Goal: Task Accomplishment & Management: Use online tool/utility

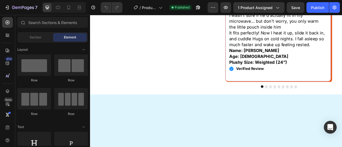
scroll to position [240, 0]
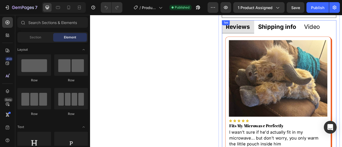
click at [313, 29] on strong "Shipping info" at bounding box center [328, 29] width 48 height 9
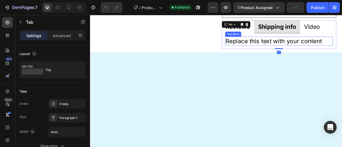
click at [287, 48] on div "Replace this text with your content" at bounding box center [330, 47] width 137 height 11
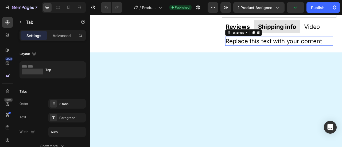
click at [287, 48] on div "Replace this text with your content" at bounding box center [330, 47] width 137 height 11
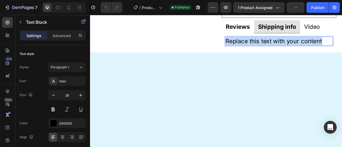
click at [287, 48] on p "Replace this text with your content" at bounding box center [330, 48] width 136 height 10
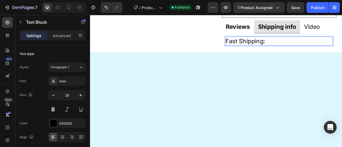
click at [276, 48] on p "Fast Shipping:" at bounding box center [330, 48] width 136 height 10
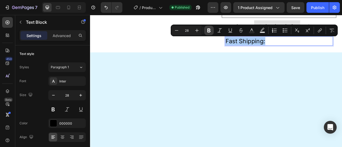
click at [210, 30] on icon "Editor contextual toolbar" at bounding box center [208, 30] width 5 height 5
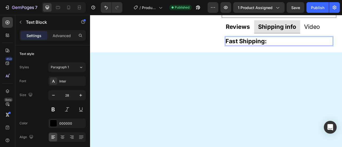
drag, startPoint x: 315, startPoint y: 45, endPoint x: 318, endPoint y: 45, distance: 3.0
click at [317, 45] on p "Fast Shipping:" at bounding box center [330, 48] width 136 height 10
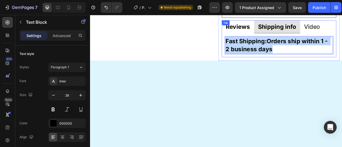
drag, startPoint x: 324, startPoint y: 59, endPoint x: 254, endPoint y: 48, distance: 70.0
click at [254, 48] on div "Don't Get Scammed By Fakes Item List Warning: Imitation sites are scamming peop…" at bounding box center [330, 16] width 154 height 116
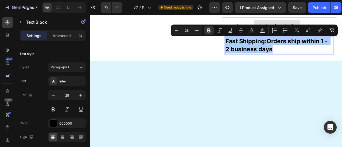
click at [189, 32] on input "28" at bounding box center [186, 30] width 11 height 6
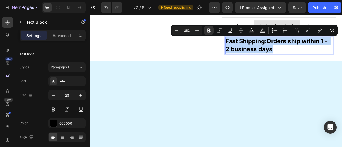
click at [188, 32] on input "282" at bounding box center [186, 30] width 11 height 6
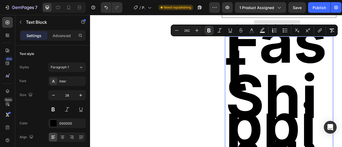
click at [188, 32] on input "282" at bounding box center [186, 30] width 11 height 6
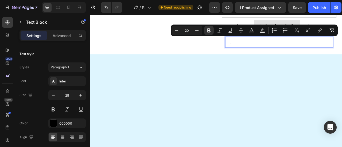
type input "20"
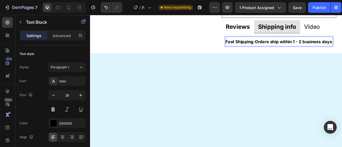
click at [283, 54] on p "Fast Shipping:Orders ship within 1 - 2 business days" at bounding box center [330, 48] width 136 height 11
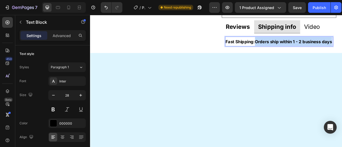
drag, startPoint x: 297, startPoint y: 46, endPoint x: 317, endPoint y: 59, distance: 23.1
click at [317, 54] on p "Fast Shipping:Orders ship within 1 - 2 business days" at bounding box center [330, 48] width 136 height 11
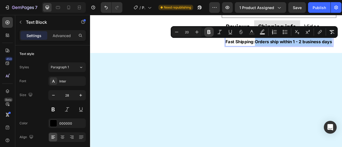
click at [208, 31] on icon "Editor contextual toolbar" at bounding box center [208, 32] width 3 height 4
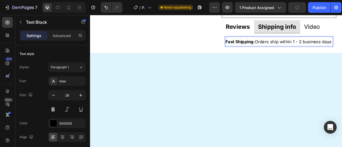
click at [297, 49] on strong "Fast Shipping:" at bounding box center [280, 49] width 37 height 6
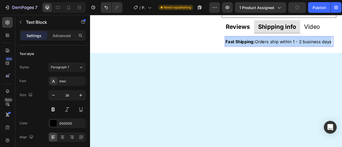
click at [297, 49] on strong "Fast Shipping:" at bounding box center [280, 49] width 37 height 6
click at [342, 52] on p "Fast Shipping: Orders ship within 1 - 2 business days" at bounding box center [330, 48] width 136 height 11
click at [342, 48] on p "Fast Shipping: Orders ship within 1 - 2 business days" at bounding box center [330, 48] width 136 height 11
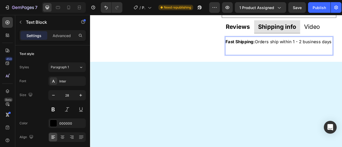
click at [268, 56] on p "Rich Text Editor. Editing area: main" at bounding box center [330, 59] width 136 height 11
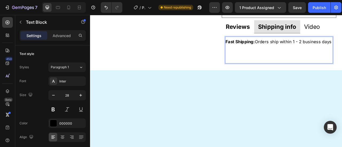
click at [264, 55] on p "Rich Text Editor. Editing area: main" at bounding box center [330, 59] width 136 height 11
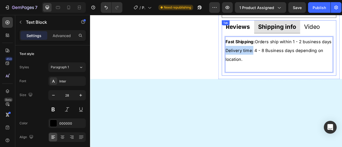
drag, startPoint x: 295, startPoint y: 59, endPoint x: 258, endPoint y: 57, distance: 37.4
click at [258, 57] on div "Image Icon Icon Icon Icon Icon Icon List Fits My Microwave Perfectly Heading I …" at bounding box center [331, 65] width 146 height 54
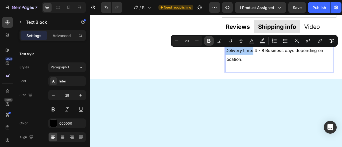
click at [209, 40] on icon "Editor contextual toolbar" at bounding box center [208, 41] width 3 height 4
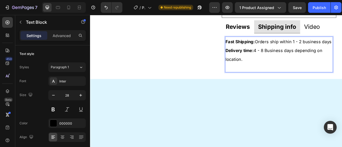
click at [288, 73] on p "Delivery time: 4 - 8 Business days depending on location." at bounding box center [330, 65] width 136 height 22
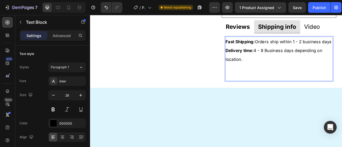
click at [271, 81] on p "Rich Text Editor. Editing area: main" at bounding box center [330, 82] width 136 height 11
click at [273, 91] on p "Rich Text Editor. Editing area: main" at bounding box center [330, 93] width 136 height 10
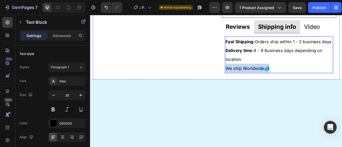
drag, startPoint x: 322, startPoint y: 79, endPoint x: 254, endPoint y: 78, distance: 67.9
click at [253, 79] on div "Don't Get Scammed By Fakes Item List Warning: Imitation sites are scamming peop…" at bounding box center [330, 28] width 154 height 140
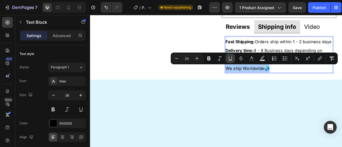
drag, startPoint x: 208, startPoint y: 61, endPoint x: 226, endPoint y: 61, distance: 17.9
click at [209, 61] on button "Bold" at bounding box center [209, 59] width 10 height 10
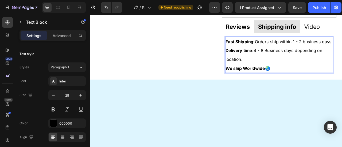
click at [299, 63] on p "Delivery time: 4 - 8 Business days depending on location." at bounding box center [330, 65] width 136 height 22
click at [290, 73] on p "Delivery time: 4 - 8 Business days depending on location." at bounding box center [330, 65] width 136 height 22
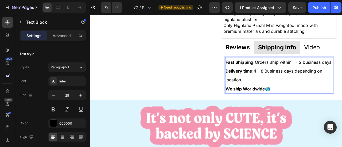
scroll to position [214, 0]
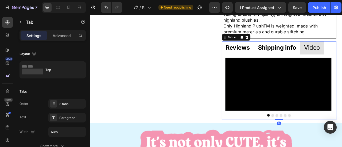
click at [338, 56] on strong "Shipping info" at bounding box center [328, 56] width 48 height 9
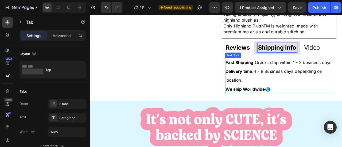
click at [307, 91] on p "Delivery time: 4 - 8 Business days depending on location." at bounding box center [330, 92] width 136 height 22
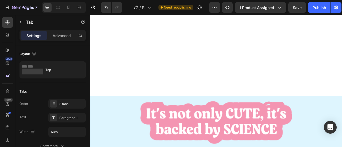
scroll to position [481, 0]
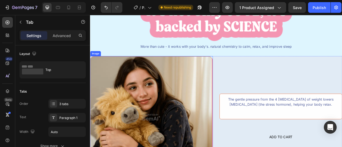
click at [192, 59] on div "More than cute - it works with your body's. natural chemistry to calm, relax, a…" at bounding box center [250, 54] width 193 height 7
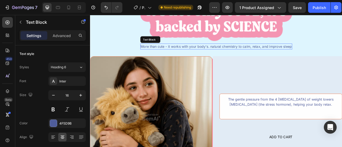
scroll to position [401, 0]
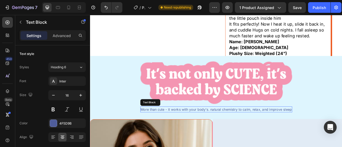
click at [184, 128] on img at bounding box center [250, 101] width 193 height 55
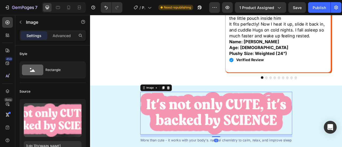
click at [184, 134] on img at bounding box center [250, 140] width 193 height 55
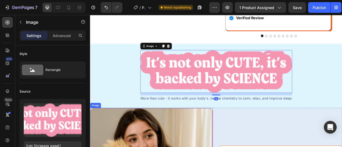
scroll to position [454, 0]
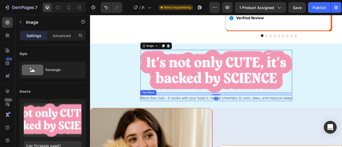
click at [186, 121] on div "More than cute - it works with your body's. natural chemistry to calm, relax, a…" at bounding box center [250, 120] width 193 height 7
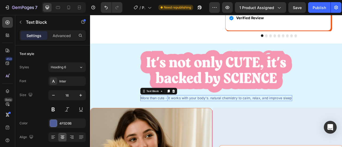
click at [186, 121] on div "More than cute - it works with your body's. natural chemistry to calm, relax, a…" at bounding box center [250, 120] width 193 height 7
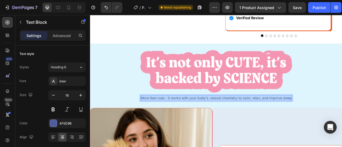
click at [186, 120] on p "More than cute - it works with your body's. natural chemistry to calm, relax, a…" at bounding box center [250, 121] width 192 height 6
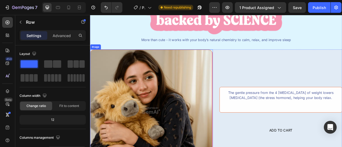
scroll to position [534, 0]
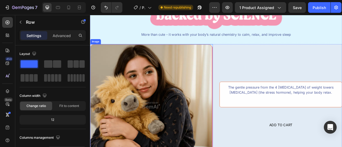
click at [212, 115] on img at bounding box center [168, 130] width 156 height 156
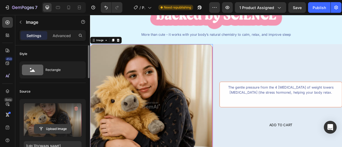
click at [59, 124] on button "Upload Image" at bounding box center [52, 129] width 37 height 10
click at [56, 126] on input "file" at bounding box center [52, 128] width 37 height 9
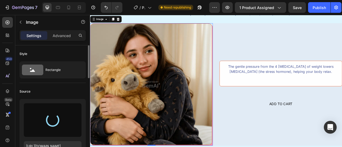
scroll to position [80, 0]
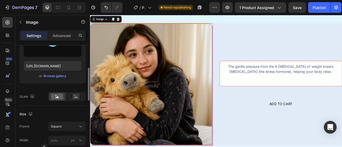
type input "https://cdn.shopify.com/s/files/1/0787/9281/8907/files/gempages_585713525591114…"
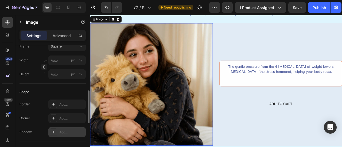
scroll to position [187, 0]
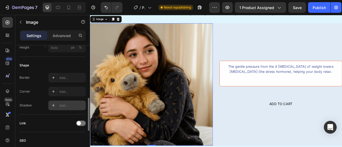
click at [60, 104] on div "Add..." at bounding box center [71, 105] width 25 height 5
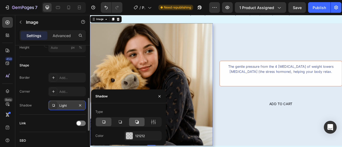
click at [141, 122] on div at bounding box center [136, 122] width 15 height 9
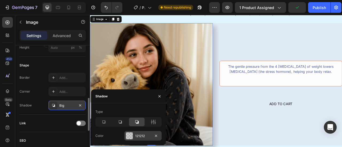
click at [138, 132] on div "121212" at bounding box center [142, 136] width 37 height 10
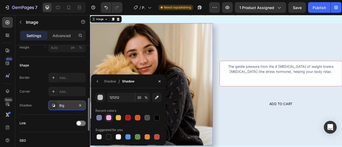
click at [108, 117] on div at bounding box center [108, 117] width 5 height 5
type input "FFA6DE"
type input "100"
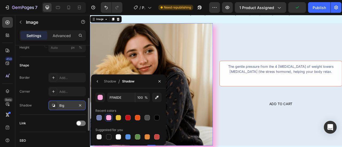
click at [36, 109] on div "Shadow Big" at bounding box center [53, 106] width 66 height 10
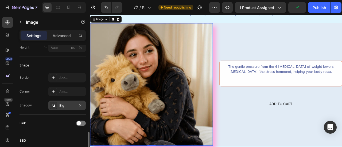
scroll to position [214, 0]
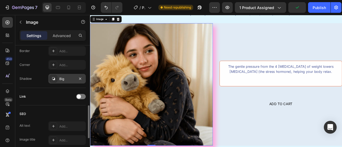
click at [58, 76] on div "Big" at bounding box center [66, 79] width 37 height 10
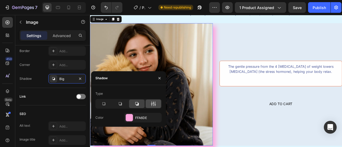
click at [156, 106] on icon at bounding box center [153, 103] width 5 height 5
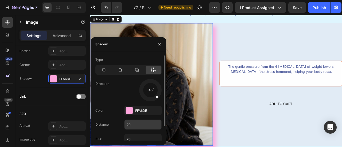
scroll to position [17, 0]
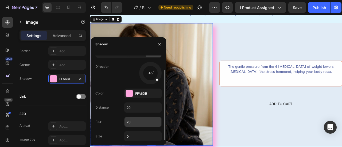
click at [134, 120] on input "20" at bounding box center [142, 122] width 37 height 10
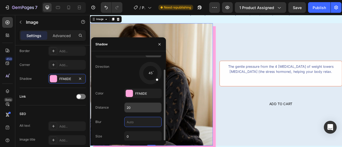
type input "0"
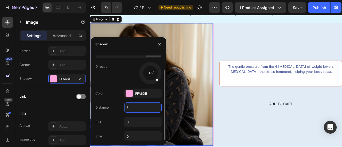
click at [127, 109] on input "5" at bounding box center [142, 108] width 37 height 10
type input "10"
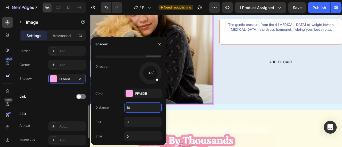
click at [49, 89] on div "Link" at bounding box center [53, 96] width 66 height 17
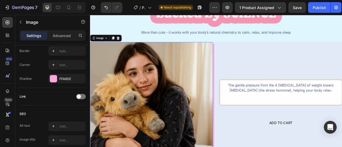
scroll to position [534, 0]
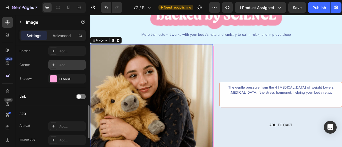
click at [66, 64] on div "Add..." at bounding box center [71, 65] width 25 height 5
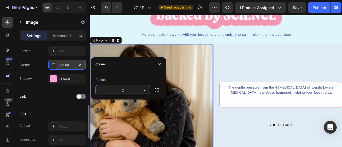
type input "20"
click at [40, 67] on div "Corner Round" at bounding box center [53, 65] width 66 height 10
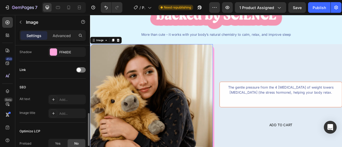
scroll to position [187, 0]
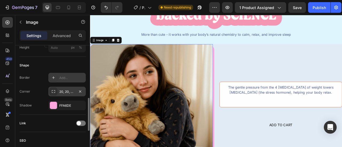
click at [65, 76] on div "Add..." at bounding box center [71, 78] width 25 height 5
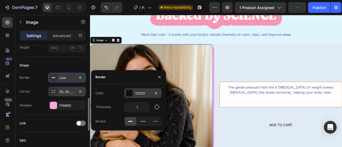
click at [141, 95] on div "121212" at bounding box center [142, 93] width 15 height 5
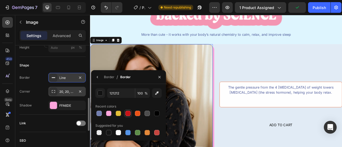
click at [128, 114] on div at bounding box center [127, 113] width 5 height 5
type input "C61317"
click at [97, 78] on icon "button" at bounding box center [97, 77] width 4 height 4
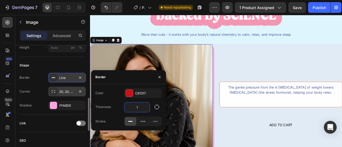
click at [138, 108] on input "1" at bounding box center [136, 108] width 25 height 10
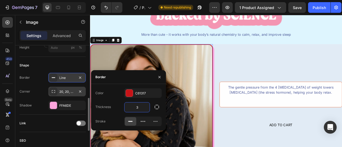
click at [135, 107] on input "3" at bounding box center [136, 108] width 25 height 10
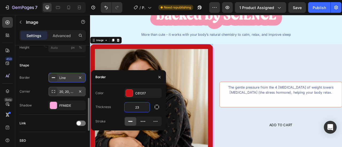
click at [138, 108] on input "23" at bounding box center [136, 108] width 25 height 10
type input "2"
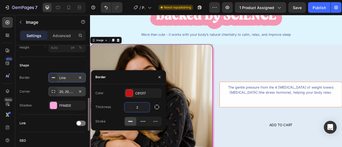
click at [41, 71] on div "Shape Border Line Corner 20, 20, 20, 20 Shadow FFA6DE" at bounding box center [53, 86] width 66 height 58
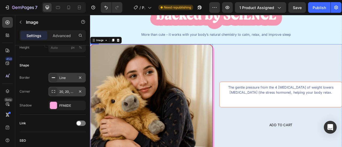
click at [279, 74] on div "The gentle pressure from the 4 Ibs of weight lowers cortisol (the stress hormon…" at bounding box center [333, 130] width 156 height 156
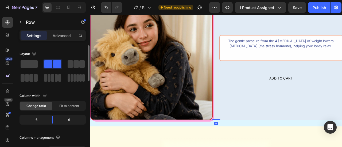
scroll to position [614, 0]
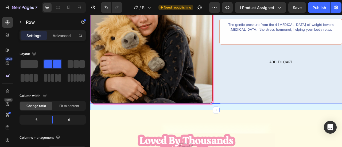
click at [259, 133] on div "Image More than cute - it works with your body’s natural chemistry to calm, rel…" at bounding box center [250, 13] width 321 height 245
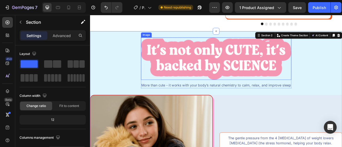
scroll to position [480, 0]
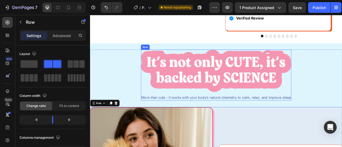
scroll to position [427, 0]
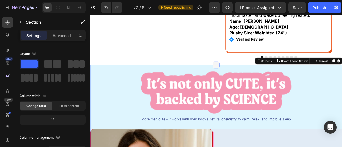
click at [250, 80] on icon at bounding box center [250, 78] width 4 height 4
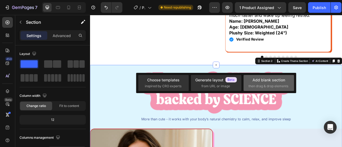
click at [254, 83] on div "Add blank section" at bounding box center [268, 80] width 33 height 6
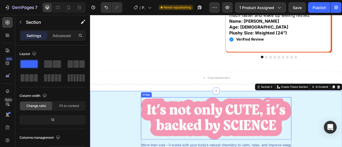
click at [197, 133] on img at bounding box center [250, 147] width 191 height 54
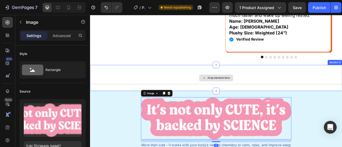
click at [172, 97] on div "Drop element here" at bounding box center [250, 95] width 321 height 16
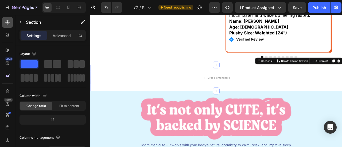
click at [9, 26] on div at bounding box center [7, 22] width 11 height 11
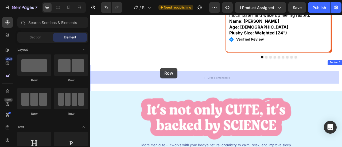
drag, startPoint x: 120, startPoint y: 83, endPoint x: 192, endPoint y: 86, distance: 72.5
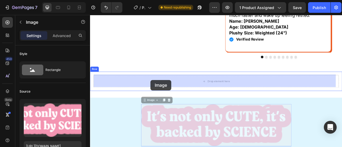
drag, startPoint x: 156, startPoint y: 122, endPoint x: 166, endPoint y: 100, distance: 24.9
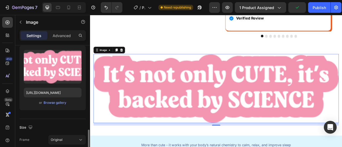
scroll to position [107, 0]
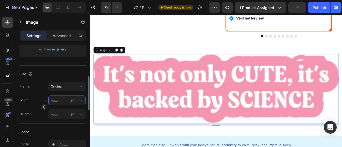
click at [64, 100] on input "px %" at bounding box center [66, 101] width 37 height 10
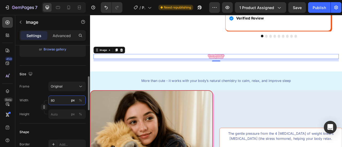
click at [65, 101] on input "80" at bounding box center [66, 101] width 37 height 10
click at [77, 100] on button "%" at bounding box center [80, 100] width 6 height 6
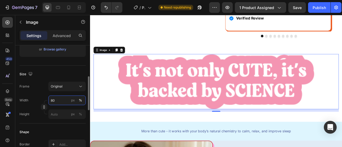
click at [58, 102] on input "80" at bounding box center [66, 101] width 37 height 10
drag, startPoint x: 58, startPoint y: 102, endPoint x: 39, endPoint y: 102, distance: 19.0
click at [39, 102] on div "Width 80 px %" at bounding box center [53, 101] width 66 height 10
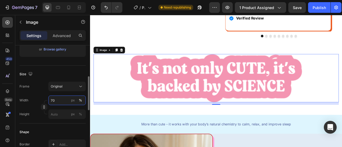
click at [52, 98] on input "70" at bounding box center [66, 101] width 37 height 10
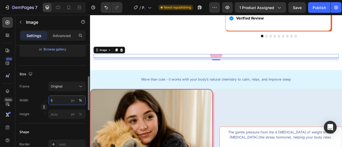
type input "50"
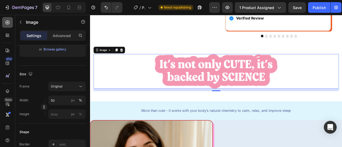
click at [9, 24] on icon at bounding box center [7, 22] width 5 height 5
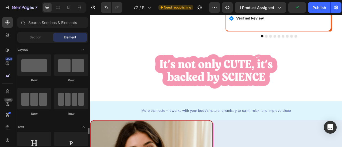
scroll to position [80, 0]
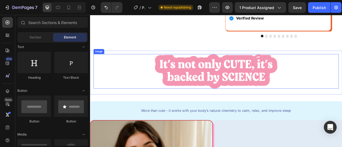
click at [133, 87] on div at bounding box center [250, 87] width 312 height 44
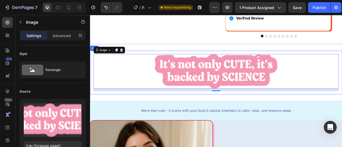
click at [144, 111] on div "Image 12 Row" at bounding box center [250, 88] width 321 height 56
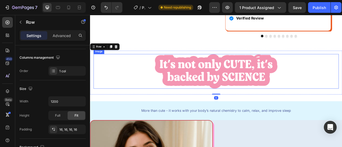
click at [202, 92] on img at bounding box center [250, 87] width 156 height 44
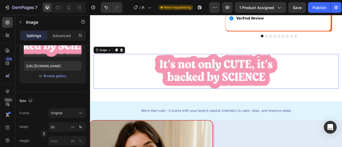
scroll to position [0, 0]
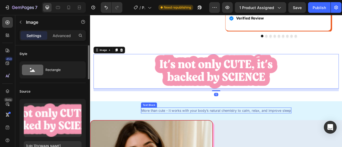
click at [201, 134] on p "More than cute - it works with your body’s natural chemistry to calm, relax, an…" at bounding box center [250, 136] width 190 height 6
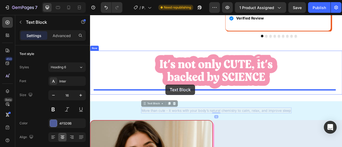
drag, startPoint x: 164, startPoint y: 125, endPoint x: 186, endPoint y: 104, distance: 30.6
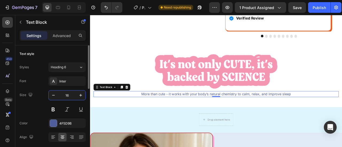
click at [67, 96] on input "16" at bounding box center [67, 96] width 18 height 10
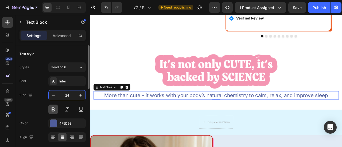
type input "24"
click at [55, 106] on button at bounding box center [53, 110] width 10 height 10
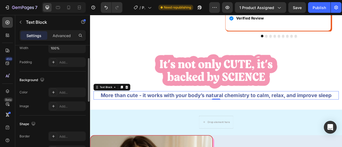
scroll to position [80, 0]
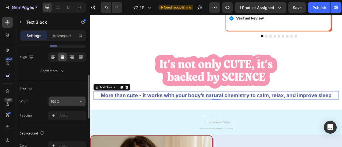
click at [53, 102] on input "100%" at bounding box center [67, 102] width 37 height 10
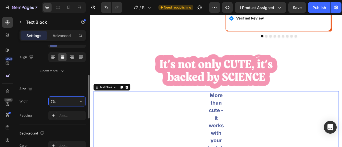
type input "70%"
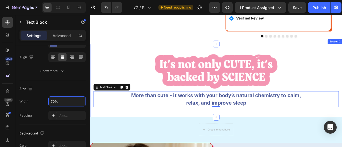
click at [214, 138] on div "Image More than cute - it works with your body’s natural chemistry to calm, rel…" at bounding box center [250, 98] width 321 height 93
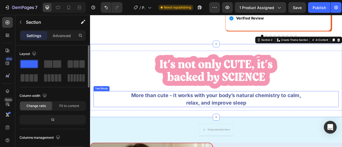
scroll to position [480, 0]
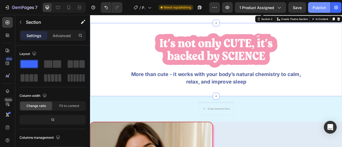
click at [311, 8] on button "Publish" at bounding box center [319, 7] width 22 height 11
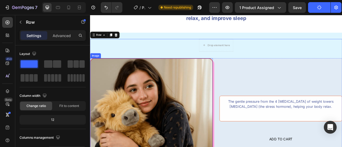
scroll to position [534, 0]
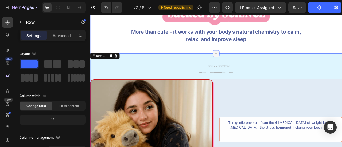
click at [246, 60] on div at bounding box center [250, 64] width 9 height 9
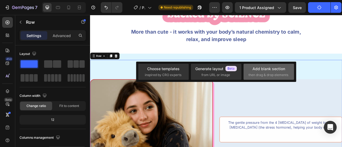
click at [261, 66] on div "Add blank section" at bounding box center [268, 69] width 33 height 6
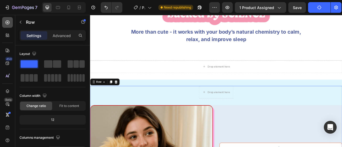
click at [4, 22] on div at bounding box center [7, 22] width 11 height 11
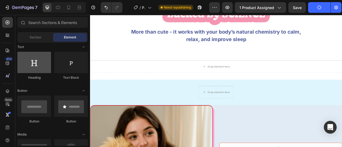
scroll to position [0, 0]
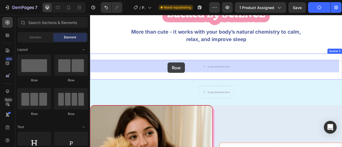
drag, startPoint x: 161, startPoint y: 78, endPoint x: 189, endPoint y: 76, distance: 28.2
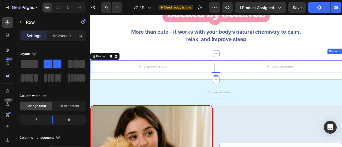
click at [212, 89] on div "Drop element here Drop element here Row 0 Section 3" at bounding box center [250, 80] width 321 height 33
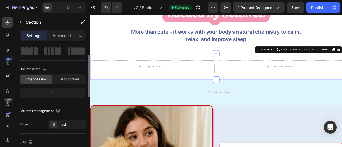
scroll to position [80, 0]
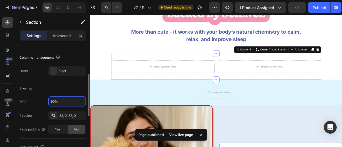
drag, startPoint x: 55, startPoint y: 102, endPoint x: 48, endPoint y: 101, distance: 6.7
click at [48, 101] on div "Width 90%" at bounding box center [53, 101] width 66 height 10
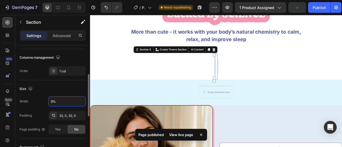
type input "98%"
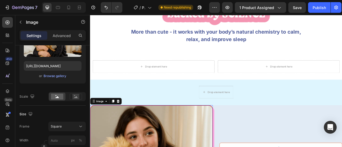
scroll to position [0, 0]
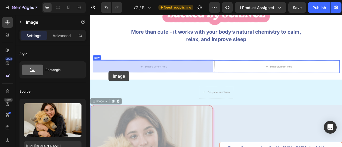
drag, startPoint x: 100, startPoint y: 123, endPoint x: 114, endPoint y: 86, distance: 39.3
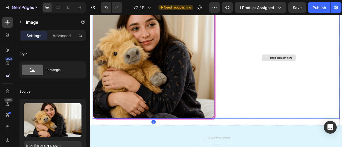
click at [295, 129] on div "Drop element here" at bounding box center [329, 69] width 155 height 155
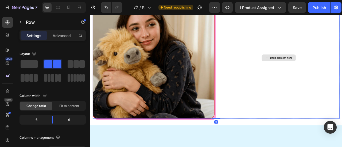
scroll to position [561, 0]
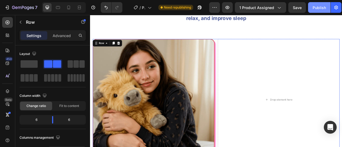
click at [317, 9] on div "Publish" at bounding box center [319, 8] width 13 height 6
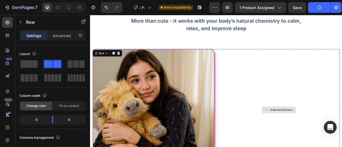
scroll to position [534, 0]
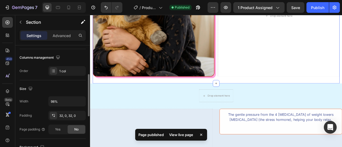
scroll to position [107, 0]
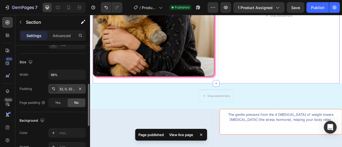
click at [61, 87] on div "32, 0, 32, 0" at bounding box center [66, 89] width 15 height 5
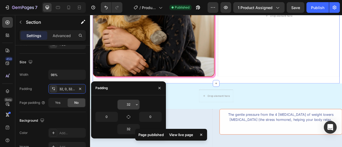
click at [132, 107] on input "32" at bounding box center [129, 105] width 22 height 10
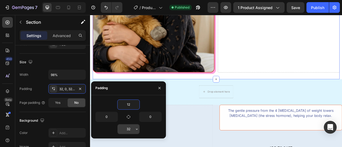
type input "12"
click at [127, 126] on input "32" at bounding box center [129, 129] width 22 height 10
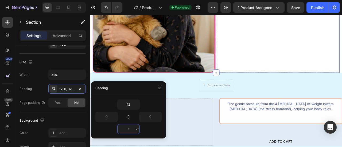
type input "12"
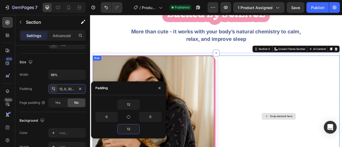
scroll to position [534, 0]
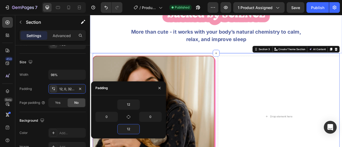
click at [227, 56] on div "Image More than cute - it works with your body’s natural chemistry to calm, rel…" at bounding box center [250, 17] width 321 height 92
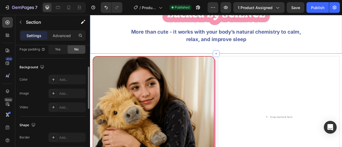
scroll to position [134, 0]
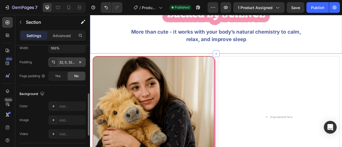
click at [61, 63] on div "32, 0, 32, 0" at bounding box center [66, 62] width 15 height 5
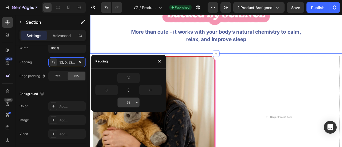
click at [131, 100] on input "32" at bounding box center [129, 103] width 22 height 10
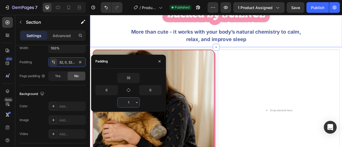
type input "12"
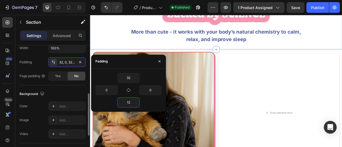
click at [32, 71] on div "Page padding Yes No" at bounding box center [53, 76] width 66 height 10
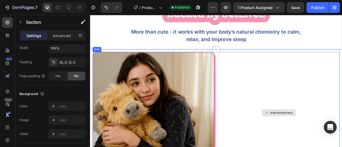
click at [281, 111] on div "Drop element here" at bounding box center [329, 139] width 155 height 155
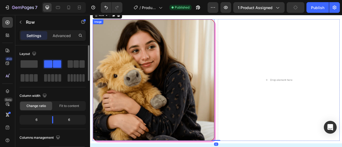
scroll to position [587, 0]
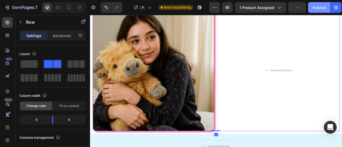
click at [320, 10] on div "Publish" at bounding box center [319, 8] width 13 height 6
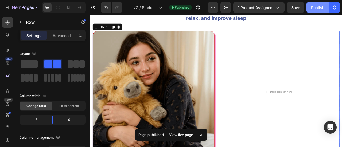
click at [323, 8] on div "Publish" at bounding box center [317, 8] width 13 height 6
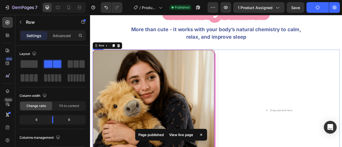
scroll to position [534, 0]
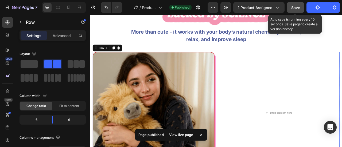
click at [298, 10] on button "Save" at bounding box center [296, 7] width 18 height 11
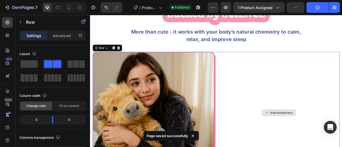
scroll to position [614, 0]
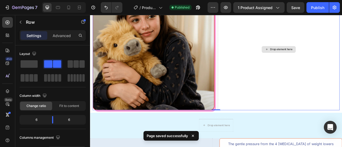
click at [278, 101] on div "Drop element here" at bounding box center [329, 58] width 155 height 155
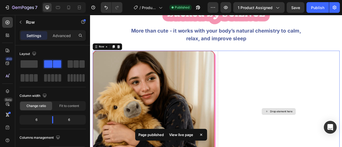
scroll to position [534, 0]
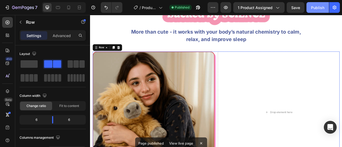
click at [312, 10] on div "Publish" at bounding box center [317, 8] width 13 height 6
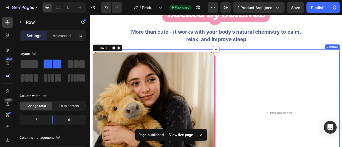
click at [236, 60] on div "Image Drop element here Row 0 Section 3" at bounding box center [250, 139] width 314 height 161
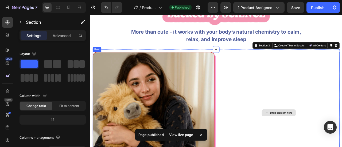
click at [279, 89] on div "Drop element here" at bounding box center [329, 139] width 155 height 155
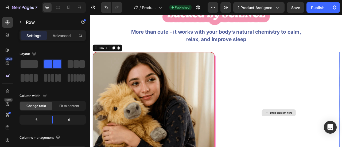
scroll to position [561, 0]
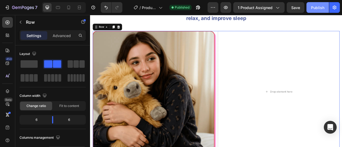
click at [314, 6] on div "Publish" at bounding box center [317, 8] width 13 height 6
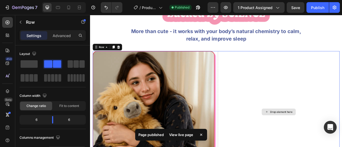
scroll to position [534, 0]
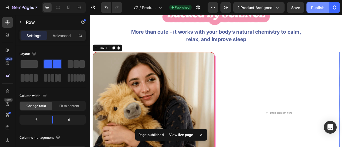
click at [309, 8] on button "Publish" at bounding box center [317, 7] width 22 height 11
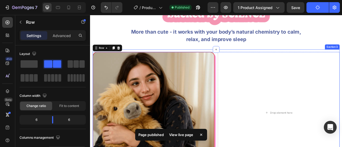
click at [254, 59] on div "Image Drop element here Row 0 Section 3" at bounding box center [250, 139] width 314 height 161
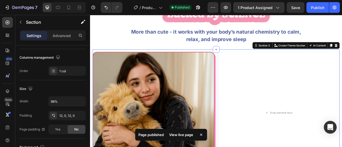
scroll to position [27, 0]
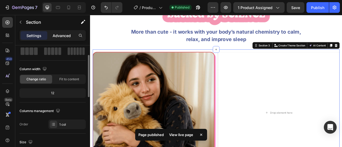
click at [57, 37] on p "Advanced" at bounding box center [62, 36] width 18 height 6
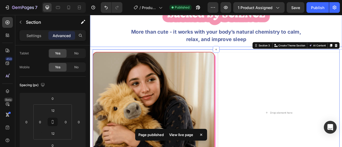
click at [265, 54] on div "Image More than cute - it works with your body’s natural chemistry to calm, rel…" at bounding box center [250, 17] width 321 height 76
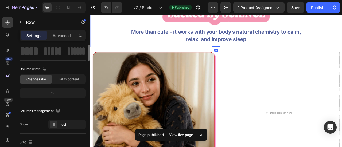
scroll to position [0, 0]
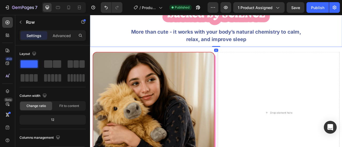
click at [262, 53] on div "Image More than cute - it works with your body’s natural chemistry to calm, rel…" at bounding box center [250, 17] width 321 height 76
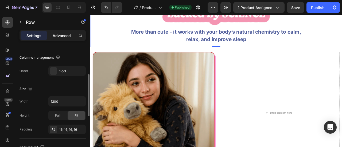
click at [70, 34] on p "Advanced" at bounding box center [62, 36] width 18 height 6
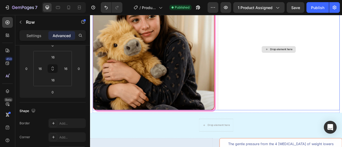
scroll to position [641, 0]
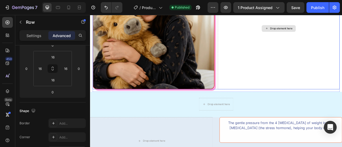
click at [260, 97] on div "Drop element here" at bounding box center [329, 32] width 155 height 155
click at [311, 4] on button "Publish" at bounding box center [317, 7] width 22 height 11
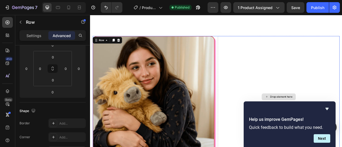
scroll to position [587, 0]
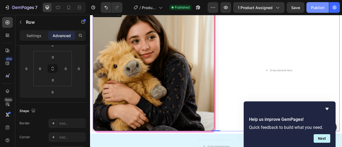
click at [324, 9] on div "Publish" at bounding box center [317, 8] width 13 height 6
click at [7, 23] on icon at bounding box center [7, 22] width 2 height 2
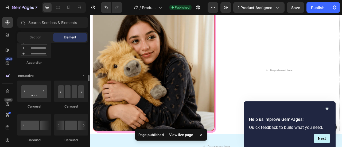
scroll to position [534, 0]
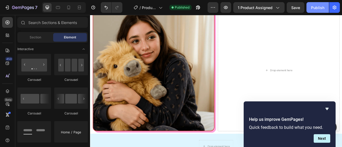
click at [316, 9] on div "Publish" at bounding box center [317, 8] width 13 height 6
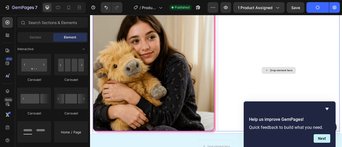
click at [342, 51] on div "Drop element here" at bounding box center [329, 85] width 155 height 155
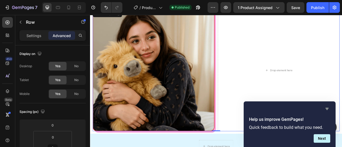
click at [327, 111] on icon "Hide survey" at bounding box center [327, 109] width 6 height 6
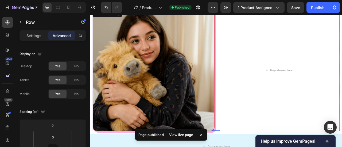
click at [324, 142] on icon "Show survey - Help us improve GemPages!" at bounding box center [327, 141] width 6 height 6
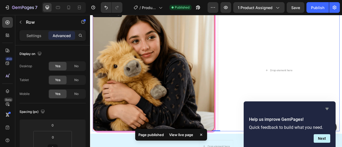
click at [326, 112] on icon "Hide survey" at bounding box center [327, 109] width 6 height 6
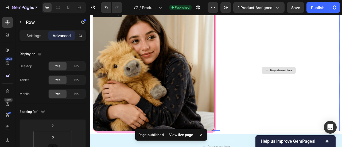
click at [260, 119] on div "Drop element here" at bounding box center [329, 85] width 155 height 155
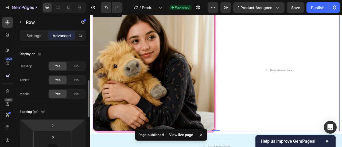
scroll to position [27, 0]
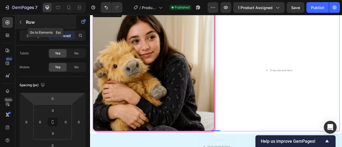
click at [23, 21] on button "button" at bounding box center [20, 22] width 9 height 9
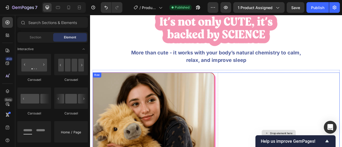
scroll to position [507, 0]
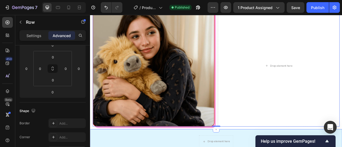
scroll to position [641, 0]
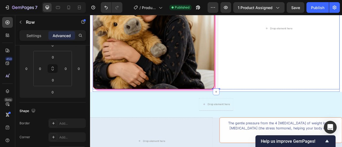
click at [259, 109] on div "Image Drop element here Row 0 Section 3" at bounding box center [250, 31] width 314 height 161
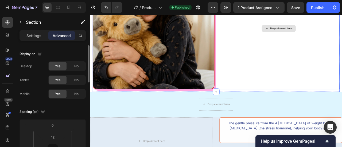
click at [264, 85] on div "Drop element here" at bounding box center [329, 32] width 155 height 155
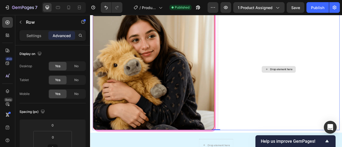
scroll to position [587, 0]
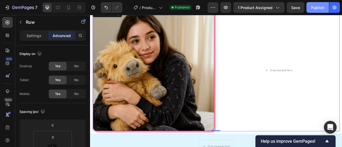
click at [313, 6] on div "Publish" at bounding box center [317, 8] width 13 height 6
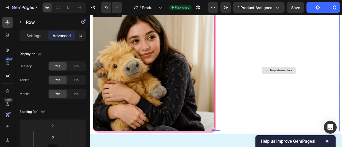
scroll to position [561, 0]
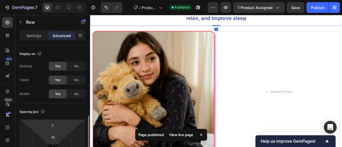
scroll to position [53, 0]
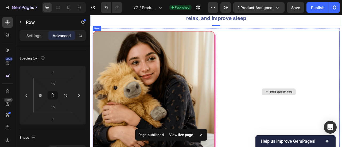
click at [310, 48] on div "Drop element here" at bounding box center [329, 112] width 155 height 155
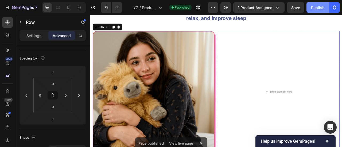
click at [321, 10] on div "Publish" at bounding box center [317, 8] width 13 height 6
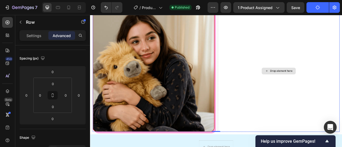
scroll to position [587, 0]
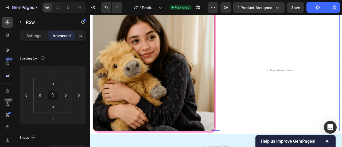
click at [247, 108] on div "Image Drop element here Row 0" at bounding box center [250, 85] width 314 height 155
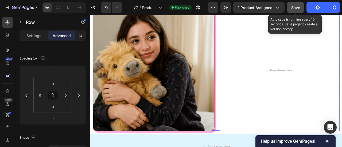
click at [299, 10] on div "Save" at bounding box center [295, 8] width 9 height 6
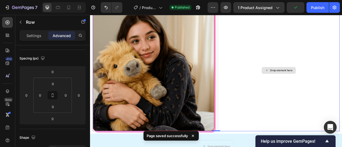
scroll to position [561, 0]
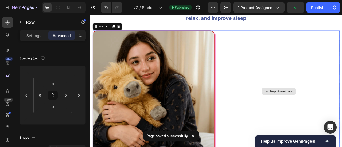
click at [285, 73] on div "Drop element here" at bounding box center [329, 112] width 155 height 155
click at [316, 4] on button "Publish" at bounding box center [317, 7] width 22 height 11
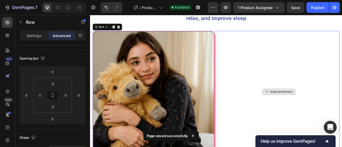
click at [287, 81] on div "Drop element here" at bounding box center [329, 112] width 155 height 155
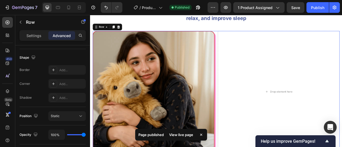
scroll to position [187, 0]
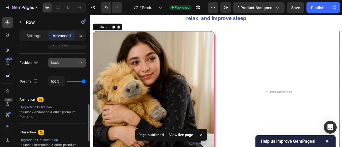
click at [83, 60] on icon at bounding box center [80, 62] width 5 height 5
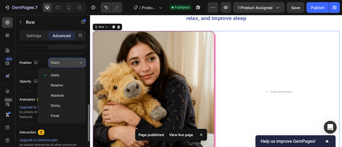
click at [81, 61] on icon at bounding box center [80, 62] width 5 height 5
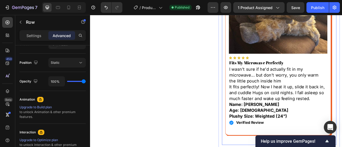
scroll to position [347, 0]
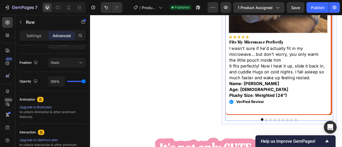
click at [313, 147] on button "Dot" at bounding box center [314, 147] width 3 height 3
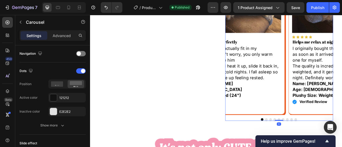
scroll to position [0, 0]
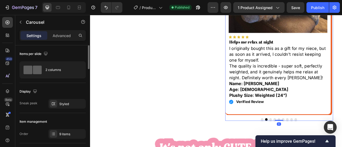
click at [314, 147] on div at bounding box center [330, 147] width 137 height 3
click at [318, 147] on button "Dot" at bounding box center [319, 147] width 3 height 3
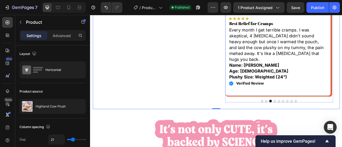
scroll to position [374, 0]
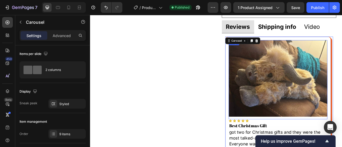
scroll to position [214, 0]
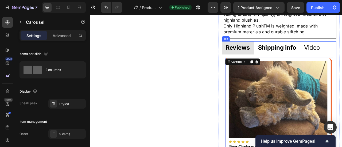
click at [281, 55] on strong "Reviews" at bounding box center [278, 56] width 31 height 9
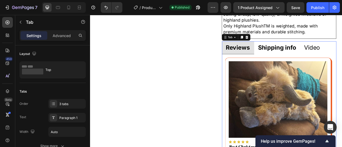
click at [277, 56] on strong "Reviews" at bounding box center [278, 56] width 31 height 9
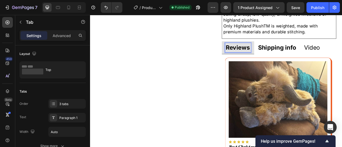
click at [323, 56] on strong "Shipping info" at bounding box center [328, 56] width 48 height 9
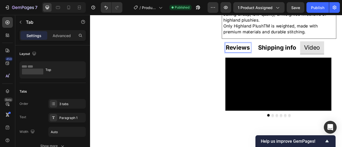
click at [268, 54] on strong "Reviews" at bounding box center [278, 56] width 31 height 9
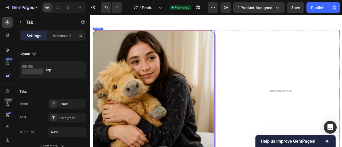
scroll to position [614, 0]
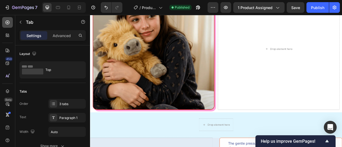
click at [10, 22] on div at bounding box center [7, 22] width 11 height 11
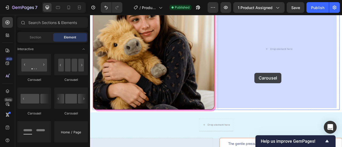
drag, startPoint x: 119, startPoint y: 85, endPoint x: 299, endPoint y: 89, distance: 179.8
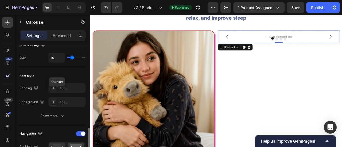
scroll to position [160, 0]
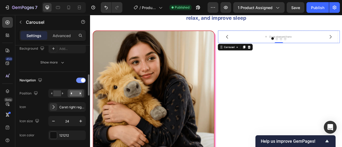
click at [83, 78] on span at bounding box center [83, 80] width 4 height 4
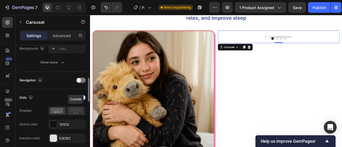
click at [74, 109] on rect at bounding box center [76, 110] width 12 height 4
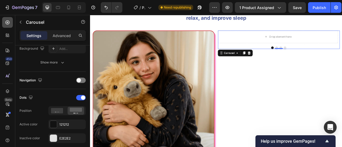
click at [4, 24] on div at bounding box center [7, 22] width 11 height 11
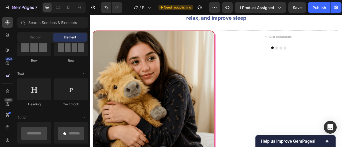
scroll to position [0, 0]
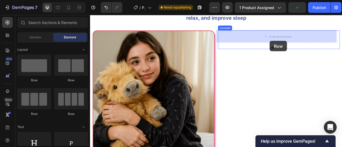
drag, startPoint x: 219, startPoint y: 77, endPoint x: 318, endPoint y: 48, distance: 103.5
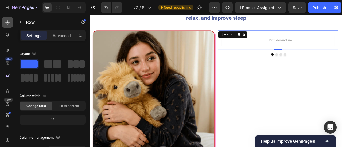
click at [10, 21] on icon at bounding box center [7, 22] width 5 height 5
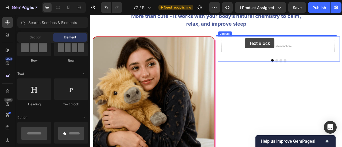
scroll to position [548, 0]
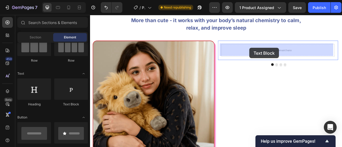
drag, startPoint x: 160, startPoint y: 102, endPoint x: 293, endPoint y: 57, distance: 140.1
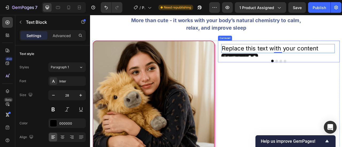
click at [307, 71] on div "Replace this text with your content Text Block 0 Row Drop element here Drop ele…" at bounding box center [329, 62] width 155 height 28
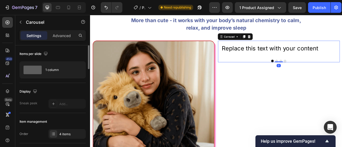
scroll to position [80, 0]
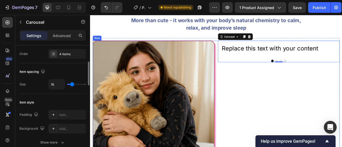
click at [263, 110] on div "Replace this text with your content Text Block Row Drop element here Drop eleme…" at bounding box center [329, 125] width 155 height 155
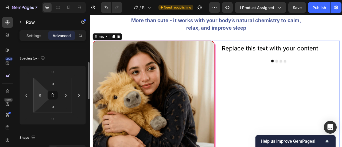
scroll to position [160, 0]
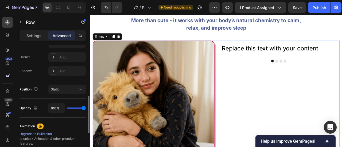
click at [33, 31] on div "Settings Advanced" at bounding box center [53, 35] width 66 height 11
click at [37, 35] on p "Settings" at bounding box center [33, 36] width 15 height 6
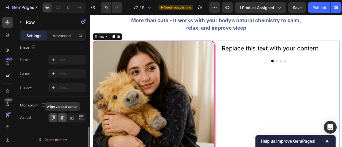
click at [63, 118] on icon at bounding box center [62, 118] width 4 height 4
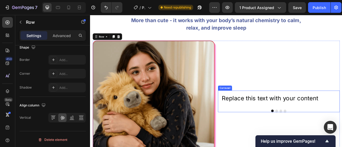
click at [274, 135] on div at bounding box center [329, 136] width 155 height 3
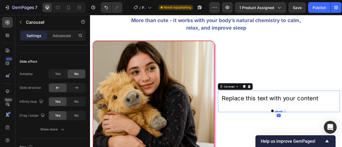
scroll to position [0, 0]
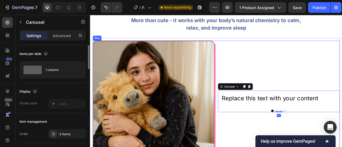
click at [274, 60] on div "Replace this text with your content Text Block Row Drop element here Drop eleme…" at bounding box center [329, 125] width 155 height 155
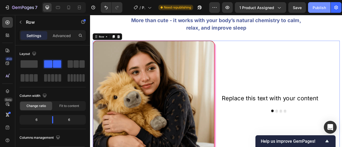
click at [315, 7] on div "Publish" at bounding box center [319, 8] width 13 height 6
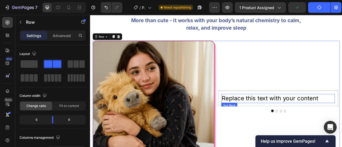
scroll to position [602, 0]
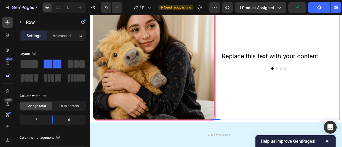
click at [281, 124] on div "Replace this text with your content Text Block Row Drop element here Drop eleme…" at bounding box center [329, 71] width 155 height 155
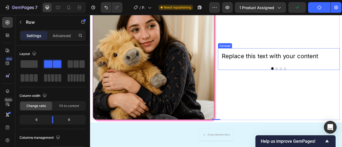
click at [272, 78] on div "Replace this text with your content Text Block Row Drop element here Drop eleme…" at bounding box center [329, 71] width 155 height 28
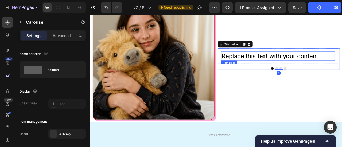
click at [278, 69] on div "Replace this text with your content" at bounding box center [329, 66] width 144 height 11
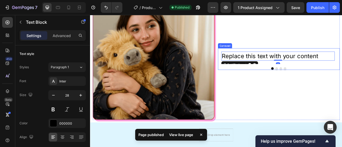
click at [285, 81] on div at bounding box center [329, 82] width 155 height 3
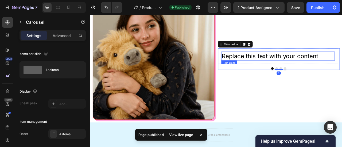
click at [295, 67] on div "Replace this text with your content" at bounding box center [329, 66] width 144 height 11
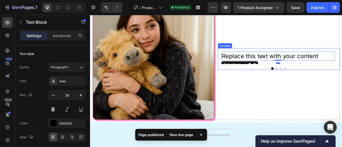
click at [287, 83] on div at bounding box center [329, 82] width 155 height 3
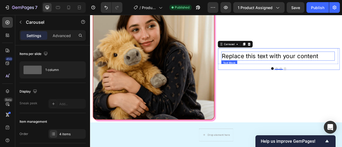
click at [291, 69] on div "Replace this text with your content" at bounding box center [329, 66] width 144 height 11
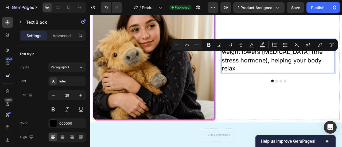
scroll to position [591, 0]
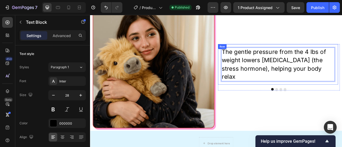
click at [298, 95] on div "The gentle pressure from the 4 lbs of weight lowers cortisol (the stress hormon…" at bounding box center [328, 78] width 153 height 52
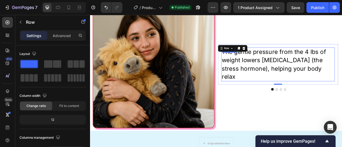
click at [342, 81] on p "The gentle pressure from the 4 lbs of weight lowers [MEDICAL_DATA] (the stress …" at bounding box center [328, 78] width 143 height 42
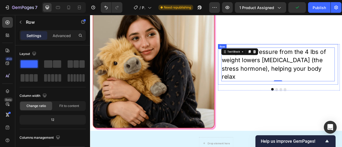
click at [264, 95] on div "The gentle pressure from the 4 lbs of weight lowers cortisol (the stress hormon…" at bounding box center [328, 78] width 153 height 52
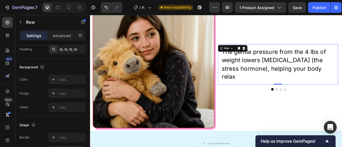
scroll to position [208, 0]
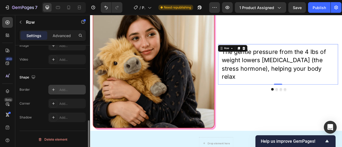
click at [63, 89] on div "Add..." at bounding box center [71, 90] width 25 height 5
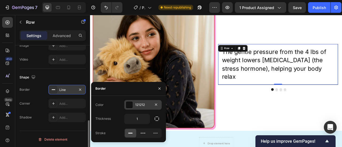
click at [137, 106] on div "121212" at bounding box center [142, 105] width 15 height 5
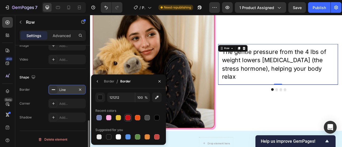
click at [127, 116] on div at bounding box center [127, 117] width 5 height 5
type input "C61317"
click at [99, 81] on icon "button" at bounding box center [97, 81] width 4 height 4
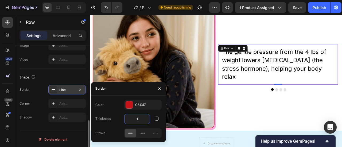
click at [141, 119] on input "1" at bounding box center [136, 119] width 25 height 10
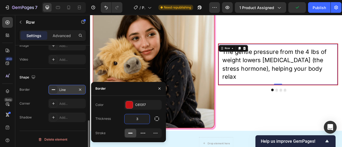
drag, startPoint x: 139, startPoint y: 118, endPoint x: 133, endPoint y: 118, distance: 5.6
click at [133, 118] on input "3" at bounding box center [136, 119] width 25 height 10
type input "2"
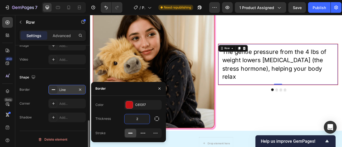
click at [44, 96] on div "Border Line Corner Add... Shadow Add..." at bounding box center [53, 103] width 66 height 37
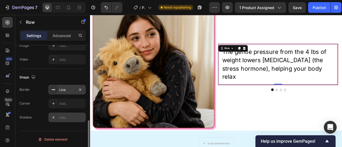
click at [68, 117] on div "Add..." at bounding box center [71, 117] width 25 height 5
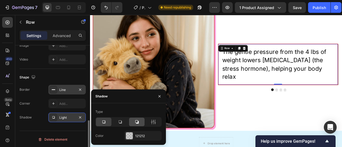
click at [138, 124] on icon at bounding box center [136, 121] width 5 height 5
click at [135, 138] on div "121212" at bounding box center [142, 136] width 15 height 5
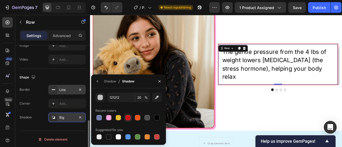
click at [127, 119] on div at bounding box center [127, 117] width 5 height 5
type input "C61317"
type input "100"
click at [128, 117] on div at bounding box center [127, 117] width 5 height 5
click at [99, 81] on icon "button" at bounding box center [97, 81] width 4 height 4
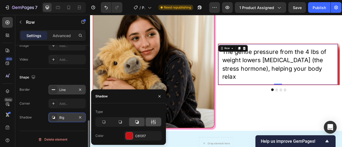
click at [151, 123] on icon at bounding box center [153, 121] width 5 height 5
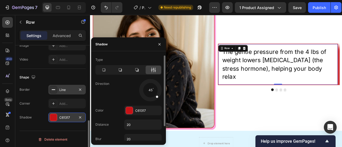
scroll to position [17, 0]
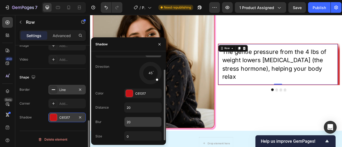
click at [131, 120] on input "20" at bounding box center [142, 122] width 37 height 10
type input "0"
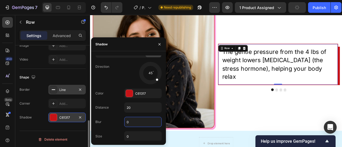
click at [28, 109] on div "Border Line Corner Add... Shadow C61317" at bounding box center [53, 103] width 66 height 37
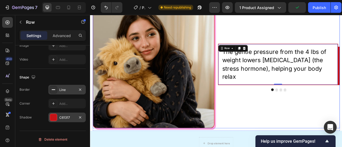
click at [307, 123] on div "The gentle pressure from the 4 lbs of weight lowers cortisol (the stress hormon…" at bounding box center [329, 81] width 155 height 155
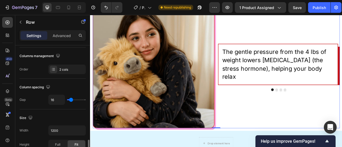
scroll to position [135, 0]
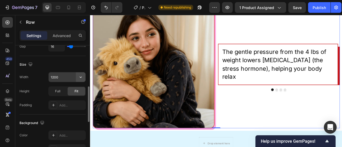
click at [81, 78] on icon "button" at bounding box center [80, 77] width 5 height 5
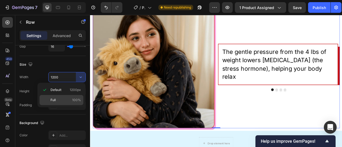
click at [55, 99] on span "Full" at bounding box center [52, 100] width 5 height 5
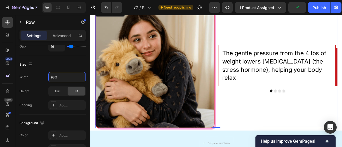
scroll to position [588, 0]
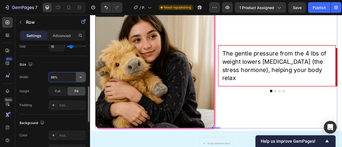
type input "98%"
click at [80, 77] on icon "button" at bounding box center [80, 77] width 5 height 5
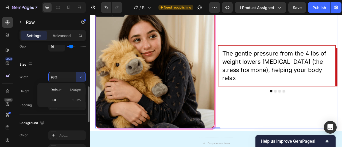
click at [63, 79] on input "98%" at bounding box center [67, 77] width 37 height 10
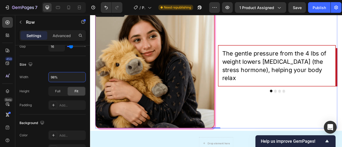
click at [295, 128] on div "The gentle pressure from the 4 lbs of weight lowers cortisol (the stress hormon…" at bounding box center [328, 83] width 152 height 152
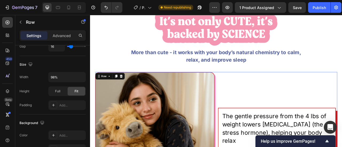
scroll to position [534, 0]
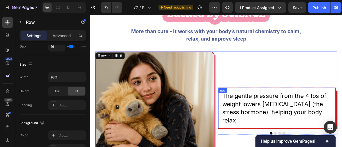
click at [254, 147] on div "The gentle pressure from the 4 lbs of weight lowers [MEDICAL_DATA] (the stress …" at bounding box center [327, 133] width 150 height 53
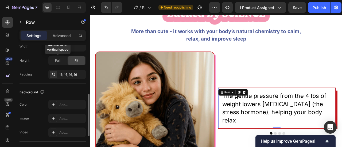
scroll to position [108, 0]
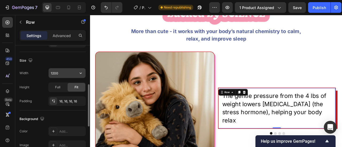
click at [68, 71] on input "1200" at bounding box center [67, 73] width 37 height 10
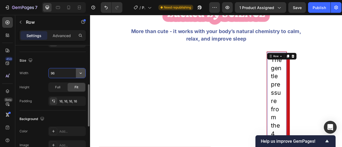
click at [81, 73] on icon "button" at bounding box center [81, 73] width 2 height 1
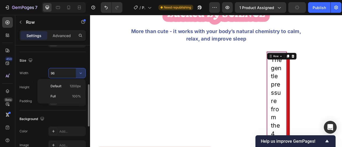
click at [72, 94] on p "Full 100%" at bounding box center [65, 96] width 30 height 5
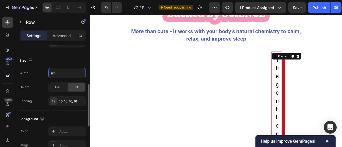
type input "98%"
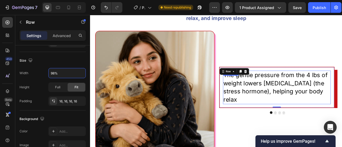
scroll to position [561, 0]
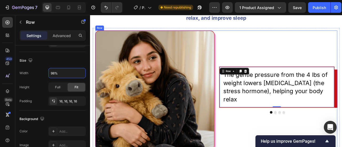
click at [302, 136] on div "The gentle pressure from the 4 lbs of weight lowers cortisol (the stress hormon…" at bounding box center [328, 111] width 152 height 152
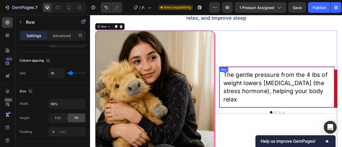
click at [342, 124] on div "The gentle pressure from the 4 lbs of weight lowers [MEDICAL_DATA] (the stress …" at bounding box center [327, 107] width 147 height 53
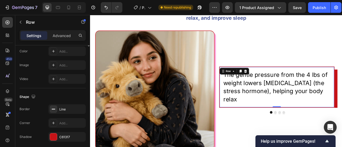
scroll to position [208, 0]
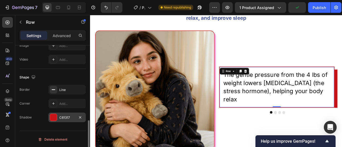
click at [61, 114] on div "C61317" at bounding box center [66, 118] width 37 height 10
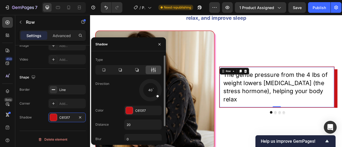
drag, startPoint x: 158, startPoint y: 97, endPoint x: 156, endPoint y: 95, distance: 3.0
click at [156, 95] on div at bounding box center [154, 94] width 11 height 10
click at [138, 73] on div at bounding box center [136, 70] width 15 height 9
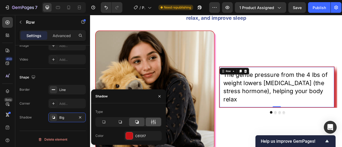
click at [151, 124] on icon at bounding box center [153, 121] width 5 height 5
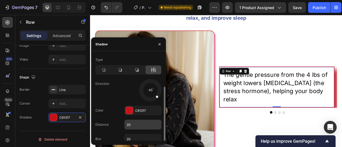
scroll to position [17, 0]
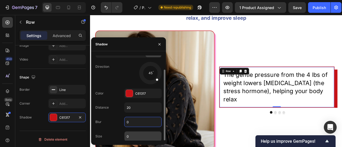
type input "0"
click at [134, 136] on input "0" at bounding box center [142, 137] width 37 height 10
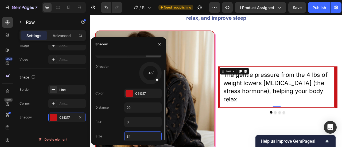
type input "3"
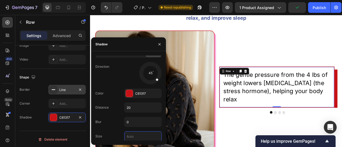
click at [64, 89] on div "Line" at bounding box center [66, 90] width 15 height 5
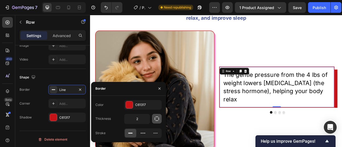
click at [156, 120] on icon "button" at bounding box center [157, 119] width 4 height 4
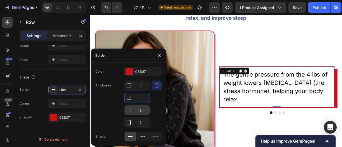
type input "3"
click at [142, 110] on input "2" at bounding box center [136, 111] width 25 height 10
click at [140, 119] on input "2" at bounding box center [136, 123] width 25 height 10
type input "3"
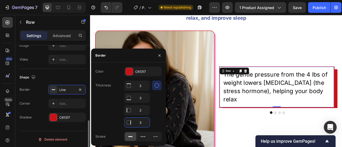
click at [36, 98] on div "Border Line Corner Add... Shadow C61317" at bounding box center [53, 103] width 66 height 37
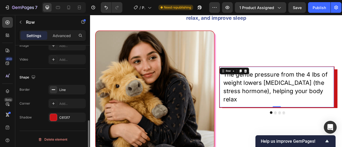
click at [67, 122] on div "Shape Border Line Corner Add... Shadow C61317" at bounding box center [53, 98] width 66 height 58
click at [69, 117] on div "C61317" at bounding box center [66, 117] width 15 height 5
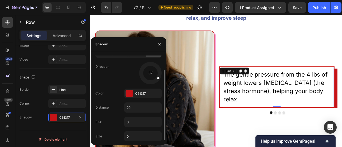
drag, startPoint x: 156, startPoint y: 80, endPoint x: 159, endPoint y: 78, distance: 3.1
click at [159, 78] on span at bounding box center [158, 77] width 3 height 3
click at [133, 106] on input "20" at bounding box center [142, 108] width 37 height 10
click at [133, 106] on input "48" at bounding box center [142, 108] width 37 height 10
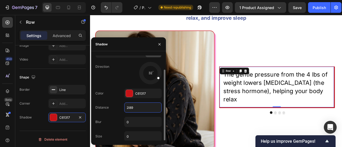
click at [133, 107] on input "2i89" at bounding box center [142, 108] width 37 height 10
type input "20"
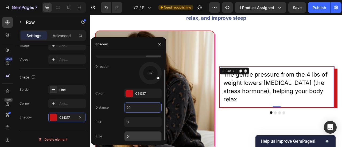
click at [131, 135] on input "0" at bounding box center [142, 137] width 37 height 10
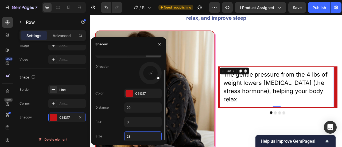
click at [132, 135] on input "23" at bounding box center [142, 137] width 37 height 10
type input "0"
click at [134, 122] on input "0" at bounding box center [142, 122] width 37 height 10
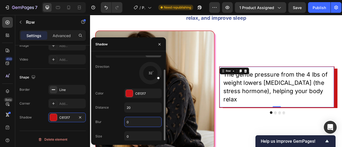
scroll to position [0, 0]
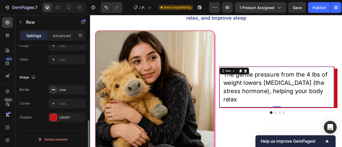
click at [41, 106] on div "Corner Add..." at bounding box center [53, 104] width 66 height 10
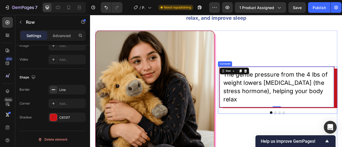
click at [273, 130] on div "The gentle pressure from the 4 lbs of weight lowers cortisol (the stress hormon…" at bounding box center [328, 110] width 152 height 60
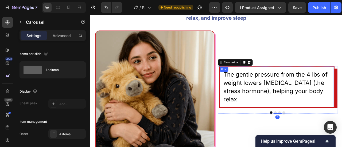
click at [342, 120] on div "The gentle pressure from the 4 lbs of weight lowers cortisol (the stress hormon…" at bounding box center [327, 106] width 147 height 53
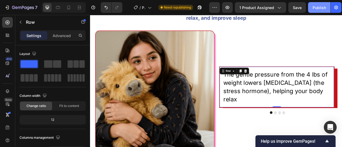
click at [320, 8] on div "Publish" at bounding box center [319, 8] width 13 height 6
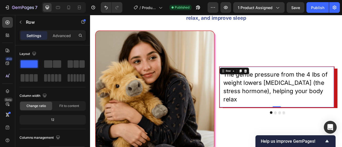
click at [278, 126] on div "The gentle pressure from the 4 lbs of weight lowers cortisol (the stress hormon…" at bounding box center [327, 106] width 147 height 53
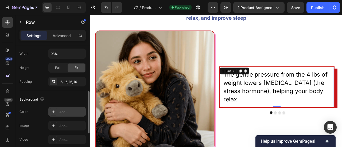
scroll to position [208, 0]
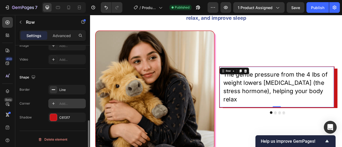
click at [56, 104] on div at bounding box center [53, 103] width 7 height 7
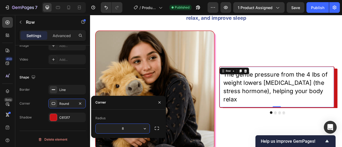
click at [14, 94] on div "450 Beta" at bounding box center [7, 81] width 15 height 132
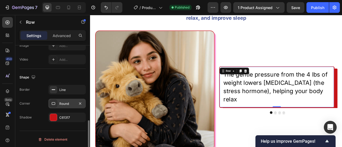
click at [65, 102] on div "Round" at bounding box center [66, 104] width 15 height 5
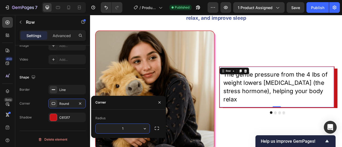
type input "12"
click at [34, 104] on div "Corner Round" at bounding box center [53, 104] width 66 height 10
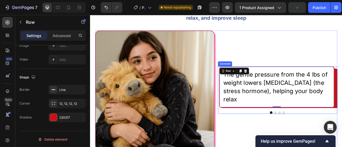
click at [342, 129] on div "The gentle pressure from the 4 lbs of weight lowers cortisol (the stress hormon…" at bounding box center [328, 110] width 152 height 60
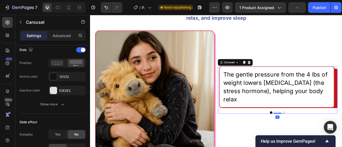
scroll to position [0, 0]
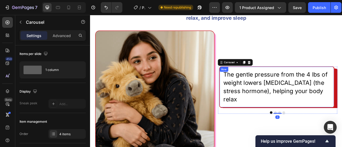
click at [342, 122] on div "The gentle pressure from the 4 lbs of weight lowers cortisol (the stress hormon…" at bounding box center [327, 106] width 147 height 53
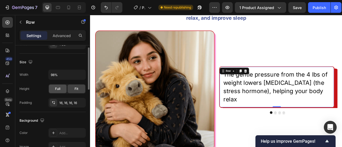
scroll to position [80, 0]
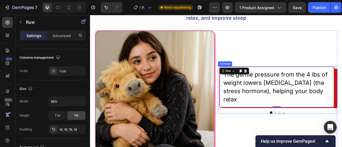
click at [292, 130] on div "The gentle pressure from the 4 lbs of weight lowers cortisol (the stress hormon…" at bounding box center [328, 110] width 152 height 60
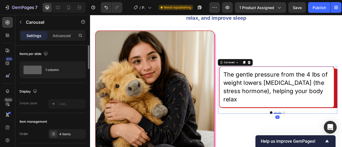
scroll to position [53, 0]
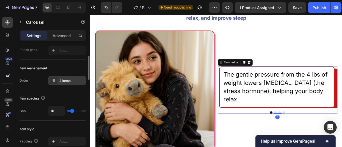
click at [65, 81] on div "4 items" at bounding box center [71, 81] width 25 height 5
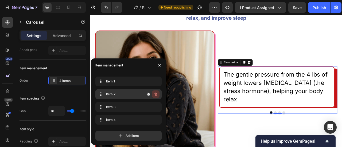
click at [157, 95] on icon "button" at bounding box center [155, 94] width 3 height 3
click at [157, 95] on div "Delete" at bounding box center [152, 94] width 10 height 5
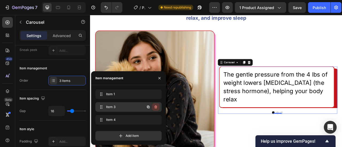
click at [156, 108] on icon "button" at bounding box center [156, 107] width 0 height 1
click at [156, 108] on div "Delete" at bounding box center [152, 107] width 10 height 5
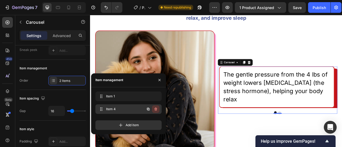
click at [155, 110] on icon "button" at bounding box center [156, 109] width 4 height 4
click at [155, 110] on div "Delete" at bounding box center [152, 109] width 10 height 5
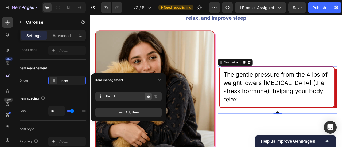
click at [148, 97] on icon "button" at bounding box center [148, 96] width 4 height 4
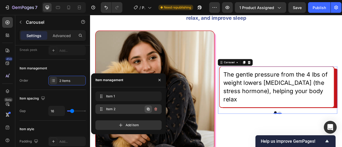
click at [148, 108] on icon "button" at bounding box center [148, 109] width 3 height 3
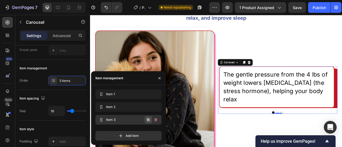
click at [149, 121] on icon "button" at bounding box center [148, 120] width 3 height 3
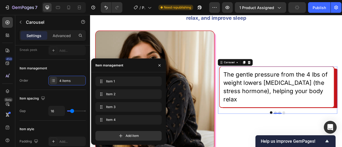
click at [293, 138] on div at bounding box center [328, 139] width 152 height 3
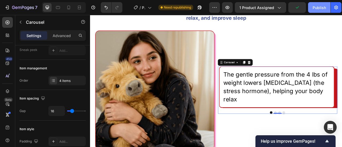
click at [315, 8] on div "Publish" at bounding box center [319, 8] width 13 height 6
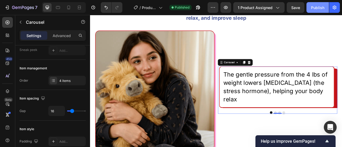
click at [323, 10] on div "Publish" at bounding box center [317, 8] width 13 height 6
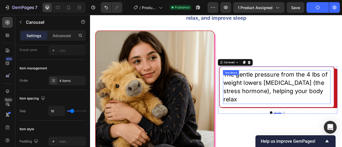
click at [309, 110] on p "The gentle pressure from the 4 lbs of weight lowers [MEDICAL_DATA] (the stress …" at bounding box center [327, 107] width 136 height 42
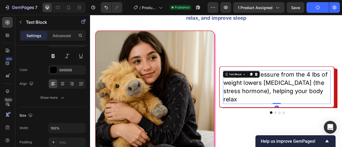
scroll to position [0, 0]
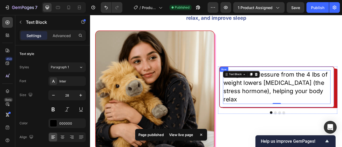
click at [261, 126] on div "The gentle pressure from the 4 lbs of weight lowers cortisol (the stress hormon…" at bounding box center [327, 106] width 147 height 53
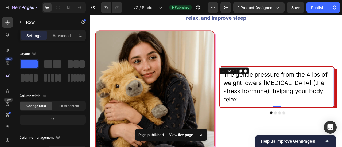
click at [262, 126] on div "The gentle pressure from the 4 lbs of weight lowers cortisol (the stress hormon…" at bounding box center [327, 106] width 147 height 53
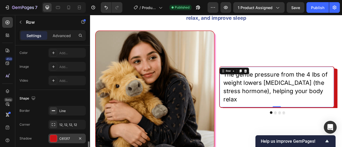
scroll to position [208, 0]
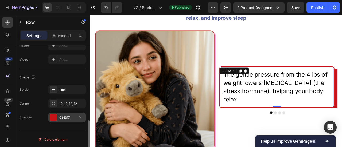
click at [59, 119] on div "C61317" at bounding box center [66, 118] width 37 height 10
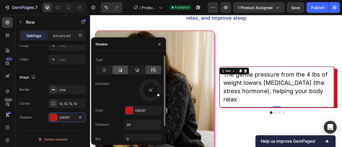
click at [122, 73] on div at bounding box center [119, 70] width 15 height 9
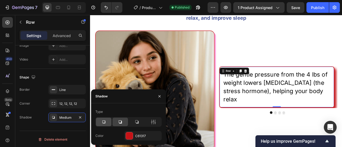
click at [102, 124] on icon at bounding box center [103, 121] width 5 height 5
click at [124, 124] on div at bounding box center [119, 122] width 15 height 9
click at [139, 123] on icon at bounding box center [136, 121] width 5 height 5
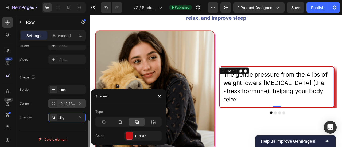
click at [65, 106] on div "12, 12, 12, 12" at bounding box center [66, 104] width 37 height 10
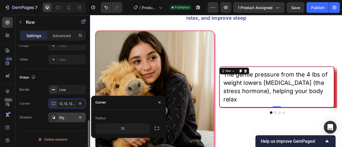
click at [64, 115] on div "Big" at bounding box center [66, 117] width 15 height 5
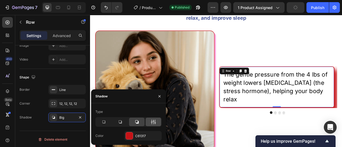
click at [154, 124] on icon at bounding box center [153, 121] width 5 height 5
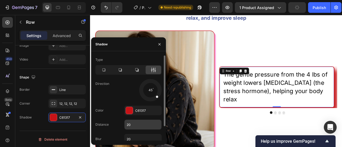
scroll to position [17, 0]
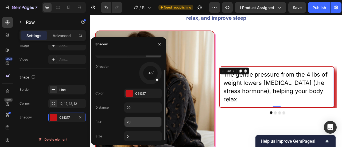
click at [131, 120] on input "20" at bounding box center [142, 122] width 37 height 10
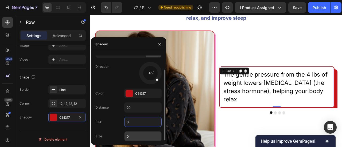
type input "0"
click at [134, 138] on input "0" at bounding box center [142, 137] width 37 height 10
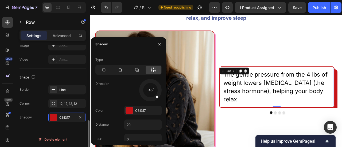
click at [29, 94] on div "Border Line Corner 12, 12, 12, 12 Shadow C61317" at bounding box center [53, 103] width 66 height 37
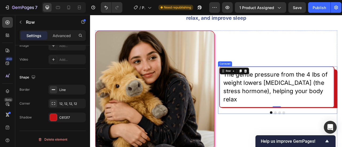
click at [296, 130] on div "The gentle pressure from the 4 lbs of weight lowers cortisol (the stress hormon…" at bounding box center [328, 110] width 152 height 60
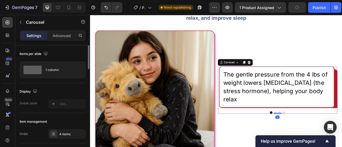
click at [60, 40] on div "Settings Advanced" at bounding box center [53, 35] width 66 height 11
click at [60, 35] on p "Advanced" at bounding box center [62, 36] width 18 height 6
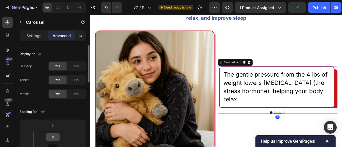
scroll to position [53, 0]
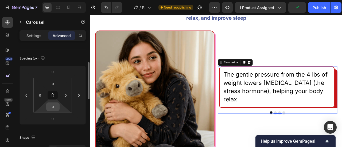
click at [57, 108] on input "0" at bounding box center [53, 107] width 11 height 8
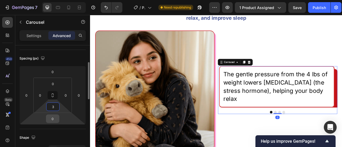
type input "3"
click at [55, 117] on input "0" at bounding box center [52, 119] width 11 height 8
type input "3"
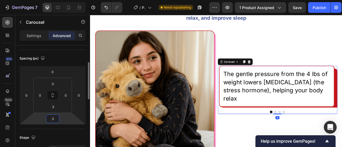
click at [55, 117] on input "3" at bounding box center [52, 119] width 11 height 8
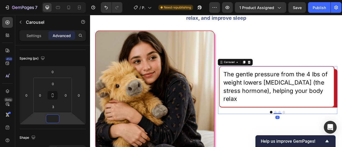
click at [303, 137] on div at bounding box center [328, 138] width 152 height 3
type input "0"
click at [310, 7] on button "Publish" at bounding box center [319, 7] width 22 height 11
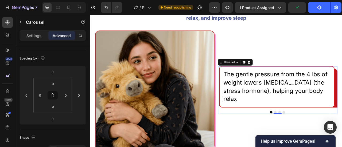
click at [324, 137] on button "Dot" at bounding box center [325, 138] width 3 height 3
click at [315, 116] on p "The gentle pressure from the 4 lbs of weight lowers [MEDICAL_DATA] (the stress …" at bounding box center [327, 106] width 136 height 42
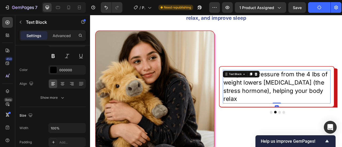
scroll to position [0, 0]
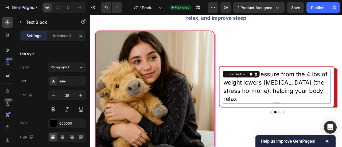
click at [341, 103] on p "The gentle pressure from the 4 lbs of weight lowers [MEDICAL_DATA] (the stress …" at bounding box center [327, 106] width 136 height 42
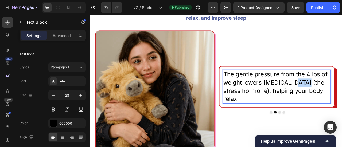
click at [341, 103] on p "The gentle pressure from the 4 lbs of weight lowers [MEDICAL_DATA] (the stress …" at bounding box center [327, 106] width 136 height 42
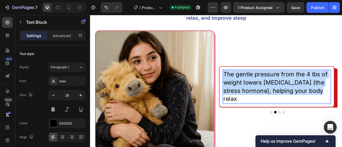
click at [341, 103] on p "The gentle pressure from the 4 lbs of weight lowers [MEDICAL_DATA] (the stress …" at bounding box center [327, 106] width 136 height 42
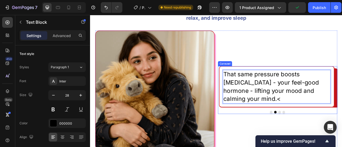
click at [329, 137] on button "Dot" at bounding box center [330, 138] width 3 height 3
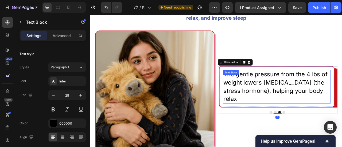
click at [296, 100] on p "The gentle pressure from the 4 lbs of weight lowers [MEDICAL_DATA] (the stress …" at bounding box center [327, 106] width 136 height 42
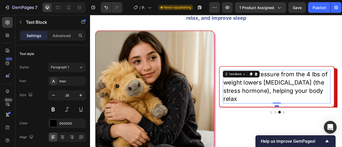
click at [296, 100] on p "The gentle pressure from the 4 lbs of weight lowers [MEDICAL_DATA] (the stress …" at bounding box center [327, 106] width 136 height 42
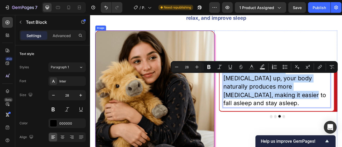
scroll to position [556, 0]
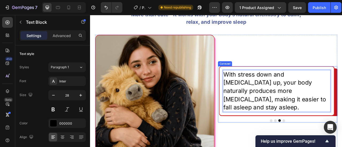
click at [335, 147] on button "Dot" at bounding box center [336, 149] width 3 height 3
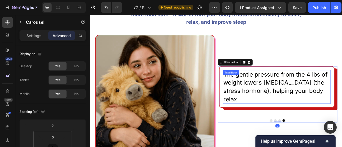
click at [320, 108] on p "The gentle pressure from the 4 lbs of weight lowers [MEDICAL_DATA] (the stress …" at bounding box center [327, 106] width 136 height 42
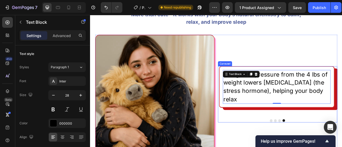
click at [298, 126] on div "The gentle pressure from the 4 lbs of weight lowers cortisol (the stress hormon…" at bounding box center [327, 111] width 150 height 63
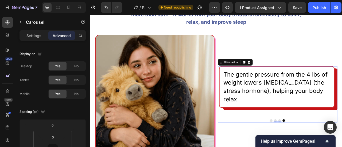
click at [319, 147] on button "Dot" at bounding box center [320, 149] width 3 height 3
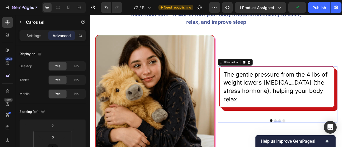
click at [335, 147] on button "Dot" at bounding box center [336, 149] width 3 height 3
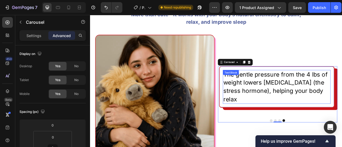
click at [318, 117] on p "The gentle pressure from the 4 lbs of weight lowers [MEDICAL_DATA] (the stress …" at bounding box center [327, 106] width 136 height 42
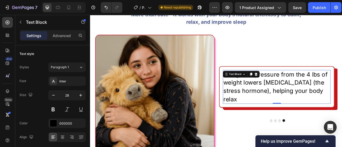
click at [313, 106] on p "The gentle pressure from the 4 lbs of weight lowers [MEDICAL_DATA] (the stress …" at bounding box center [327, 106] width 136 height 42
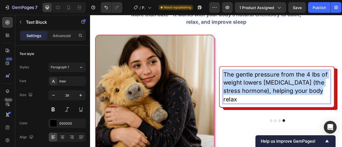
click at [313, 106] on p "The gentle pressure from the 4 lbs of weight lowers [MEDICAL_DATA] (the stress …" at bounding box center [327, 106] width 136 height 42
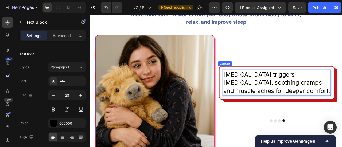
click at [285, 134] on div "Heat therapy triggers endorphins, soothing cramps and muscle aches for deeper c…" at bounding box center [327, 111] width 150 height 63
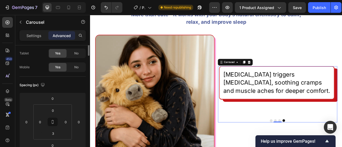
scroll to position [0, 0]
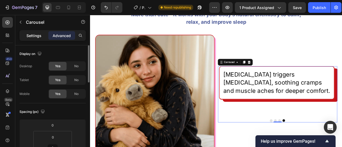
click at [34, 36] on p "Settings" at bounding box center [33, 36] width 15 height 6
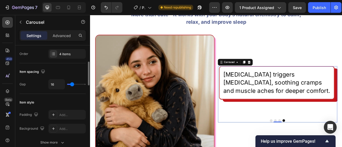
scroll to position [134, 0]
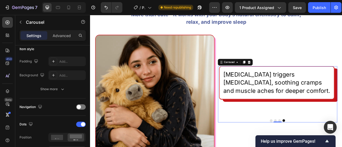
click at [274, 127] on div "Heat therapy triggers endorphins, soothing cramps and muscle aches for deeper c…" at bounding box center [327, 111] width 150 height 63
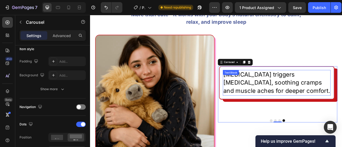
click at [307, 115] on p "[MEDICAL_DATA] triggers [MEDICAL_DATA], soothing cramps and muscle aches for de…" at bounding box center [327, 101] width 136 height 32
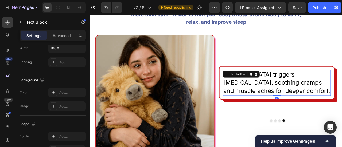
scroll to position [0, 0]
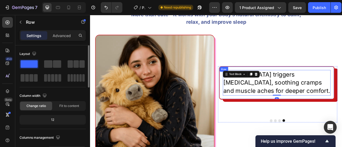
click at [306, 123] on div "Heat therapy triggers endorphins, soothing cramps and muscle aches for deeper c…" at bounding box center [327, 101] width 147 height 42
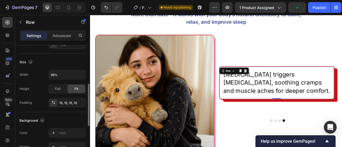
scroll to position [208, 0]
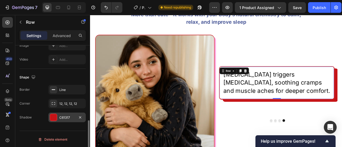
click at [69, 116] on div "C61317" at bounding box center [66, 117] width 15 height 5
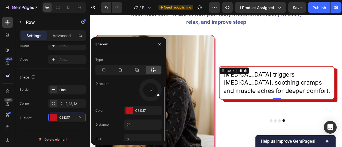
scroll to position [17, 0]
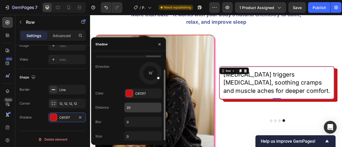
click at [129, 107] on input "20" at bounding box center [142, 108] width 37 height 10
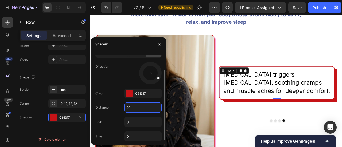
click at [130, 107] on input "23" at bounding box center [142, 108] width 37 height 10
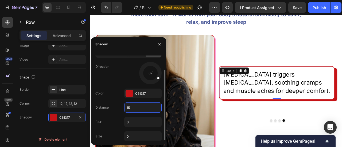
click at [130, 107] on input "15" at bounding box center [142, 108] width 37 height 10
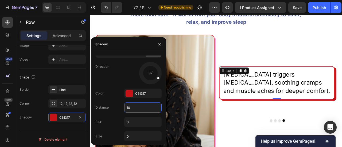
type input "10"
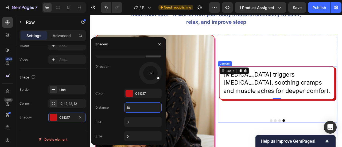
click at [329, 147] on button "Dot" at bounding box center [330, 149] width 3 height 3
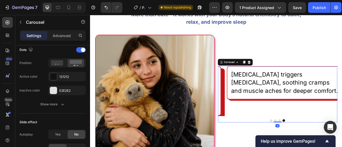
scroll to position [0, 0]
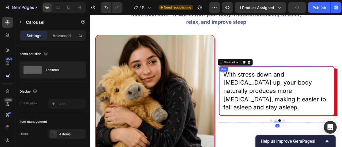
click at [342, 134] on div "With stress down and serotonin up, your body naturally produces more melatonin,…" at bounding box center [327, 111] width 147 height 63
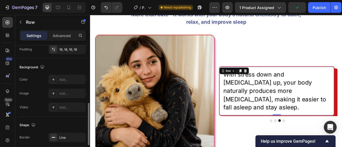
scroll to position [187, 0]
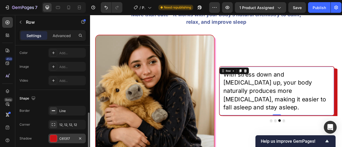
click at [68, 138] on div "C61317" at bounding box center [66, 139] width 15 height 5
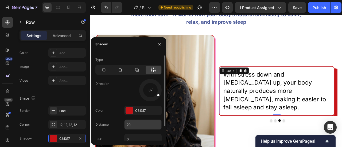
click at [134, 124] on input "20" at bounding box center [142, 125] width 37 height 10
paste input "[MEDICAL_DATA] triggers [MEDICAL_DATA], soothing cramps and muscle aches for de…"
click at [134, 124] on input "[MEDICAL_DATA] triggers [MEDICAL_DATA], soothing cramps and muscle aches for de…" at bounding box center [142, 125] width 37 height 10
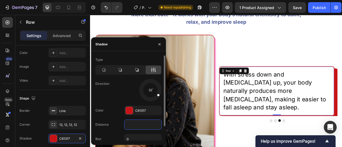
click at [134, 124] on input "[MEDICAL_DATA] triggers [MEDICAL_DATA], soothing cramps and muscle aches for de…" at bounding box center [142, 125] width 37 height 10
type input "10"
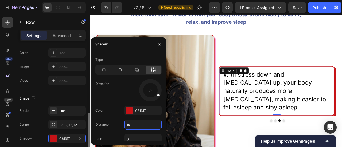
click at [19, 111] on div "Layout Column width Change ratio Fit to content 12 Columns management Order 1 c…" at bounding box center [52, 21] width 75 height 326
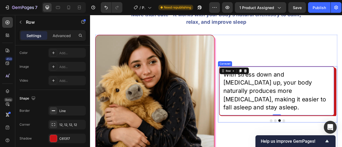
click at [324, 147] on button "Dot" at bounding box center [325, 149] width 3 height 3
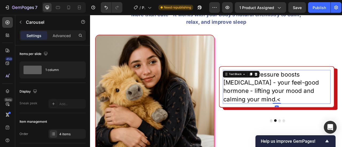
click at [302, 97] on div "That same pressure boosts serotonin - your feel-good hormone - lifting your moo…" at bounding box center [327, 106] width 137 height 43
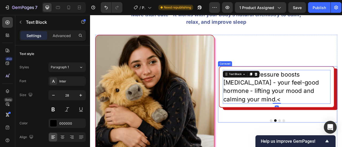
click at [329, 147] on button "Dot" at bounding box center [330, 149] width 3 height 3
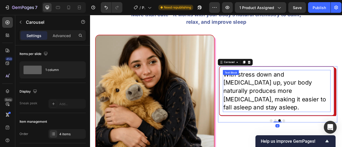
click at [320, 105] on p "With stress down and [MEDICAL_DATA] up, your body naturally produces more [MEDI…" at bounding box center [327, 111] width 136 height 52
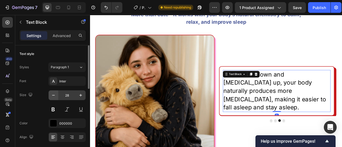
click at [55, 95] on icon "button" at bounding box center [53, 95] width 5 height 5
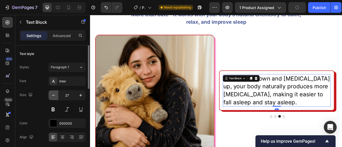
click at [55, 95] on icon "button" at bounding box center [53, 95] width 5 height 5
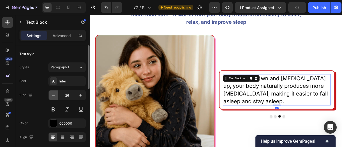
click at [55, 95] on icon "button" at bounding box center [53, 95] width 5 height 5
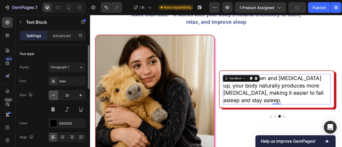
click at [55, 95] on icon "button" at bounding box center [53, 95] width 5 height 5
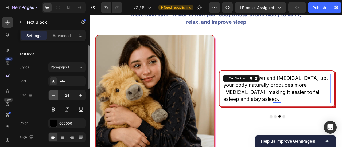
click at [55, 95] on icon "button" at bounding box center [53, 95] width 5 height 5
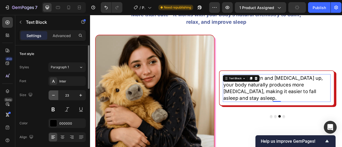
click at [55, 95] on icon "button" at bounding box center [53, 95] width 5 height 5
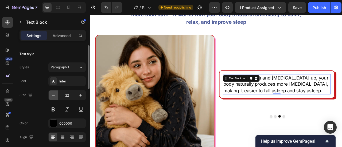
type input "21"
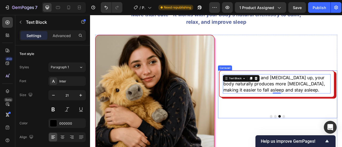
click at [319, 142] on button "Dot" at bounding box center [320, 143] width 3 height 3
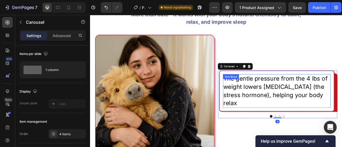
click at [281, 117] on p "The gentle pressure from the 4 lbs of weight lowers [MEDICAL_DATA] (the stress …" at bounding box center [327, 112] width 136 height 42
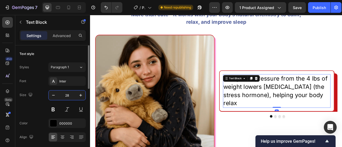
click at [65, 96] on input "28" at bounding box center [67, 96] width 18 height 10
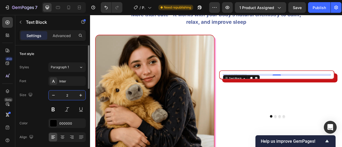
type input "20"
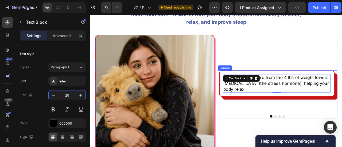
click at [313, 120] on div "The gentle pressure from the 4 lbs of weight lowers cortisol (the stress hormon…" at bounding box center [327, 111] width 150 height 53
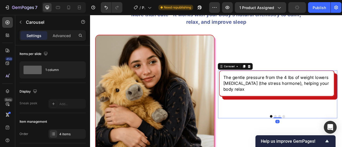
click at [289, 117] on div "The gentle pressure from the 4 lbs of weight lowers cortisol (the stress hormon…" at bounding box center [327, 111] width 150 height 53
click at [334, 103] on p "The gentle pressure from the 4 lbs of weight lowers [MEDICAL_DATA] (the stress …" at bounding box center [327, 102] width 136 height 22
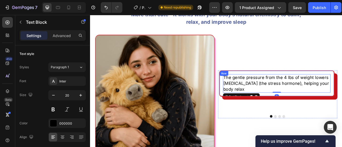
click at [331, 111] on div "The gentle pressure from the 4 lbs of weight lowers cortisol (the stress hormon…" at bounding box center [327, 101] width 147 height 33
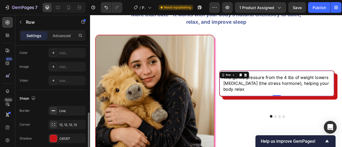
scroll to position [208, 0]
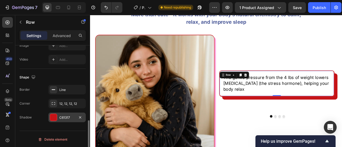
click at [65, 115] on div "C61317" at bounding box center [66, 117] width 15 height 5
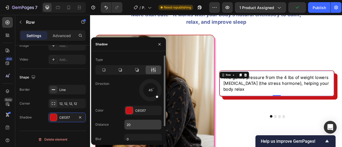
click at [130, 125] on input "20" at bounding box center [142, 125] width 37 height 10
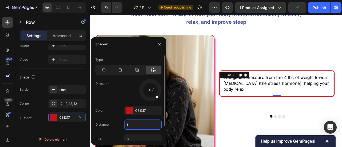
type input "10"
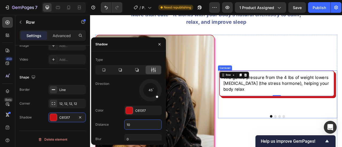
click at [321, 142] on div at bounding box center [328, 143] width 152 height 3
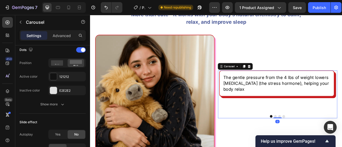
scroll to position [0, 0]
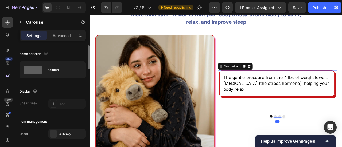
click at [324, 142] on button "Dot" at bounding box center [325, 143] width 3 height 3
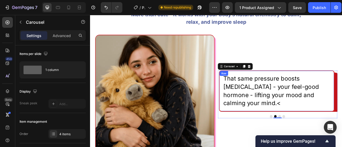
click at [281, 130] on div "That same pressure boosts serotonin - your feel-good hormone - lifting your moo…" at bounding box center [327, 111] width 147 height 53
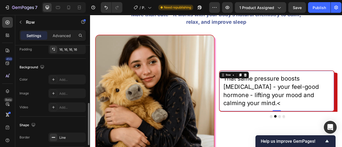
scroll to position [208, 0]
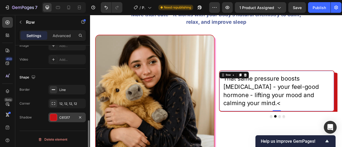
click at [60, 117] on div "C61317" at bounding box center [66, 117] width 15 height 5
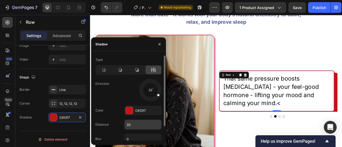
click at [134, 126] on input "20" at bounding box center [142, 125] width 37 height 10
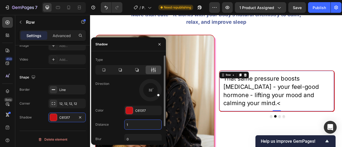
type input "10"
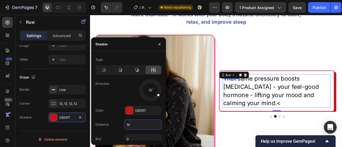
click at [293, 113] on p "That same pressure boosts [MEDICAL_DATA] - your feel-good hormone - lifting you…" at bounding box center [327, 112] width 136 height 42
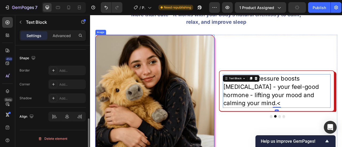
scroll to position [0, 0]
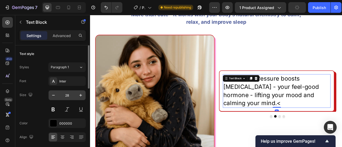
click at [67, 93] on input "28" at bounding box center [67, 96] width 18 height 10
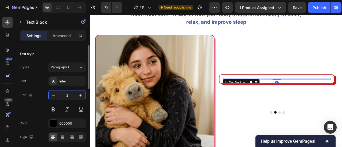
type input "20"
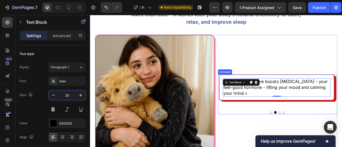
click at [304, 129] on div "That same pressure boosts serotonin - your feel-good hormone - lifting your moo…" at bounding box center [327, 112] width 150 height 42
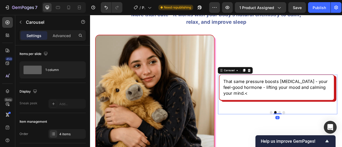
click at [329, 137] on button "Dot" at bounding box center [330, 138] width 3 height 3
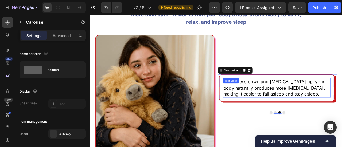
click at [303, 111] on p "With stress down and [MEDICAL_DATA] up, your body naturally produces more [MEDI…" at bounding box center [327, 108] width 136 height 24
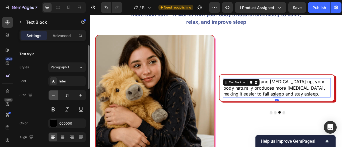
click at [52, 95] on icon "button" at bounding box center [53, 95] width 5 height 5
type input "20"
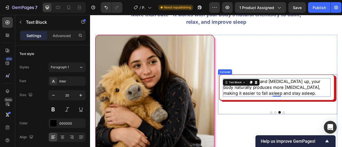
click at [335, 137] on button "Dot" at bounding box center [336, 138] width 3 height 3
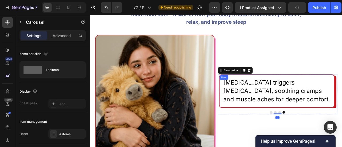
click at [290, 127] on div "Heat therapy triggers endorphins, soothing cramps and muscle aches for deeper c…" at bounding box center [327, 112] width 147 height 42
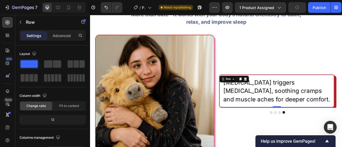
click at [288, 113] on p "[MEDICAL_DATA] triggers [MEDICAL_DATA], soothing cramps and muscle aches for de…" at bounding box center [327, 112] width 136 height 32
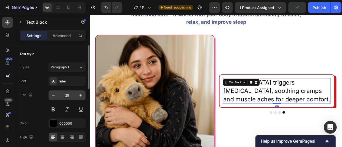
click at [72, 97] on input "28" at bounding box center [67, 96] width 18 height 10
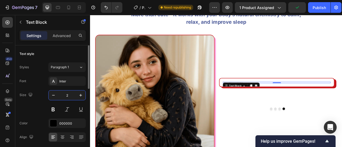
type input "20"
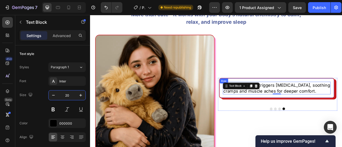
click at [261, 119] on div "Heat therapy triggers endorphins, soothing cramps and muscle aches for deeper c…" at bounding box center [327, 108] width 147 height 26
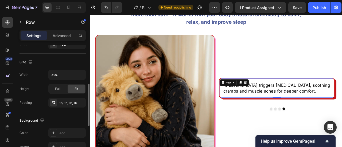
scroll to position [187, 0]
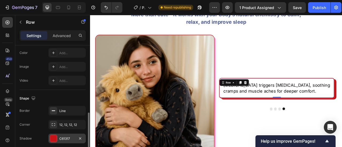
click at [65, 137] on div "C61317" at bounding box center [66, 139] width 15 height 5
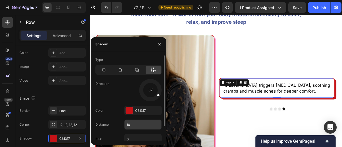
click at [132, 125] on input "10" at bounding box center [142, 125] width 37 height 10
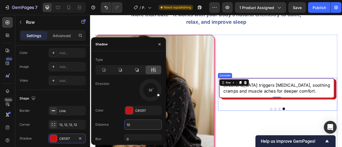
click at [315, 124] on div "Heat therapy triggers endorphins, soothing cramps and muscle aches for deeper c…" at bounding box center [327, 111] width 150 height 33
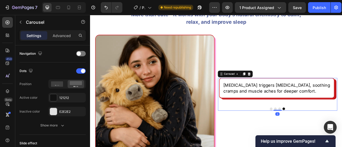
scroll to position [0, 0]
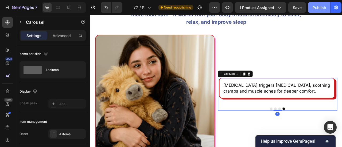
click at [324, 7] on div "Publish" at bounding box center [319, 8] width 13 height 6
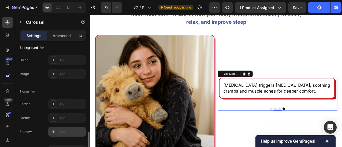
scroll to position [460, 0]
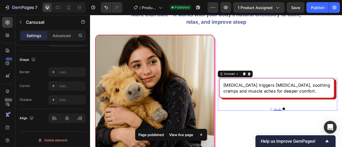
click at [309, 129] on div "The gentle pressure from the 4 lbs of weight lowers cortisol (the stress hormon…" at bounding box center [328, 116] width 152 height 42
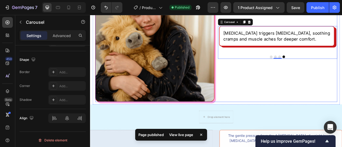
scroll to position [636, 0]
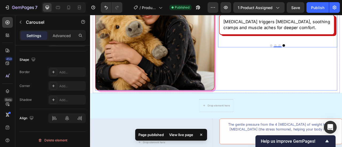
click at [260, 100] on div "The gentle pressure from the 4 lbs of weight lowers cortisol (the stress hormon…" at bounding box center [328, 35] width 152 height 152
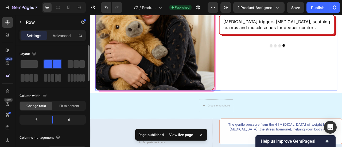
scroll to position [582, 0]
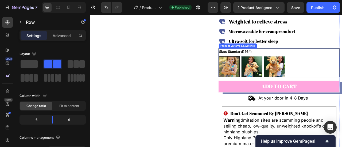
scroll to position [128, 0]
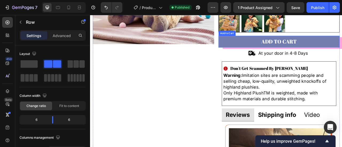
click at [342, 54] on button "Add to cart" at bounding box center [330, 48] width 154 height 15
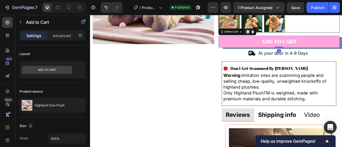
click at [288, 37] on icon at bounding box center [290, 36] width 4 height 4
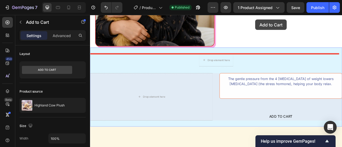
scroll to position [656, 0]
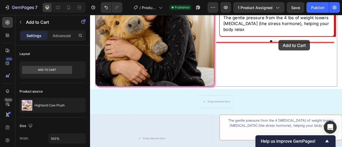
drag, startPoint x: 260, startPoint y: 58, endPoint x: 330, endPoint y: 47, distance: 70.0
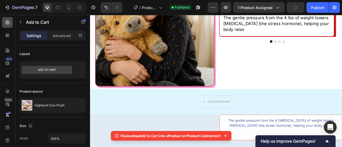
click at [6, 27] on div at bounding box center [7, 22] width 11 height 11
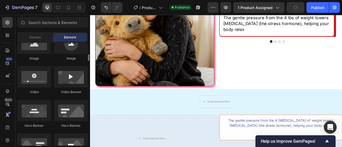
scroll to position [134, 0]
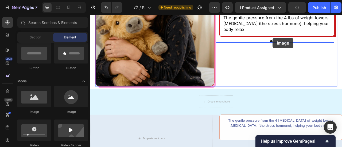
drag, startPoint x: 125, startPoint y: 112, endPoint x: 322, endPoint y: 44, distance: 208.9
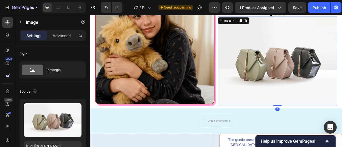
scroll to position [631, 0]
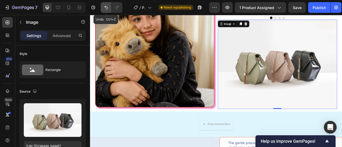
click at [105, 9] on icon "Undo/Redo" at bounding box center [105, 7] width 5 height 5
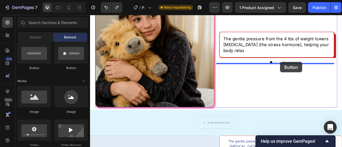
drag, startPoint x: 120, startPoint y: 73, endPoint x: 332, endPoint y: 75, distance: 211.6
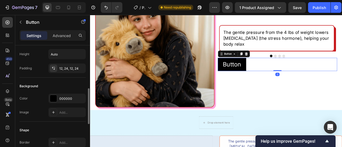
scroll to position [53, 0]
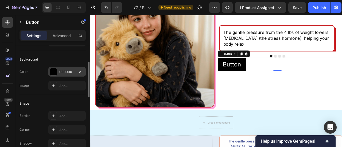
click at [57, 72] on div "000000" at bounding box center [66, 72] width 37 height 10
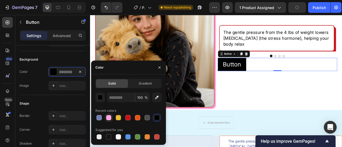
click at [109, 119] on div at bounding box center [108, 117] width 5 height 5
type input "FFA6DE"
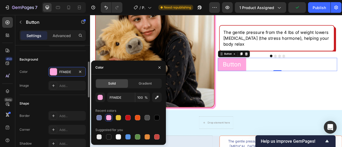
click at [29, 89] on div "Image Add..." at bounding box center [53, 86] width 66 height 10
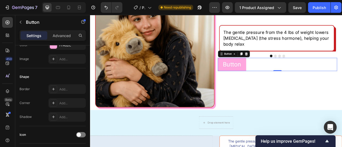
scroll to position [0, 0]
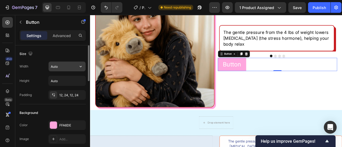
click at [64, 64] on input "Auto" at bounding box center [67, 67] width 37 height 10
click at [80, 65] on icon "button" at bounding box center [80, 66] width 5 height 5
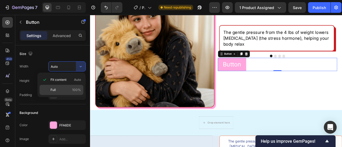
click at [63, 87] on div "Full 100%" at bounding box center [62, 90] width 44 height 10
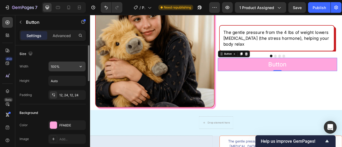
click at [56, 65] on input "100%" at bounding box center [67, 67] width 37 height 10
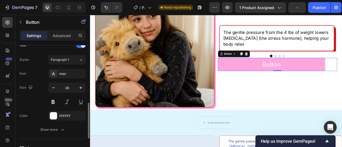
type input "90%"
click at [34, 91] on div "Size 28" at bounding box center [53, 95] width 66 height 24
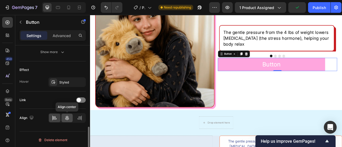
click at [69, 118] on icon at bounding box center [67, 118] width 4 height 5
click at [37, 68] on div "Effect" at bounding box center [53, 70] width 66 height 9
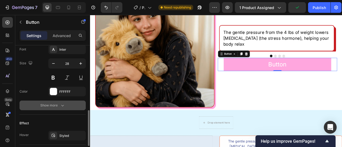
click at [63, 107] on icon "button" at bounding box center [62, 105] width 5 height 5
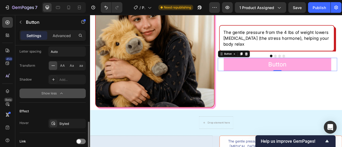
scroll to position [321, 0]
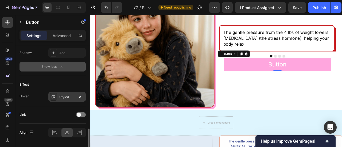
click at [75, 92] on div "Styled" at bounding box center [66, 97] width 37 height 10
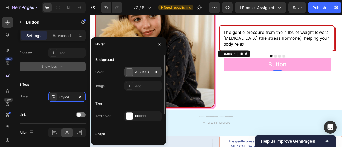
click at [132, 74] on div at bounding box center [129, 72] width 7 height 7
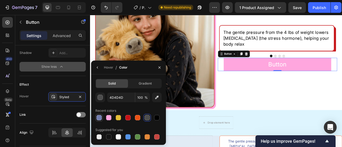
click at [97, 117] on div at bounding box center [98, 117] width 5 height 5
type input "717DAF"
click at [68, 106] on div "Link" at bounding box center [53, 114] width 66 height 17
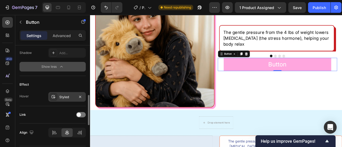
scroll to position [294, 0]
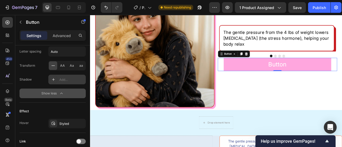
click at [61, 78] on div "Add..." at bounding box center [71, 79] width 25 height 5
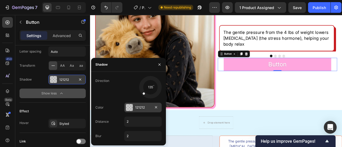
click at [138, 107] on div "121212" at bounding box center [142, 107] width 15 height 5
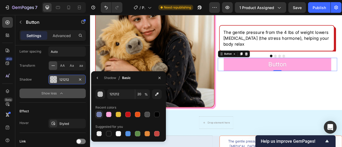
click at [102, 113] on div at bounding box center [98, 114] width 5 height 5
type input "717DAF"
type input "100"
click at [97, 80] on button "button" at bounding box center [97, 78] width 9 height 9
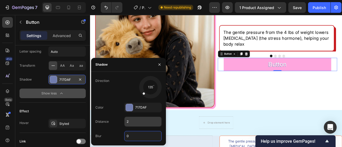
type input "0"
click at [130, 120] on input "2" at bounding box center [142, 122] width 37 height 10
type input "10"
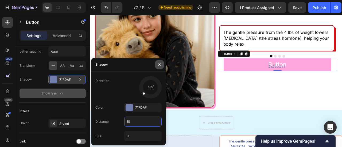
click at [156, 64] on button "button" at bounding box center [159, 64] width 9 height 9
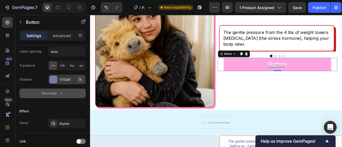
click at [82, 77] on icon "button" at bounding box center [80, 79] width 4 height 4
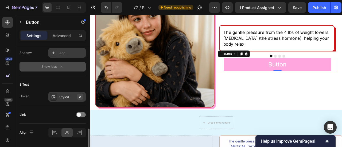
click at [81, 95] on icon "button" at bounding box center [80, 97] width 4 height 4
click at [260, 83] on button "Button" at bounding box center [328, 77] width 137 height 17
click at [342, 75] on button "Button" at bounding box center [328, 77] width 137 height 17
click at [59, 97] on div "Add..." at bounding box center [66, 97] width 37 height 10
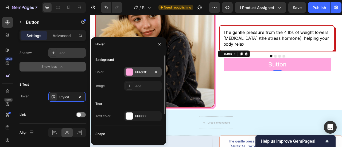
click at [133, 72] on div at bounding box center [129, 72] width 7 height 7
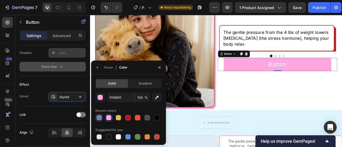
click at [100, 117] on div at bounding box center [98, 117] width 5 height 5
type input "717DAF"
click at [55, 104] on div "Effect Hover Styled" at bounding box center [53, 91] width 66 height 30
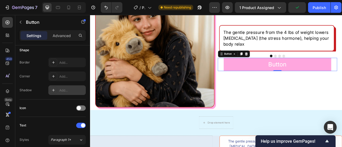
scroll to position [53, 0]
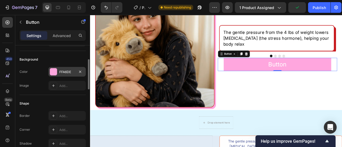
click at [64, 73] on div "FFA6DE" at bounding box center [66, 72] width 15 height 5
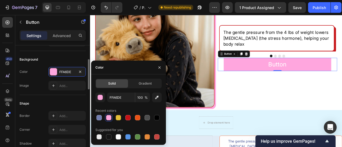
click at [27, 76] on div "Color FFA6DE" at bounding box center [53, 72] width 66 height 10
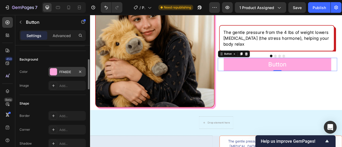
click at [58, 73] on div "FFA6DE" at bounding box center [66, 72] width 37 height 10
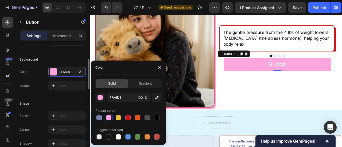
click at [36, 76] on div "Color FFA6DE" at bounding box center [53, 72] width 66 height 10
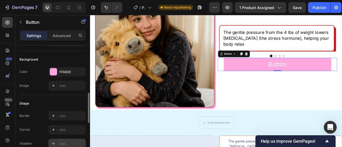
scroll to position [107, 0]
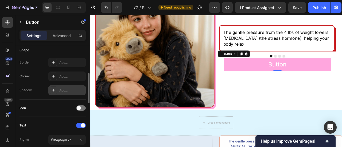
click at [60, 89] on div "Add..." at bounding box center [71, 90] width 25 height 5
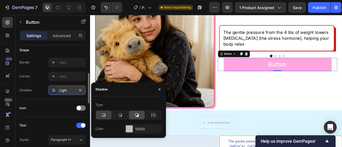
click at [137, 115] on icon at bounding box center [136, 114] width 5 height 5
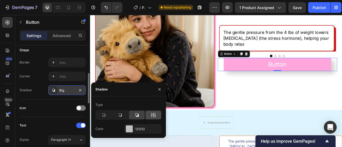
click at [150, 115] on div at bounding box center [153, 115] width 15 height 9
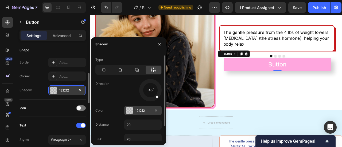
click at [135, 111] on div "121212" at bounding box center [142, 110] width 15 height 5
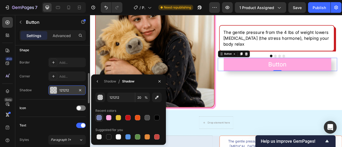
click at [100, 117] on div at bounding box center [98, 117] width 5 height 5
type input "717DAF"
type input "100"
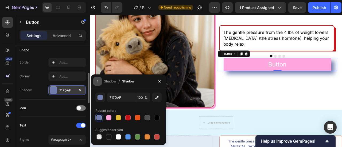
click at [96, 83] on icon "button" at bounding box center [97, 81] width 4 height 4
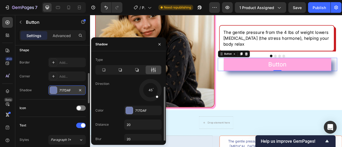
scroll to position [17, 0]
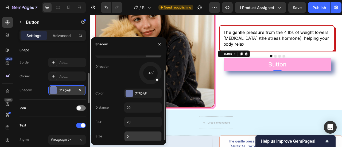
click at [134, 134] on input "0" at bounding box center [142, 137] width 37 height 10
click at [130, 122] on input "20" at bounding box center [142, 122] width 37 height 10
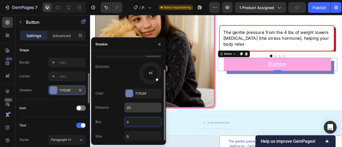
type input "0"
click at [132, 108] on input "20" at bounding box center [142, 108] width 37 height 10
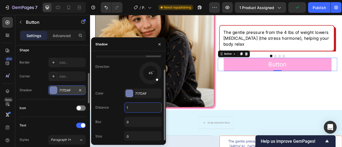
type input "10"
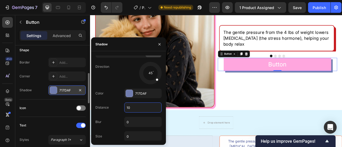
click at [28, 89] on div "Shadow" at bounding box center [26, 90] width 12 height 5
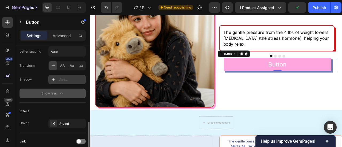
scroll to position [321, 0]
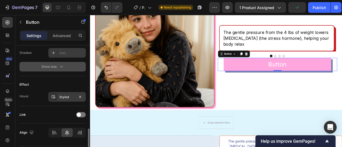
click at [60, 95] on div "Styled" at bounding box center [66, 97] width 15 height 5
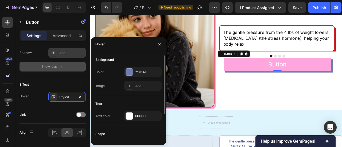
scroll to position [38, 0]
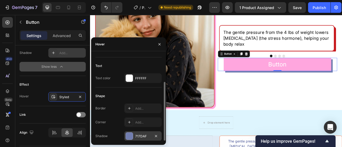
click at [136, 134] on div "717DAF" at bounding box center [142, 136] width 15 height 5
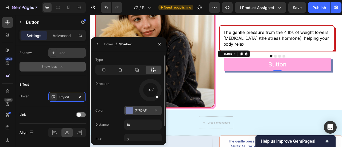
click at [136, 110] on div "717DAF" at bounding box center [142, 110] width 15 height 5
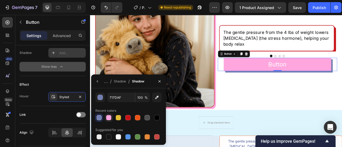
click at [109, 118] on div at bounding box center [108, 117] width 5 height 5
type input "FFA6DE"
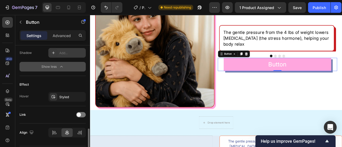
click at [40, 81] on div "Effect" at bounding box center [53, 84] width 66 height 9
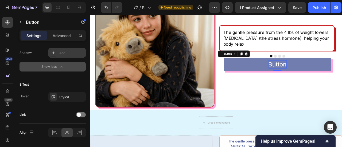
click at [319, 76] on p "Button" at bounding box center [328, 78] width 23 height 10
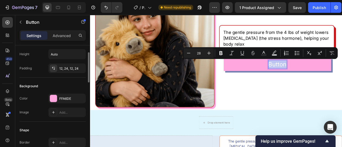
scroll to position [0, 0]
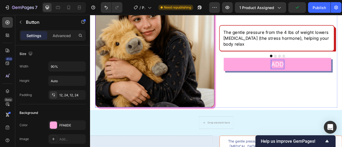
click at [260, 69] on button "ADD" at bounding box center [328, 77] width 137 height 17
click at [260, 69] on button "ADD TO" at bounding box center [328, 77] width 137 height 17
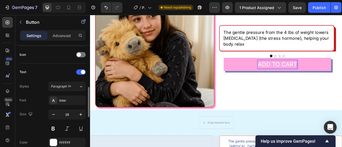
scroll to position [214, 0]
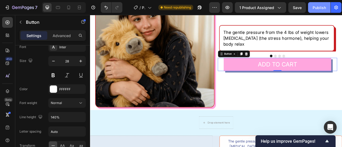
click at [319, 9] on div "Publish" at bounding box center [319, 8] width 13 height 6
click at [317, 7] on div "Publish" at bounding box center [317, 8] width 13 height 6
click at [325, 9] on button "Publish" at bounding box center [317, 7] width 22 height 11
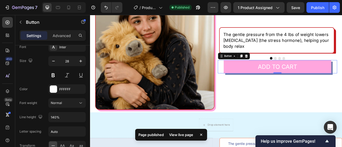
scroll to position [629, 0]
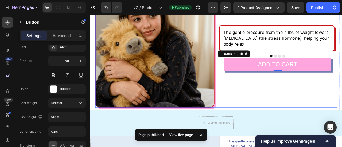
click at [267, 99] on div "The gentle pressure from the 4 lbs of weight lowers [MEDICAL_DATA] (the stress …" at bounding box center [328, 57] width 152 height 152
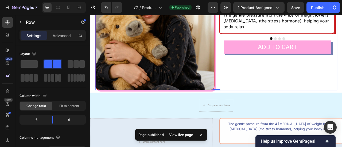
scroll to position [656, 0]
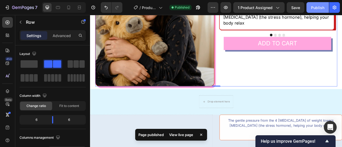
click at [322, 9] on div "Publish" at bounding box center [317, 8] width 13 height 6
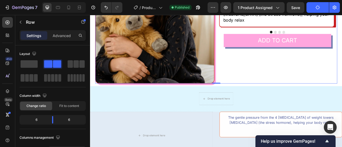
scroll to position [683, 0]
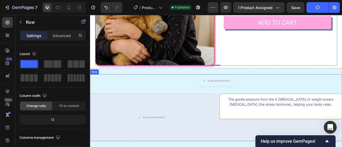
click at [195, 101] on div "Drop element here Row Drop element here The gentle pressure from the 4 [MEDICAL…" at bounding box center [250, 133] width 321 height 85
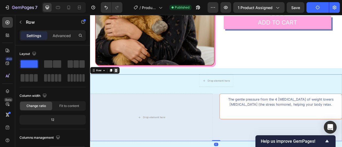
click at [122, 85] on icon at bounding box center [122, 86] width 3 height 4
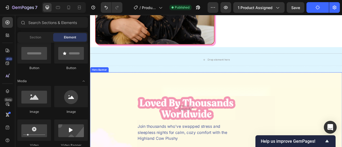
scroll to position [656, 0]
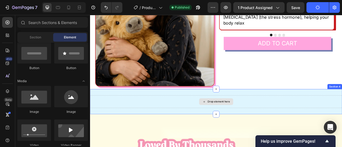
click at [197, 118] on div "Drop element here" at bounding box center [250, 125] width 321 height 16
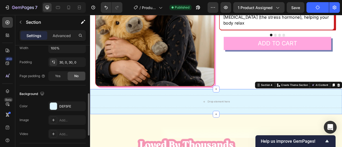
scroll to position [187, 0]
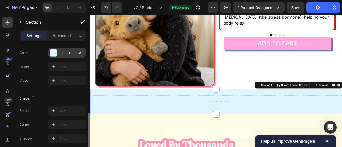
click at [58, 56] on div "DEF5FE" at bounding box center [66, 53] width 37 height 10
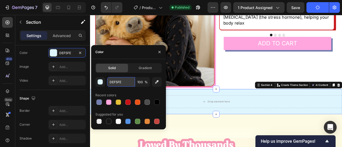
click at [121, 80] on input "DEF5FE" at bounding box center [121, 82] width 28 height 10
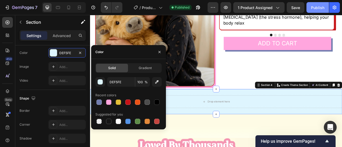
click at [319, 12] on button "Publish" at bounding box center [317, 7] width 22 height 11
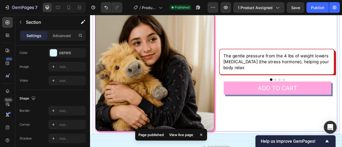
scroll to position [602, 0]
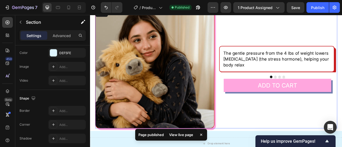
click at [257, 137] on div "The gentle pressure from the 4 lbs of weight lowers [MEDICAL_DATA] (the stress …" at bounding box center [328, 84] width 152 height 152
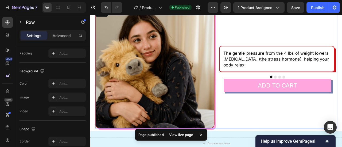
scroll to position [0, 0]
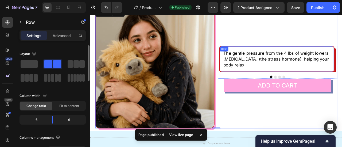
click at [283, 76] on div "The gentle pressure from the 4 lbs of weight lowers [MEDICAL_DATA] (the stress …" at bounding box center [327, 71] width 147 height 33
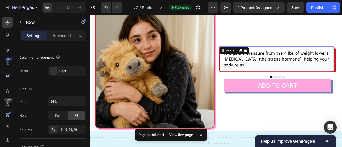
scroll to position [160, 0]
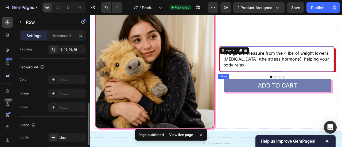
click at [268, 107] on button "ADD TO CART" at bounding box center [328, 104] width 137 height 17
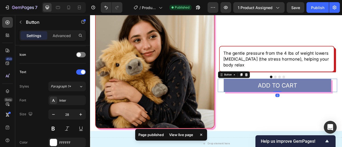
scroll to position [0, 0]
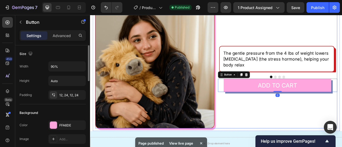
click at [268, 120] on div "The gentle pressure from the 4 lbs of weight lowers [MEDICAL_DATA] (the stress …" at bounding box center [328, 84] width 152 height 152
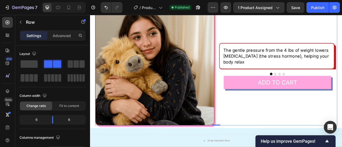
scroll to position [683, 0]
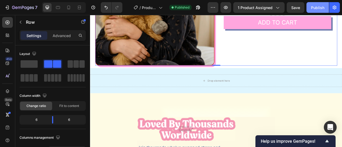
click at [310, 11] on button "Publish" at bounding box center [317, 7] width 22 height 11
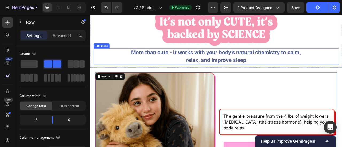
scroll to position [576, 0]
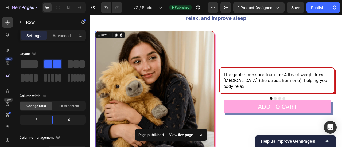
click at [296, 45] on div "The gentle pressure from the 4 lbs of weight lowers [MEDICAL_DATA] (the stress …" at bounding box center [328, 111] width 152 height 152
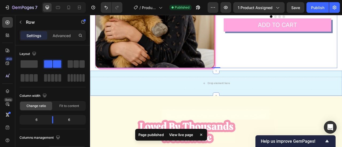
scroll to position [683, 0]
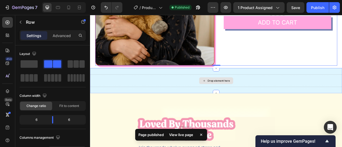
click at [213, 91] on div "Drop element here" at bounding box center [250, 99] width 321 height 16
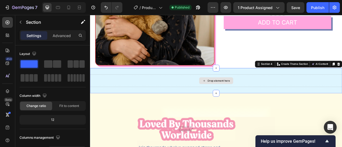
click at [189, 103] on div "Drop element here" at bounding box center [250, 99] width 321 height 16
click at [127, 101] on div "Drop element here" at bounding box center [250, 99] width 321 height 16
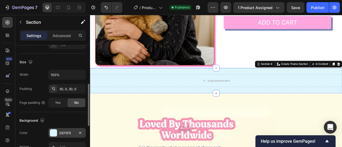
click at [65, 133] on div "DEF5FE" at bounding box center [66, 133] width 15 height 5
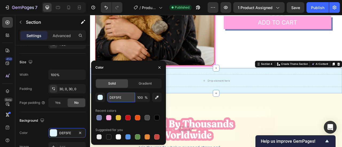
click at [119, 98] on input "DEF5FE" at bounding box center [121, 98] width 28 height 10
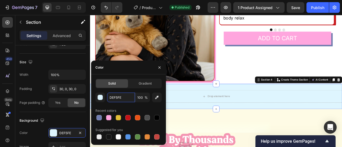
scroll to position [656, 0]
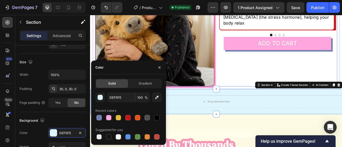
click at [263, 99] on div "The gentle pressure from the 4 lbs of weight lowers [MEDICAL_DATA] (the stress …" at bounding box center [328, 30] width 152 height 152
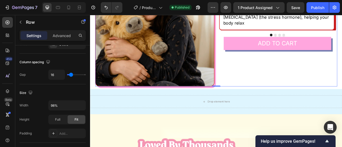
scroll to position [0, 0]
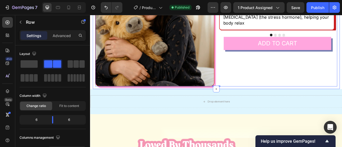
click at [95, 100] on div "Image The gentle pressure from the 4 lbs of weight lowers [MEDICAL_DATA] (the s…" at bounding box center [250, 30] width 314 height 152
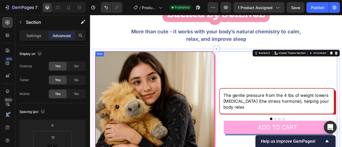
scroll to position [521, 0]
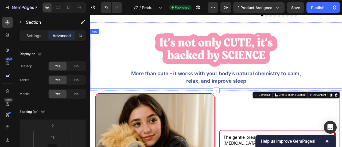
click at [158, 95] on p "More than cute - it works with your body’s natural chemistry to calm, relax, an…" at bounding box center [250, 94] width 217 height 19
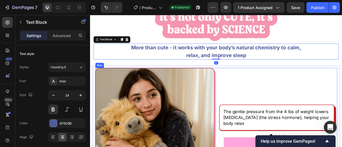
scroll to position [549, 0]
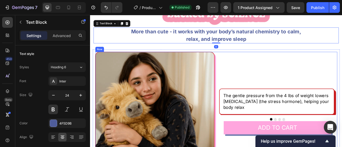
click at [270, 73] on div "The gentle pressure from the 4 lbs of weight lowers [MEDICAL_DATA] (the stress …" at bounding box center [328, 138] width 152 height 152
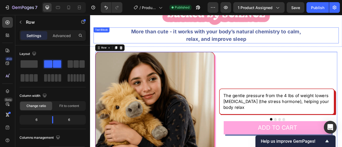
scroll to position [513, 0]
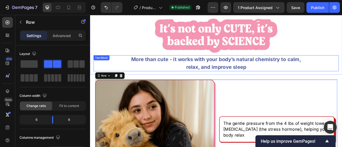
click at [145, 41] on div at bounding box center [250, 41] width 312 height 44
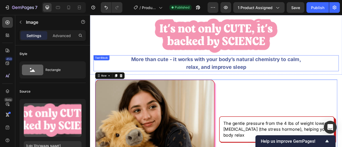
click at [132, 56] on div at bounding box center [250, 41] width 312 height 44
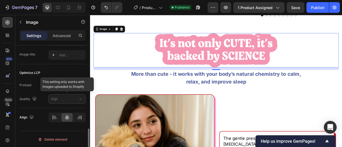
scroll to position [205, 0]
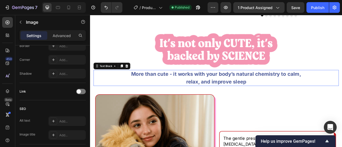
click at [107, 102] on div "More than cute - it works with your body’s natural chemistry to calm, relax, an…" at bounding box center [250, 95] width 312 height 20
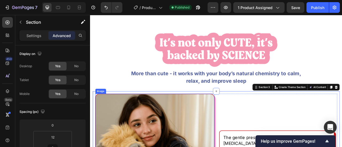
scroll to position [549, 0]
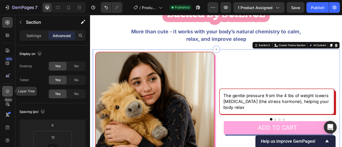
click at [11, 92] on div at bounding box center [7, 91] width 11 height 11
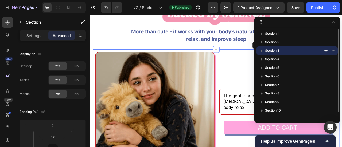
click at [274, 51] on span "Section 3" at bounding box center [272, 50] width 14 height 5
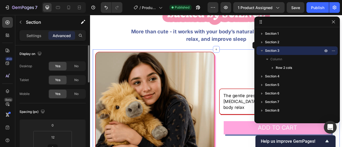
scroll to position [107, 0]
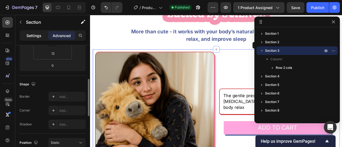
click at [35, 39] on div "Settings" at bounding box center [34, 35] width 27 height 9
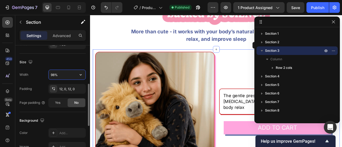
click at [53, 76] on input "98%" at bounding box center [67, 75] width 37 height 10
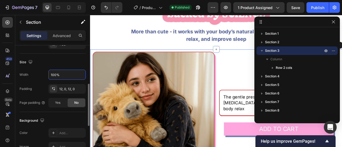
type input "100%"
click at [40, 86] on div "Padding 12, 0, 12, 0" at bounding box center [53, 89] width 66 height 10
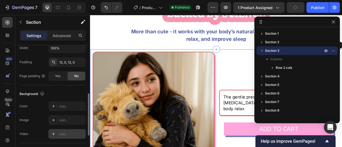
scroll to position [160, 0]
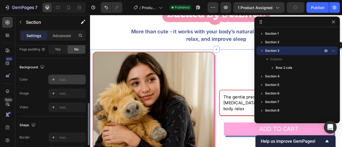
click at [58, 81] on div "Add..." at bounding box center [66, 80] width 37 height 10
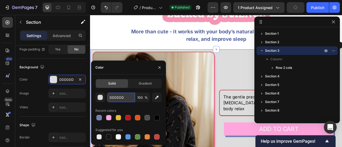
click at [119, 99] on input "DDDDDD" at bounding box center [121, 98] width 28 height 10
paste input "EF5FE"
type input "DEF5FE"
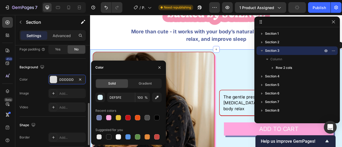
click at [39, 77] on div "Color DDDDDD" at bounding box center [53, 80] width 66 height 10
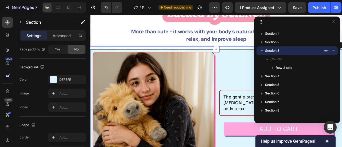
click at [128, 53] on div "Image More than cute - it works with your body’s natural chemistry to calm, rel…" at bounding box center [250, 17] width 321 height 76
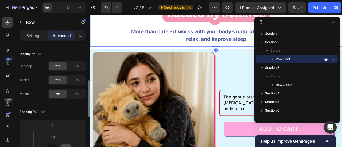
scroll to position [80, 0]
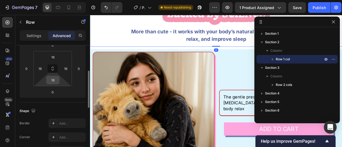
click at [52, 82] on input "16" at bounding box center [53, 80] width 11 height 8
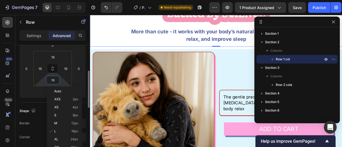
type input "0"
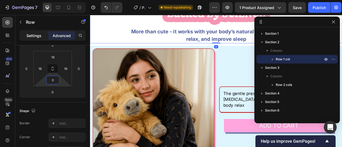
click at [33, 37] on p "Settings" at bounding box center [33, 36] width 15 height 6
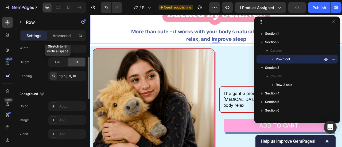
scroll to position [107, 0]
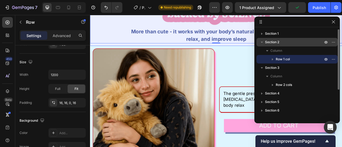
click at [275, 44] on span "Section 2" at bounding box center [272, 42] width 14 height 5
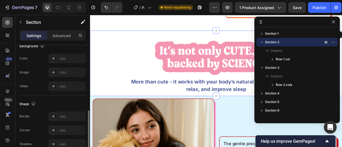
scroll to position [155, 0]
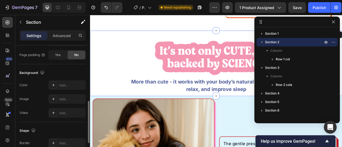
click at [60, 86] on div "Add..." at bounding box center [71, 85] width 25 height 5
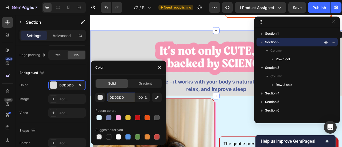
click at [116, 100] on input "DDDDDD" at bounding box center [121, 98] width 28 height 10
paste input "EF5FE"
type input "DEF5FE"
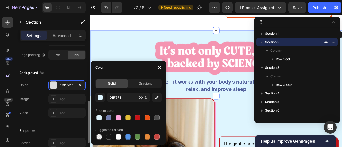
click at [33, 79] on div "Background The changes might be hidden by the video. Color DDDDDD Image Add... …" at bounding box center [53, 93] width 66 height 58
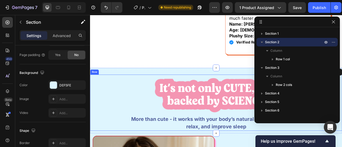
scroll to position [433, 0]
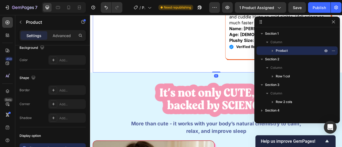
scroll to position [0, 0]
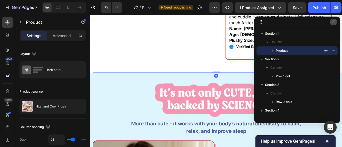
drag, startPoint x: 331, startPoint y: 23, endPoint x: 257, endPoint y: 33, distance: 74.7
click at [331, 23] on icon "button" at bounding box center [333, 22] width 4 height 4
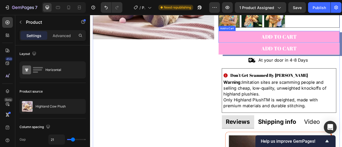
scroll to position [112, 0]
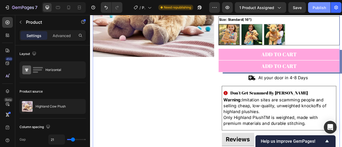
click at [318, 8] on div "Publish" at bounding box center [319, 8] width 13 height 6
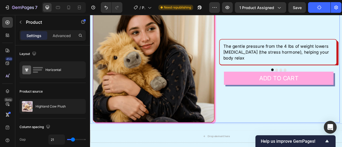
scroll to position [641, 0]
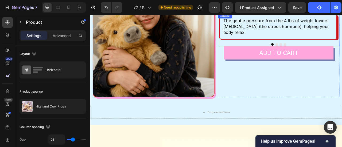
click at [309, 51] on div at bounding box center [329, 52] width 155 height 3
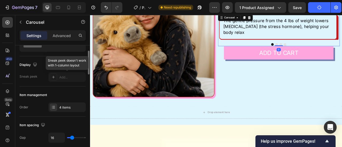
scroll to position [80, 0]
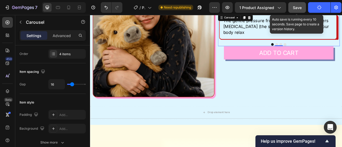
click at [298, 8] on span "Save" at bounding box center [297, 7] width 9 height 5
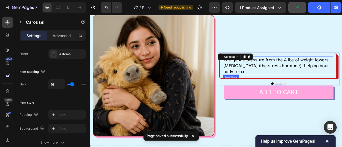
scroll to position [588, 0]
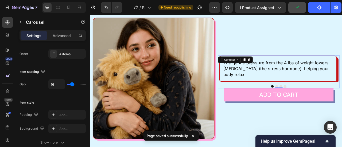
click at [327, 101] on div "The gentle pressure from the 4 lbs of weight lowers [MEDICAL_DATA] (the stress …" at bounding box center [329, 88] width 155 height 42
click at [326, 104] on button "Dot" at bounding box center [327, 105] width 3 height 3
click at [338, 104] on div at bounding box center [329, 105] width 155 height 3
click at [333, 104] on div at bounding box center [329, 105] width 155 height 3
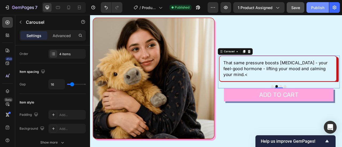
click at [312, 5] on div "Publish" at bounding box center [317, 8] width 13 height 6
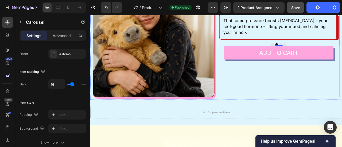
scroll to position [668, 0]
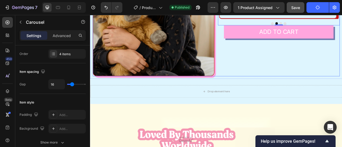
click at [274, 88] on div "The gentle pressure from the 4 lbs of weight lowers [MEDICAL_DATA] (the stress …" at bounding box center [329, 15] width 155 height 155
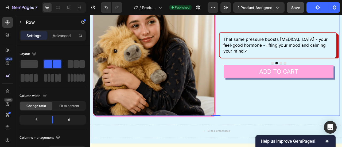
scroll to position [614, 0]
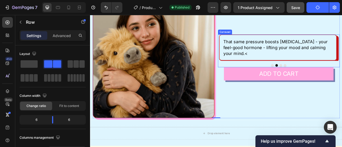
click at [315, 77] on div at bounding box center [329, 78] width 155 height 3
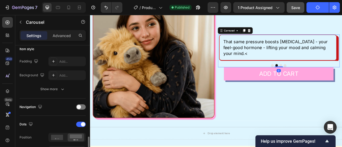
scroll to position [187, 0]
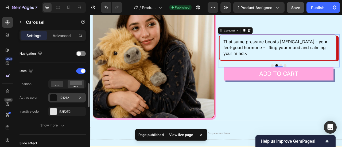
click at [64, 100] on div "121212" at bounding box center [66, 98] width 37 height 10
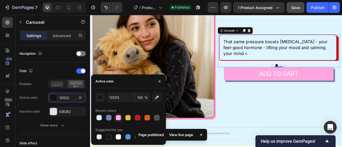
click at [118, 119] on div at bounding box center [118, 117] width 5 height 5
type input "FFA6DE"
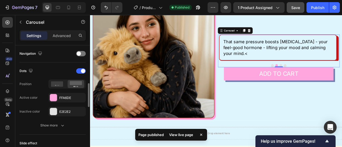
click at [36, 87] on div "Position" at bounding box center [53, 84] width 66 height 9
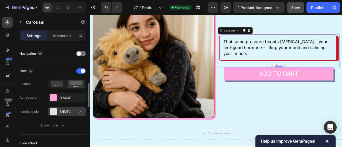
click at [66, 113] on div "E2E2E2" at bounding box center [66, 112] width 15 height 5
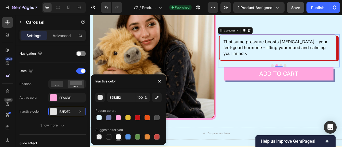
click at [117, 137] on div at bounding box center [118, 136] width 5 height 5
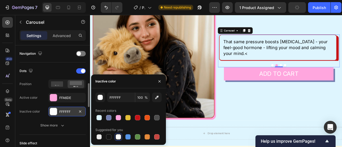
click at [61, 111] on div "FFFFFF" at bounding box center [66, 112] width 15 height 5
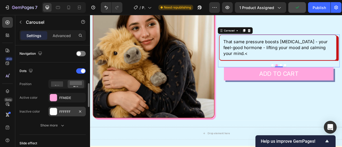
click at [69, 107] on div "FFFFFF" at bounding box center [66, 112] width 37 height 10
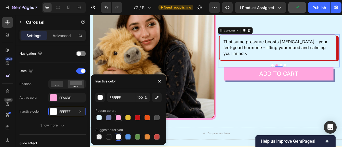
click at [117, 118] on div at bounding box center [118, 117] width 5 height 5
click at [101, 99] on div "button" at bounding box center [100, 97] width 5 height 5
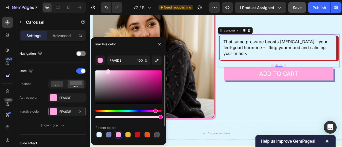
drag, startPoint x: 104, startPoint y: 79, endPoint x: 107, endPoint y: 66, distance: 13.0
click at [107, 66] on div "FFA6DE 100 % Recent colors Suggested for you" at bounding box center [128, 107] width 66 height 102
type input "FFD1EE"
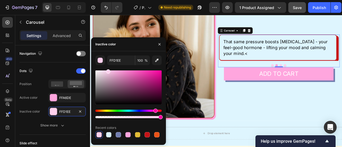
click at [14, 105] on div "450 Beta" at bounding box center [7, 81] width 15 height 132
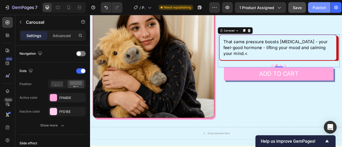
click at [318, 7] on div "Publish" at bounding box center [319, 8] width 13 height 6
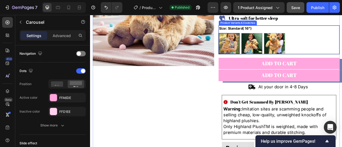
scroll to position [80, 0]
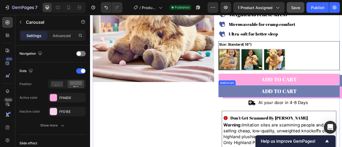
click at [282, 112] on button "Add to cart" at bounding box center [330, 111] width 154 height 15
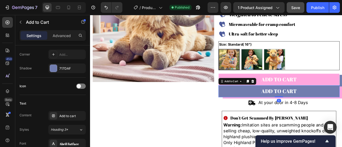
scroll to position [0, 0]
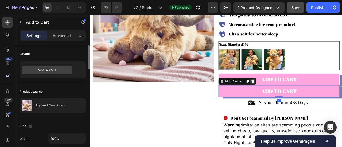
click at [295, 100] on icon at bounding box center [296, 100] width 3 height 4
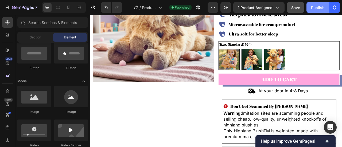
click at [315, 5] on button "Publish" at bounding box center [317, 7] width 22 height 11
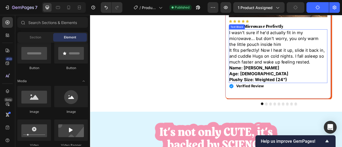
scroll to position [374, 0]
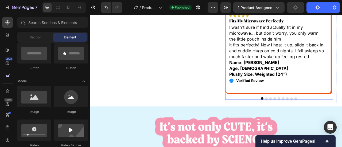
click at [323, 120] on button "Dot" at bounding box center [324, 121] width 3 height 3
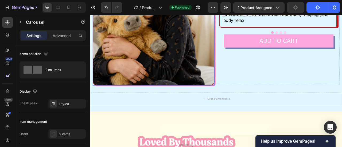
scroll to position [695, 0]
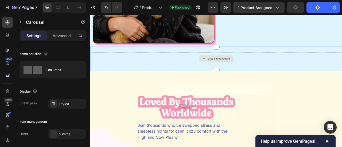
click at [186, 73] on div "Drop element here" at bounding box center [250, 71] width 321 height 16
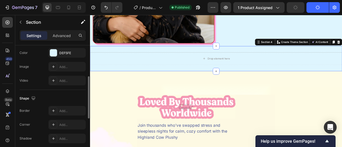
scroll to position [160, 0]
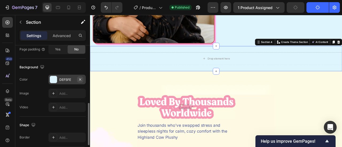
click at [81, 79] on icon "button" at bounding box center [80, 79] width 4 height 4
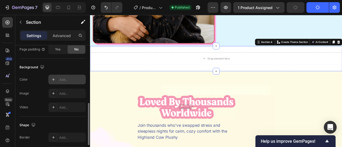
scroll to position [80, 0]
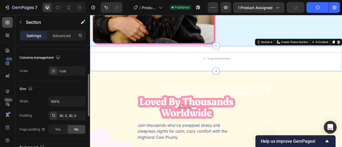
click at [10, 24] on icon at bounding box center [7, 22] width 5 height 5
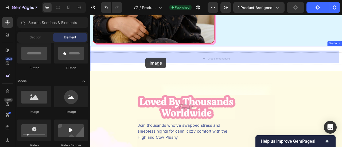
drag, startPoint x: 122, startPoint y: 112, endPoint x: 160, endPoint y: 69, distance: 57.5
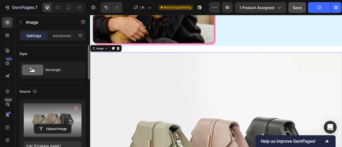
scroll to position [27, 0]
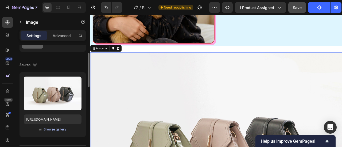
click at [61, 131] on div "Browse gallery" at bounding box center [55, 129] width 23 height 5
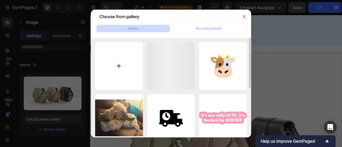
click at [127, 67] on input "file" at bounding box center [119, 66] width 48 height 48
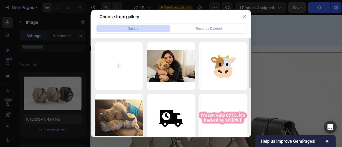
type input "C:\fakepath\divider-optimized-up.png"
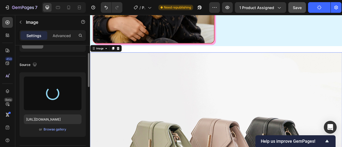
type input "https://cdn.shopify.com/s/files/1/0787/9281/8907/files/gempages_585713525591114…"
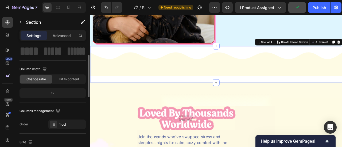
click at [201, 57] on div "Image Section 4 You can create reusable sections Create Theme Section AI Conten…" at bounding box center [250, 78] width 321 height 46
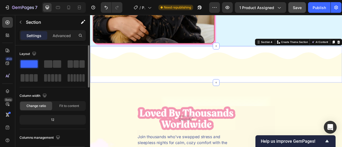
scroll to position [160, 0]
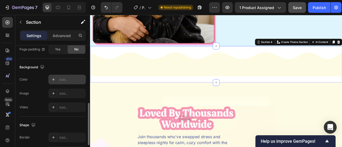
click at [61, 80] on div "Add..." at bounding box center [71, 79] width 25 height 5
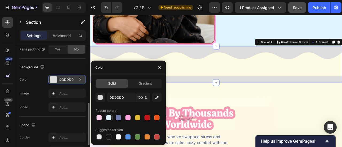
click at [112, 120] on div at bounding box center [109, 118] width 6 height 6
type input "DEF5FE"
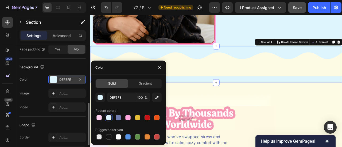
click at [30, 76] on div "Color DEF5FE" at bounding box center [53, 80] width 66 height 10
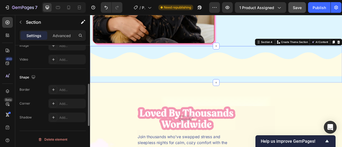
scroll to position [101, 0]
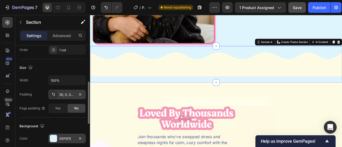
click at [65, 95] on div "30, 0, 30, 0" at bounding box center [66, 94] width 15 height 5
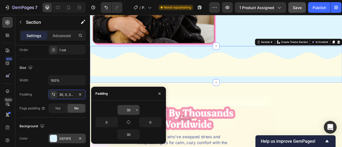
click at [125, 109] on input "30" at bounding box center [129, 110] width 22 height 10
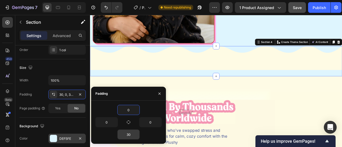
type input "0"
click at [129, 131] on input "30" at bounding box center [129, 135] width 22 height 10
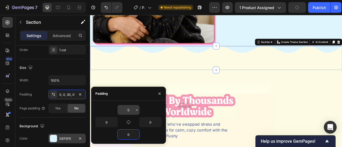
type input "0"
click at [129, 108] on input "0" at bounding box center [129, 110] width 22 height 10
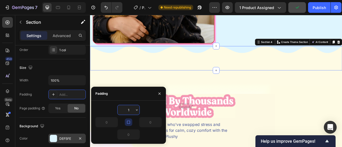
type input "12"
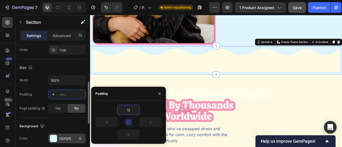
click at [41, 92] on div "Padding Add..." at bounding box center [53, 95] width 66 height 10
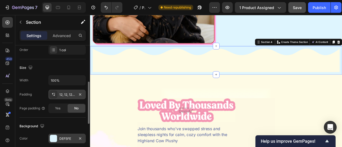
click at [61, 92] on div "12, 12, 12, 12" at bounding box center [66, 94] width 15 height 5
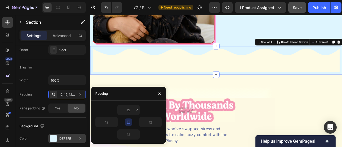
click at [129, 124] on icon "button" at bounding box center [128, 122] width 4 height 4
click at [133, 137] on input "12" at bounding box center [129, 135] width 22 height 10
type input "0"
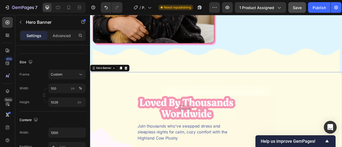
scroll to position [0, 0]
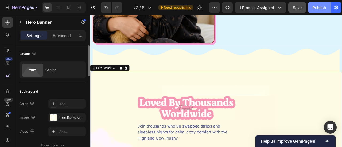
click at [316, 5] on div "Publish" at bounding box center [319, 8] width 13 height 6
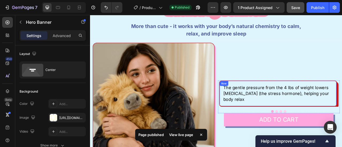
scroll to position [534, 0]
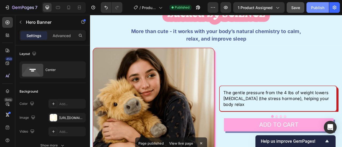
click at [317, 9] on div "Publish" at bounding box center [317, 8] width 13 height 6
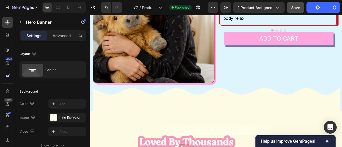
scroll to position [641, 0]
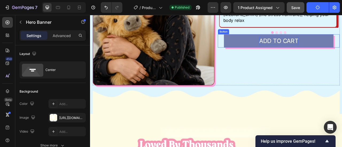
click at [308, 47] on p "ADD TO CART" at bounding box center [330, 48] width 50 height 10
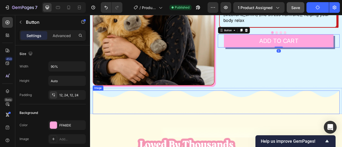
click at [265, 111] on img at bounding box center [250, 126] width 314 height 30
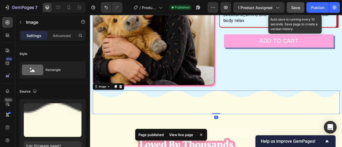
click at [303, 6] on button "Save" at bounding box center [296, 7] width 18 height 11
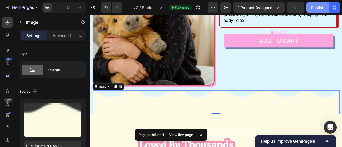
click at [314, 8] on div "Publish" at bounding box center [317, 8] width 13 height 6
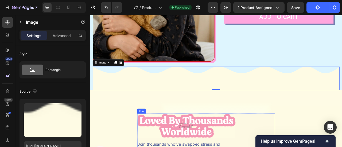
scroll to position [695, 0]
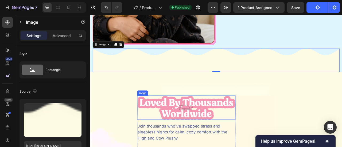
click at [251, 128] on img at bounding box center [212, 133] width 125 height 31
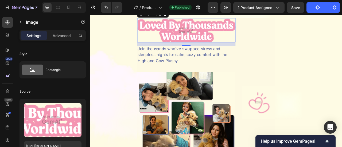
scroll to position [775, 0]
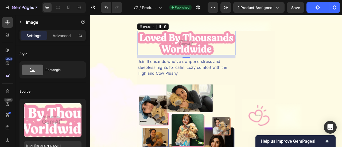
click at [209, 64] on img at bounding box center [212, 50] width 125 height 31
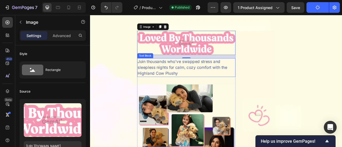
scroll to position [748, 0]
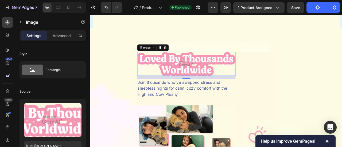
click at [245, 83] on img at bounding box center [212, 77] width 125 height 31
click at [184, 55] on icon at bounding box center [185, 57] width 3 height 4
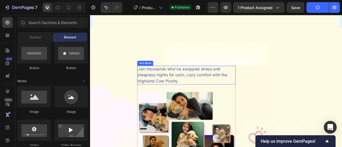
scroll to position [775, 0]
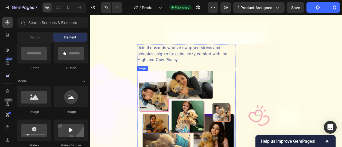
click at [264, 110] on img at bounding box center [212, 148] width 125 height 125
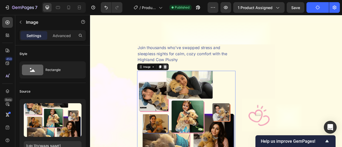
click at [183, 81] on icon at bounding box center [185, 81] width 4 height 4
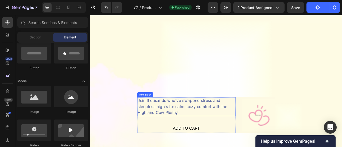
click at [216, 129] on div "Join thousands who've swapped stress and sleepless nights for calm, cozy comfor…" at bounding box center [212, 132] width 125 height 24
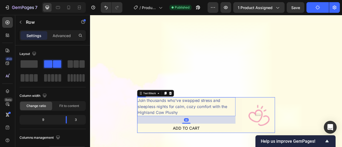
click at [278, 131] on div "Join thousands who've swapped stress and sleepless nights for calm, cozy comfor…" at bounding box center [237, 142] width 175 height 45
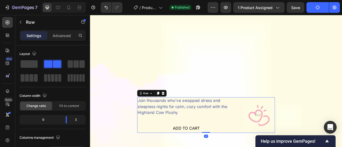
click at [181, 113] on div at bounding box center [183, 114] width 6 height 6
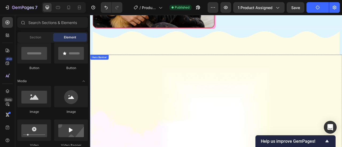
scroll to position [721, 0]
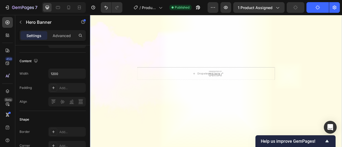
scroll to position [828, 0]
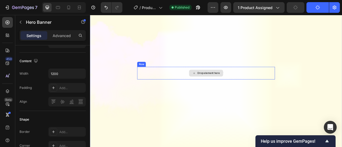
click at [216, 93] on div "Drop element here" at bounding box center [237, 89] width 43 height 9
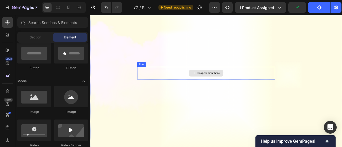
click at [158, 89] on div "Drop element here" at bounding box center [237, 89] width 175 height 16
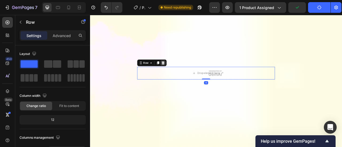
click at [180, 78] on div at bounding box center [183, 76] width 6 height 6
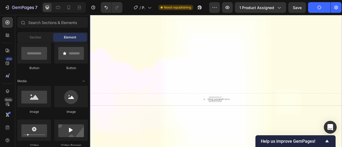
scroll to position [801, 0]
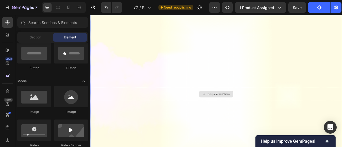
click at [189, 112] on div "Drop element here" at bounding box center [250, 116] width 321 height 16
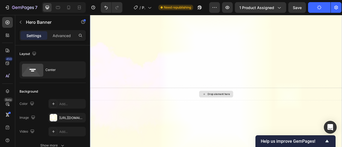
click at [318, 115] on div "Drop element here" at bounding box center [250, 116] width 321 height 16
click at [175, 77] on div "Overlay" at bounding box center [250, 115] width 321 height 275
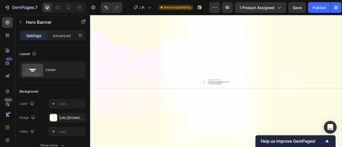
scroll to position [828, 0]
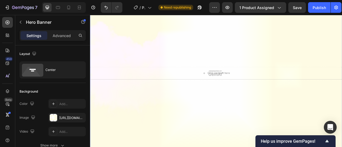
click at [171, 137] on div "Overlay" at bounding box center [250, 89] width 321 height 275
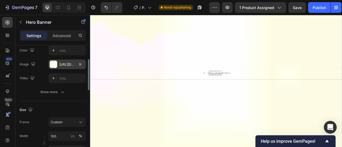
click at [65, 65] on div "https://image2layout-detection-trainimagebucket-02g83vbxbb2s.s3.amazonaws.com/i…" at bounding box center [66, 64] width 15 height 5
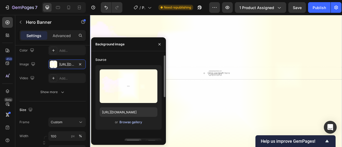
click at [134, 122] on div "Browse gallery" at bounding box center [130, 122] width 23 height 5
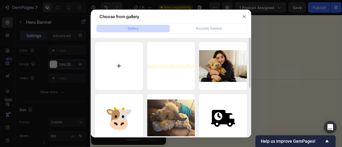
click at [126, 69] on input "file" at bounding box center [119, 66] width 48 height 48
type input "C:\fakepath\imgi16cloudhowto900x.png"
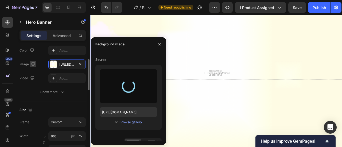
type input "https://cdn.shopify.com/s/files/1/0787/9281/8907/files/gempages_585713525591114…"
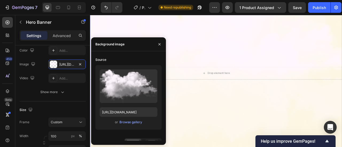
click at [244, 140] on div "Overlay" at bounding box center [250, 89] width 321 height 275
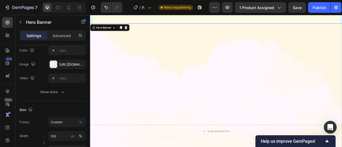
scroll to position [748, 0]
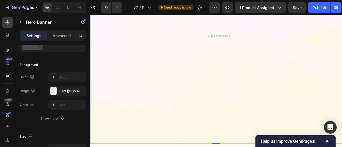
scroll to position [855, 0]
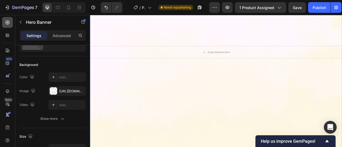
click at [5, 25] on div at bounding box center [7, 22] width 11 height 11
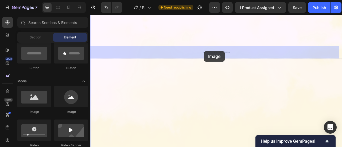
drag, startPoint x: 119, startPoint y: 114, endPoint x: 235, endPoint y: 61, distance: 127.2
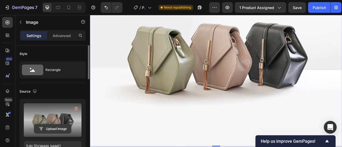
click at [49, 129] on input "file" at bounding box center [52, 128] width 37 height 9
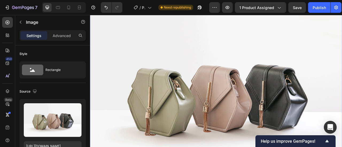
scroll to position [107, 0]
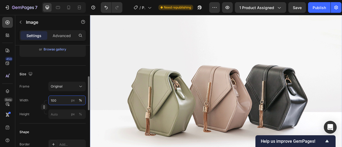
click at [59, 100] on input "100" at bounding box center [66, 101] width 37 height 10
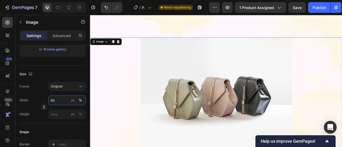
type input "60"
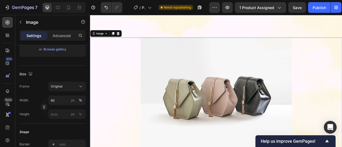
click at [186, 116] on img at bounding box center [250, 116] width 192 height 144
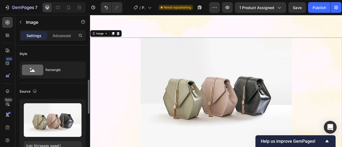
scroll to position [27, 0]
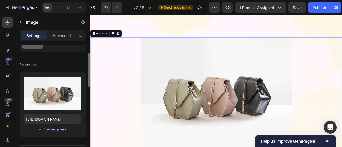
click at [54, 131] on div "Browse gallery" at bounding box center [55, 129] width 23 height 5
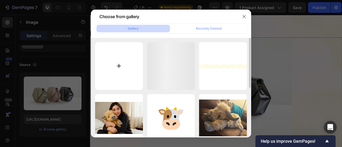
drag, startPoint x: 145, startPoint y: 63, endPoint x: 142, endPoint y: 64, distance: 3.5
click at [145, 63] on div "imgi16cloudhowto900x.png 68.86 kb divider-optimized-up.png 16.93 kb 20250826181…" at bounding box center [171, 144] width 152 height 204
click at [134, 64] on input "file" at bounding box center [119, 66] width 48 height 48
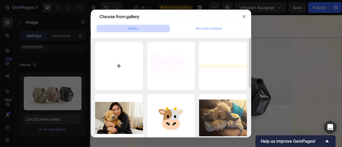
type input "C:\fakepath\ugc.png"
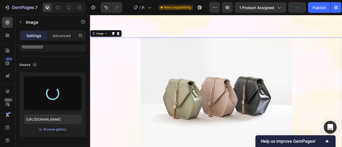
type input "https://cdn.shopify.com/s/files/1/0787/9281/8907/files/gempages_585713525591114…"
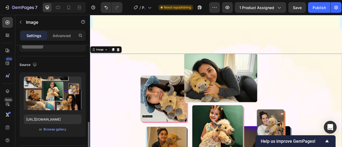
scroll to position [80, 0]
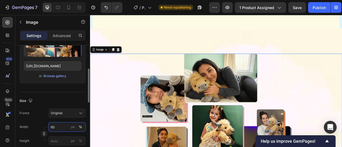
click at [59, 125] on input "60" at bounding box center [66, 127] width 37 height 10
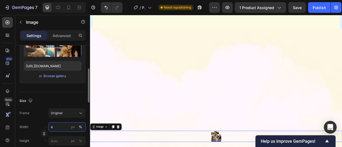
type input "40"
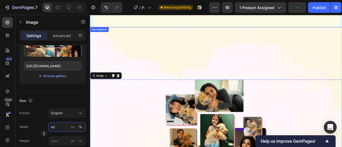
scroll to position [748, 0]
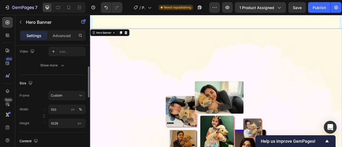
scroll to position [107, 0]
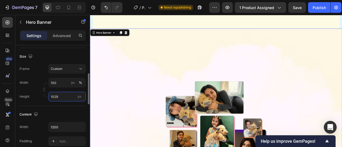
click at [59, 98] on input "1029" at bounding box center [66, 97] width 37 height 10
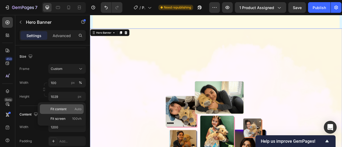
click at [60, 108] on span "Fit content" at bounding box center [58, 109] width 16 height 5
type input "Auto"
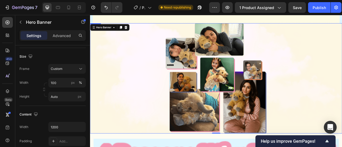
scroll to position [748, 0]
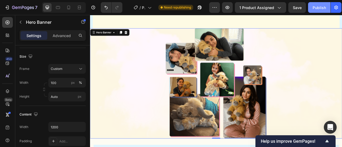
click at [322, 7] on div "Publish" at bounding box center [319, 8] width 13 height 6
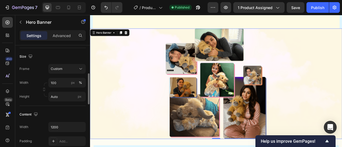
scroll to position [53, 0]
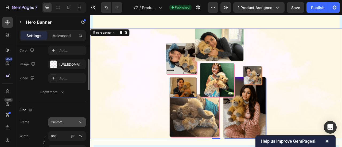
click at [73, 120] on div "Custom" at bounding box center [64, 122] width 26 height 5
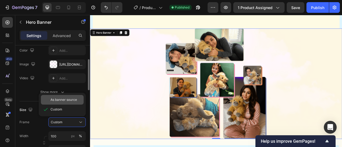
click at [66, 101] on span "As banner source" at bounding box center [63, 100] width 26 height 5
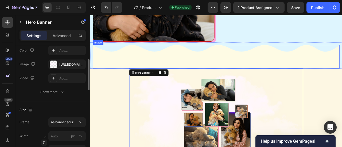
scroll to position [695, 0]
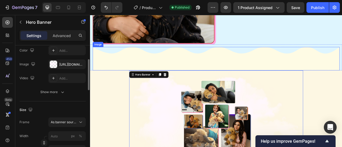
click at [195, 77] on img at bounding box center [250, 71] width 314 height 30
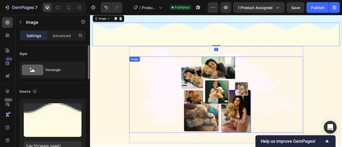
scroll to position [748, 0]
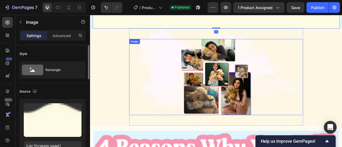
click at [135, 96] on div "Image Hero Banner" at bounding box center [250, 94] width 321 height 124
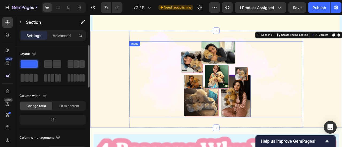
scroll to position [721, 0]
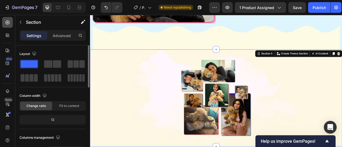
click at [7, 23] on icon at bounding box center [7, 22] width 2 height 2
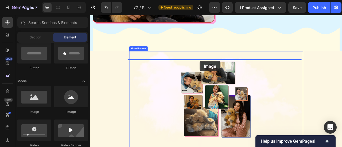
drag, startPoint x: 123, startPoint y: 113, endPoint x: 229, endPoint y: 73, distance: 113.1
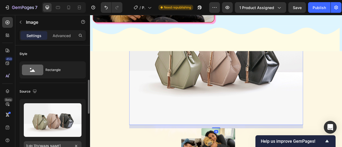
scroll to position [27, 0]
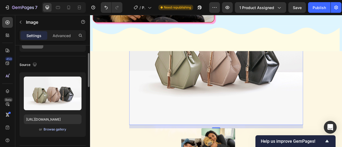
click at [53, 131] on div "Browse gallery" at bounding box center [55, 129] width 23 height 5
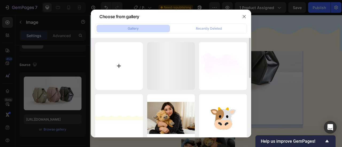
click at [120, 55] on input "file" at bounding box center [119, 66] width 48 height 48
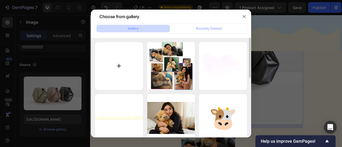
type input "C:\fakepath\its-not-only-cute-its-backed-by-science.png"
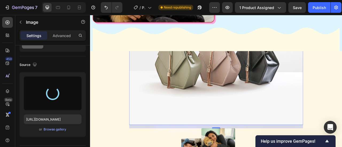
type input "https://cdn.shopify.com/s/files/1/0787/9281/8907/files/gempages_585713525591114…"
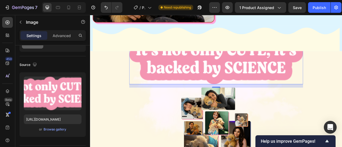
scroll to position [695, 0]
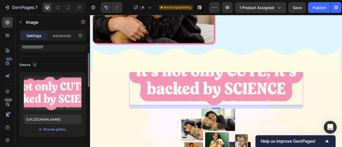
click at [56, 133] on div "Upload Image https://cdn.shopify.com/s/files/1/0787/9281/8907/files/gempages_58…" at bounding box center [53, 104] width 66 height 65
click at [56, 132] on button "Browse gallery" at bounding box center [54, 129] width 23 height 5
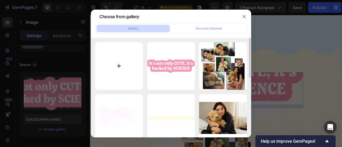
click at [103, 83] on input "file" at bounding box center [119, 66] width 48 height 48
click at [240, 17] on button "button" at bounding box center [244, 16] width 9 height 9
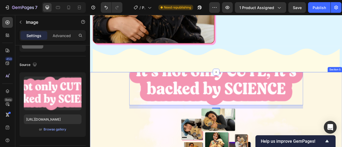
click at [131, 115] on div "Image 16 Image Hero Banner" at bounding box center [250, 150] width 321 height 124
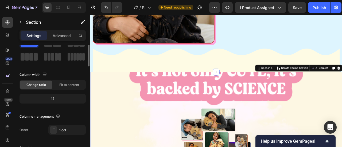
scroll to position [0, 0]
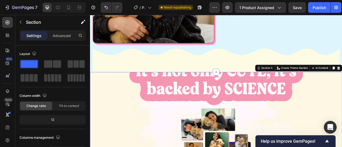
click at [100, 106] on div "Image Image Hero Banner" at bounding box center [250, 150] width 321 height 124
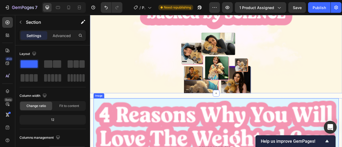
scroll to position [828, 0]
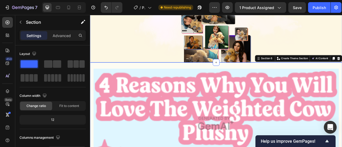
click at [135, 61] on div "Image Image Hero Banner" at bounding box center [250, 14] width 321 height 124
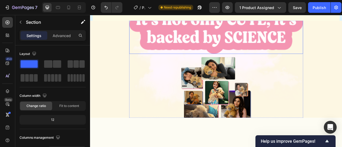
scroll to position [695, 0]
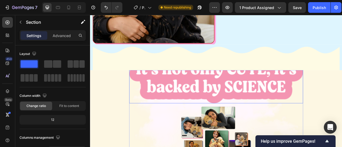
click at [247, 100] on img at bounding box center [250, 96] width 221 height 62
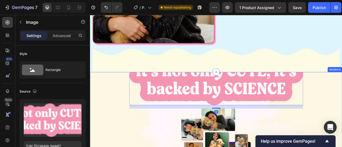
click at [118, 92] on div "Image 16 Image Hero Banner" at bounding box center [250, 150] width 321 height 124
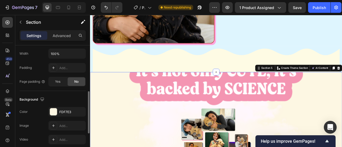
scroll to position [0, 0]
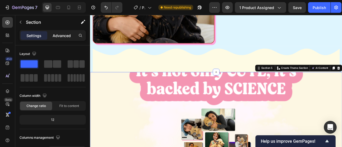
click at [55, 32] on div "Advanced" at bounding box center [61, 35] width 27 height 9
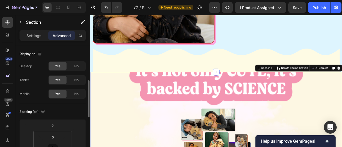
scroll to position [53, 0]
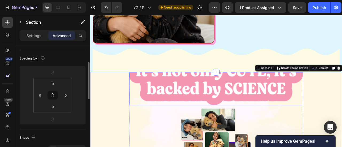
click at [266, 106] on img at bounding box center [250, 99] width 221 height 62
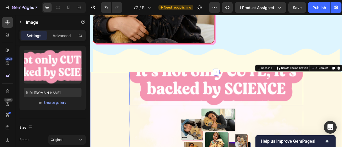
scroll to position [0, 0]
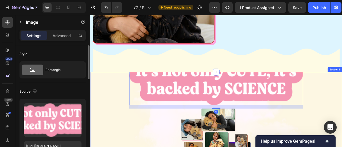
click at [120, 110] on div "Image 16 Image Hero Banner" at bounding box center [250, 150] width 321 height 124
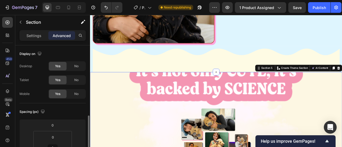
scroll to position [53, 0]
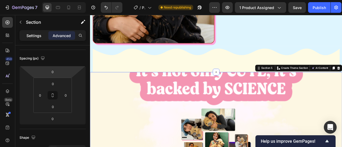
click at [37, 38] on p "Settings" at bounding box center [33, 36] width 15 height 6
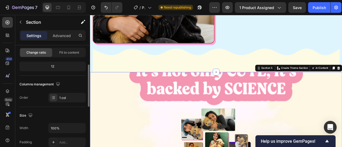
scroll to position [107, 0]
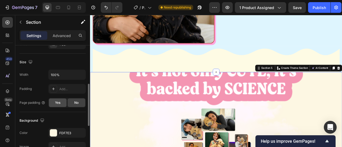
click at [57, 103] on span "Yes" at bounding box center [57, 102] width 5 height 5
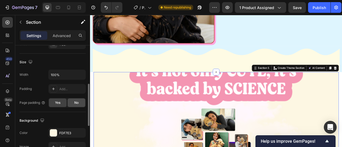
click at [72, 103] on div "No" at bounding box center [77, 103] width 18 height 9
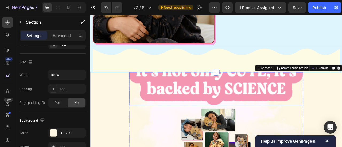
click at [155, 106] on img at bounding box center [250, 99] width 221 height 62
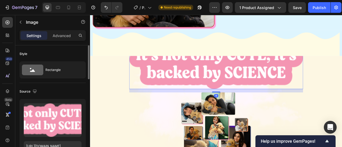
scroll to position [721, 0]
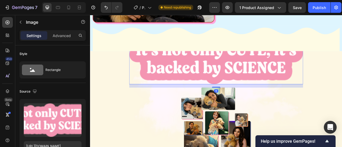
click at [162, 91] on img at bounding box center [250, 72] width 221 height 62
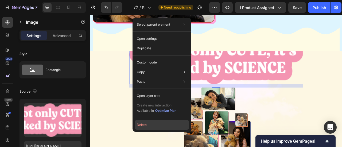
click at [146, 125] on button "Delete" at bounding box center [162, 125] width 55 height 10
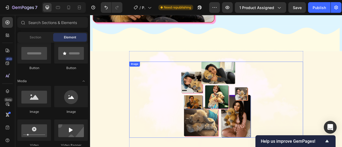
click at [209, 116] on img at bounding box center [250, 122] width 88 height 97
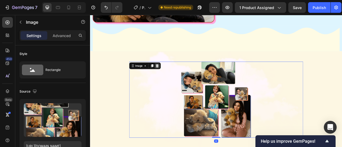
click at [174, 79] on icon at bounding box center [175, 80] width 3 height 4
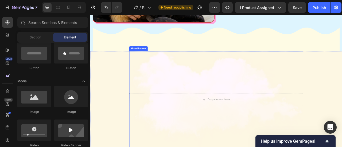
click at [177, 86] on div "Overlay" at bounding box center [250, 123] width 221 height 124
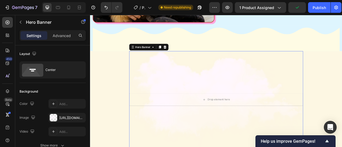
click at [184, 56] on div "Hero Banner" at bounding box center [165, 56] width 50 height 9
click at [184, 54] on icon at bounding box center [185, 56] width 3 height 4
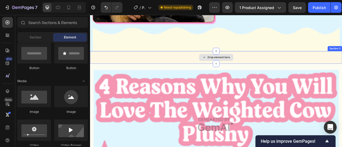
click at [194, 71] on div "Drop element here" at bounding box center [250, 69] width 321 height 16
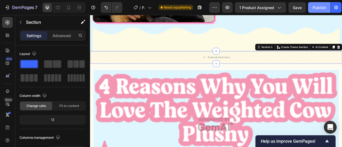
click at [322, 6] on div "Publish" at bounding box center [319, 8] width 13 height 6
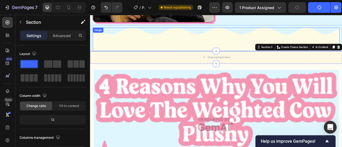
scroll to position [695, 0]
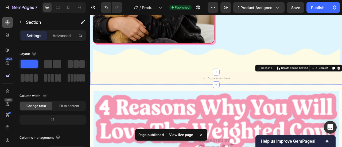
click at [9, 25] on div at bounding box center [7, 22] width 11 height 11
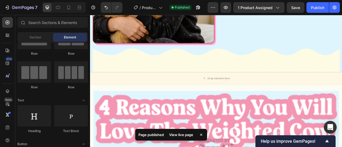
scroll to position [0, 0]
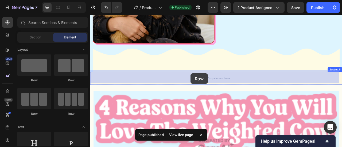
drag, startPoint x: 125, startPoint y: 84, endPoint x: 218, endPoint y: 89, distance: 92.6
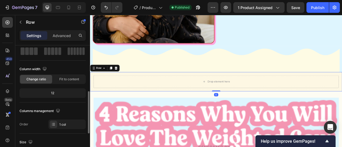
scroll to position [80, 0]
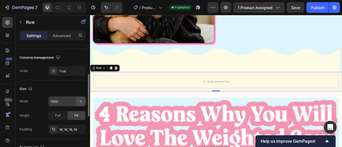
click at [77, 102] on button "button" at bounding box center [81, 102] width 10 height 10
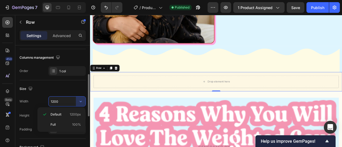
click at [50, 122] on div "Full 100%" at bounding box center [62, 125] width 44 height 10
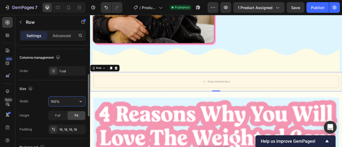
click at [56, 103] on input "100%" at bounding box center [67, 102] width 37 height 10
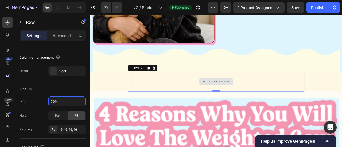
type input "70%"
click at [149, 101] on div "Drop element here" at bounding box center [250, 100] width 216 height 16
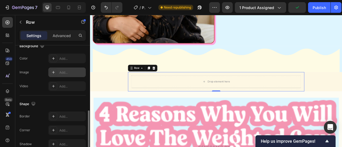
scroll to position [155, 0]
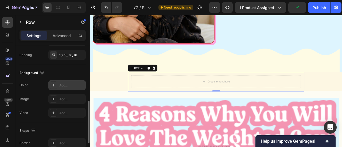
click at [62, 86] on div "Add..." at bounding box center [71, 85] width 25 height 5
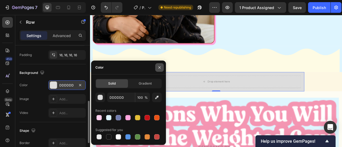
click at [158, 67] on icon "button" at bounding box center [159, 67] width 4 height 4
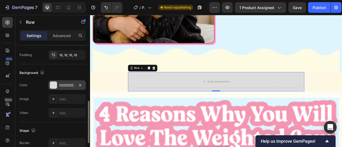
click at [80, 84] on icon "button" at bounding box center [80, 85] width 4 height 4
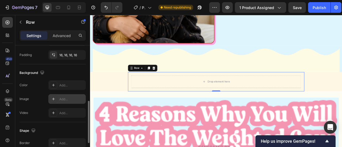
click at [61, 99] on div "Add..." at bounding box center [71, 99] width 25 height 5
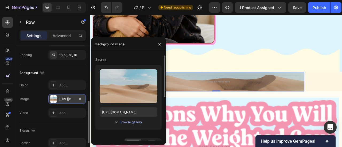
click at [128, 123] on div "Browse gallery" at bounding box center [130, 122] width 23 height 5
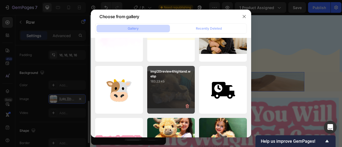
scroll to position [0, 0]
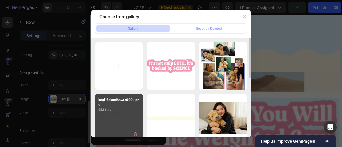
click at [124, 111] on p "68.86 kb" at bounding box center [118, 109] width 41 height 5
type input "https://cdn.shopify.com/s/files/1/0787/9281/8907/files/gempages_585713525591114…"
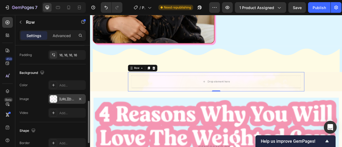
click at [38, 87] on div "Color Add..." at bounding box center [53, 85] width 66 height 10
click at [5, 25] on div at bounding box center [7, 22] width 11 height 11
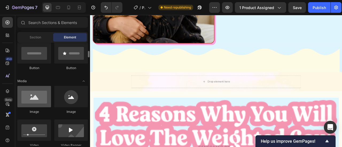
scroll to position [160, 0]
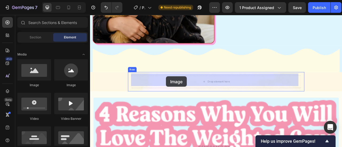
drag, startPoint x: 132, startPoint y: 87, endPoint x: 188, endPoint y: 93, distance: 56.2
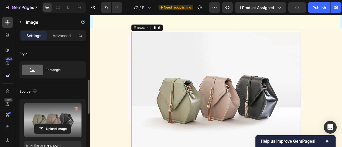
scroll to position [27, 0]
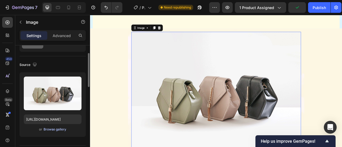
click at [59, 129] on div "Browse gallery" at bounding box center [55, 129] width 23 height 5
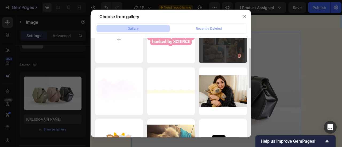
click at [209, 52] on div "ugc.png 254.26 kb" at bounding box center [223, 39] width 48 height 48
type input "https://cdn.shopify.com/s/files/1/0787/9281/8907/files/gempages_585713525591114…"
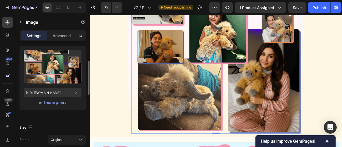
scroll to position [80, 0]
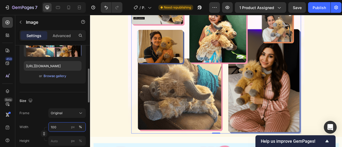
click at [56, 126] on input "100" at bounding box center [66, 127] width 37 height 10
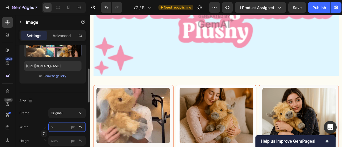
type input "50"
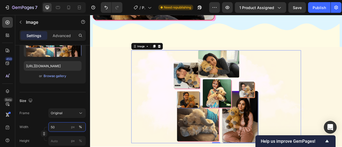
scroll to position [721, 0]
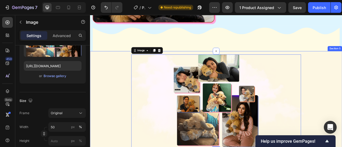
click at [120, 100] on div "Image 0 Row" at bounding box center [250, 124] width 321 height 127
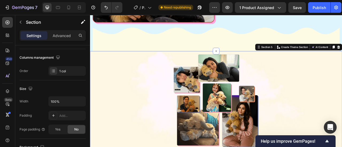
scroll to position [0, 0]
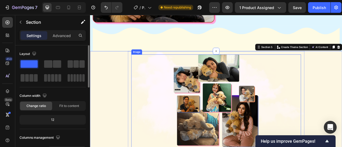
click at [209, 102] on img at bounding box center [250, 124] width 108 height 118
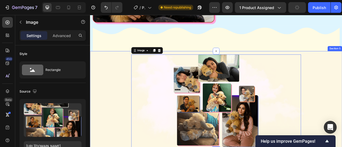
click at [111, 77] on div "Image 0 Row" at bounding box center [250, 124] width 321 height 127
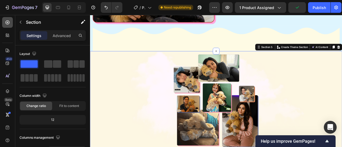
click at [3, 22] on div at bounding box center [7, 22] width 11 height 11
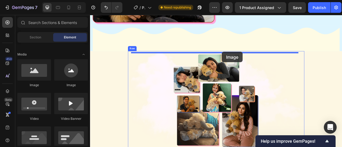
drag, startPoint x: 122, startPoint y: 88, endPoint x: 258, endPoint y: 62, distance: 138.5
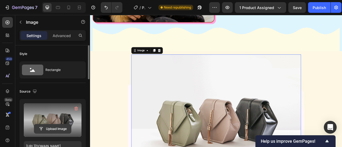
scroll to position [27, 0]
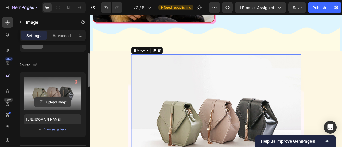
click at [52, 101] on input "file" at bounding box center [52, 102] width 37 height 9
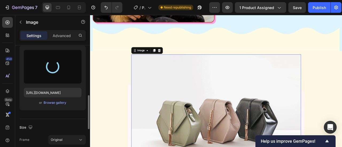
scroll to position [80, 0]
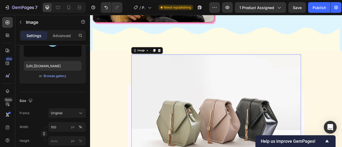
type input "https://cdn.shopify.com/s/files/1/0787/9281/8907/files/gempages_585713525591114…"
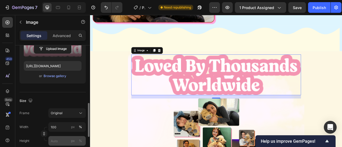
scroll to position [107, 0]
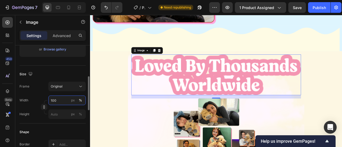
click at [55, 100] on input "100" at bounding box center [66, 101] width 37 height 10
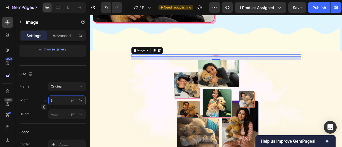
type input "50"
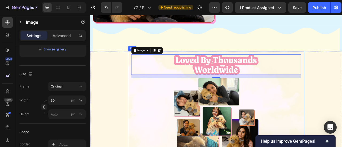
click at [212, 57] on img at bounding box center [250, 46] width 314 height 30
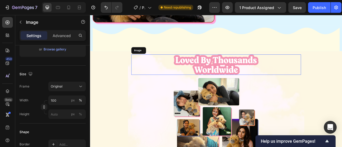
click at [215, 69] on img at bounding box center [250, 78] width 108 height 26
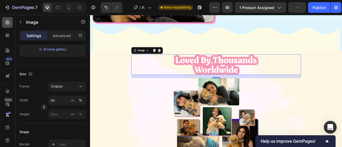
click at [6, 24] on icon at bounding box center [7, 22] width 5 height 5
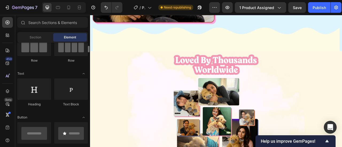
scroll to position [0, 0]
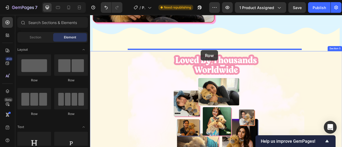
drag, startPoint x: 128, startPoint y: 88, endPoint x: 231, endPoint y: 60, distance: 106.4
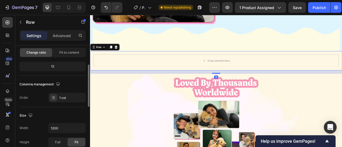
scroll to position [107, 0]
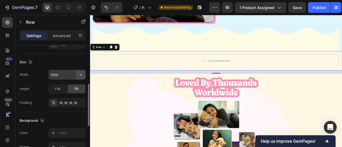
click at [83, 75] on button "button" at bounding box center [81, 75] width 10 height 10
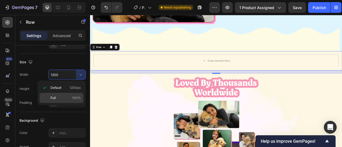
click at [61, 95] on div "Full 100%" at bounding box center [62, 98] width 44 height 10
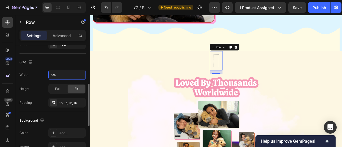
type input "50%"
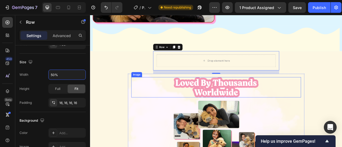
click at [210, 102] on img at bounding box center [250, 107] width 108 height 26
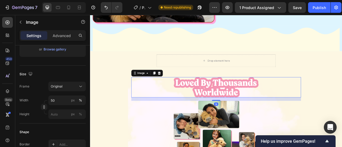
scroll to position [0, 0]
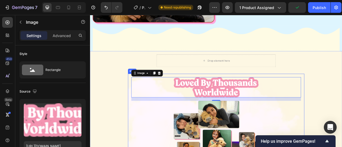
click at [216, 98] on img at bounding box center [250, 107] width 108 height 26
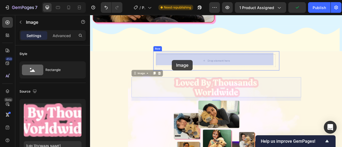
drag, startPoint x: 151, startPoint y: 86, endPoint x: 188, endPoint y: 74, distance: 38.7
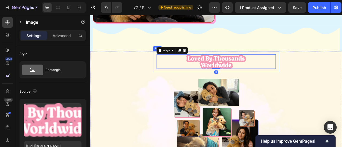
click at [197, 84] on div "Image 0 Row" at bounding box center [250, 74] width 160 height 27
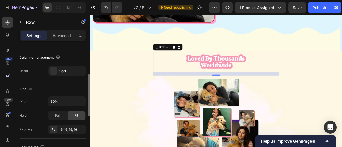
scroll to position [134, 0]
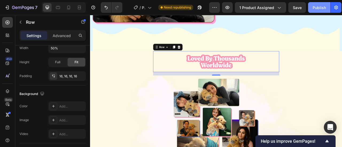
click at [319, 11] on button "Publish" at bounding box center [319, 7] width 22 height 11
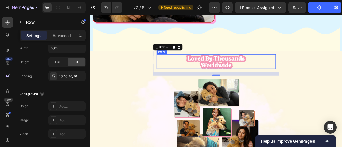
click at [243, 75] on img at bounding box center [250, 74] width 76 height 18
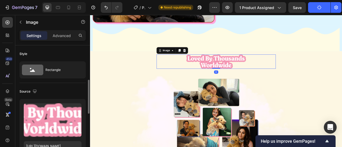
scroll to position [107, 0]
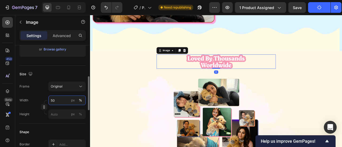
click at [57, 100] on input "50" at bounding box center [66, 101] width 37 height 10
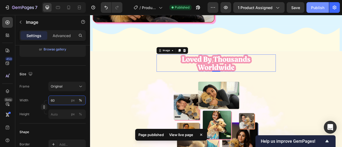
type input "60"
click at [313, 9] on div "Publish" at bounding box center [317, 8] width 13 height 6
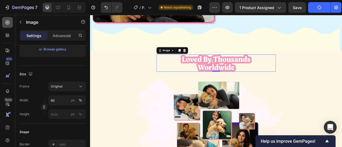
click at [9, 26] on div at bounding box center [7, 22] width 11 height 11
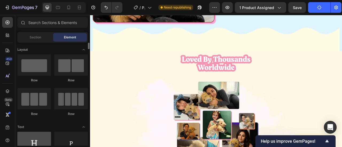
scroll to position [53, 0]
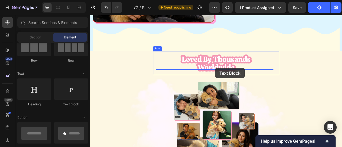
drag, startPoint x: 153, startPoint y: 106, endPoint x: 249, endPoint y: 82, distance: 99.1
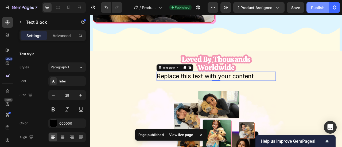
click at [317, 7] on div "Publish" at bounding box center [317, 8] width 13 height 6
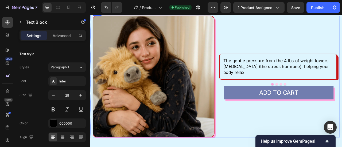
scroll to position [588, 0]
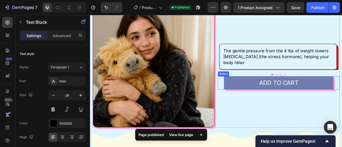
click at [260, 107] on button "ADD TO CART" at bounding box center [329, 101] width 139 height 17
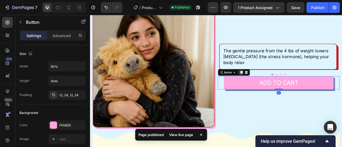
click at [280, 86] on icon at bounding box center [282, 88] width 4 height 4
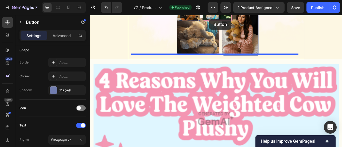
scroll to position [870, 0]
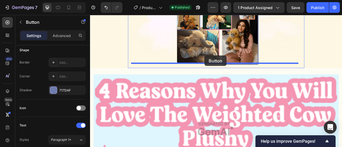
drag, startPoint x: 255, startPoint y: 38, endPoint x: 236, endPoint y: 67, distance: 35.0
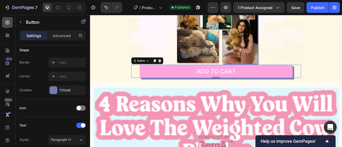
click at [11, 20] on div at bounding box center [7, 22] width 11 height 11
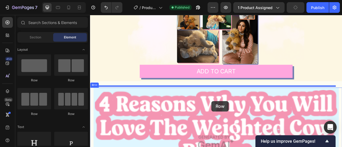
scroll to position [871, 0]
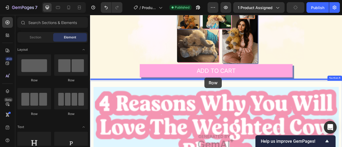
drag, startPoint x: 134, startPoint y: 87, endPoint x: 236, endPoint y: 94, distance: 101.5
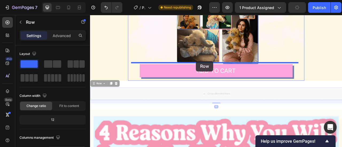
drag, startPoint x: 101, startPoint y: 98, endPoint x: 225, endPoint y: 74, distance: 126.0
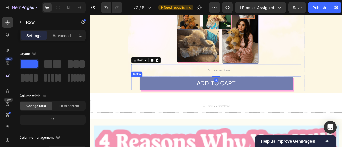
click at [185, 101] on button "ADD TO CART" at bounding box center [250, 102] width 194 height 17
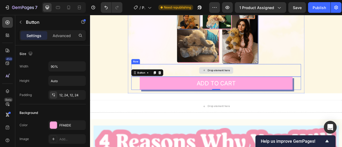
click at [205, 81] on div "Drop element here" at bounding box center [250, 85] width 216 height 16
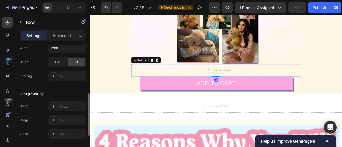
scroll to position [107, 0]
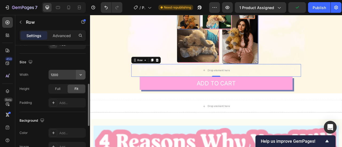
click at [80, 75] on icon "button" at bounding box center [80, 74] width 5 height 5
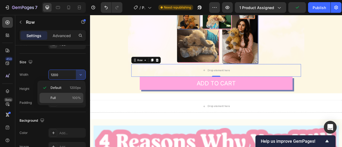
click at [67, 96] on p "Full 100%" at bounding box center [65, 98] width 30 height 5
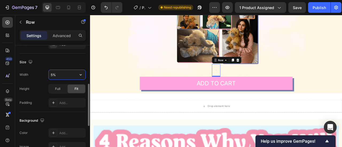
type input "50%"
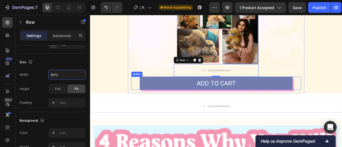
click at [164, 106] on button "ADD TO CART" at bounding box center [250, 102] width 194 height 17
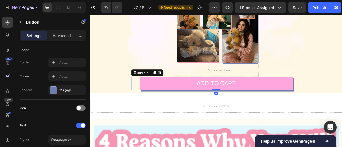
scroll to position [0, 0]
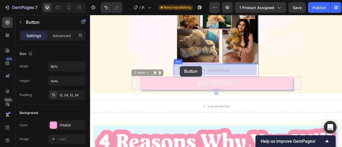
drag, startPoint x: 147, startPoint y: 86, endPoint x: 204, endPoint y: 80, distance: 57.5
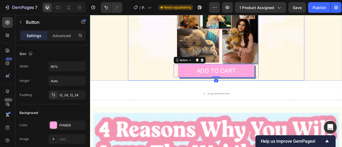
click at [179, 86] on div "Image ADD TO CART Button 0 Row" at bounding box center [250, 26] width 216 height 135
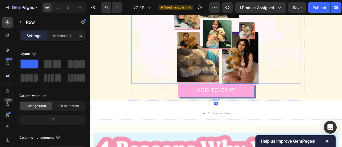
scroll to position [818, 0]
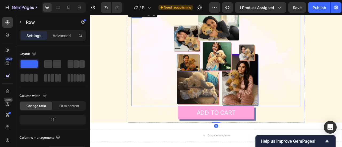
click at [317, 117] on div at bounding box center [250, 72] width 216 height 118
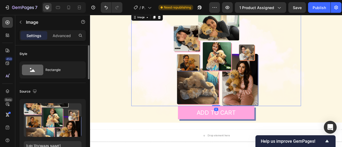
scroll to position [107, 0]
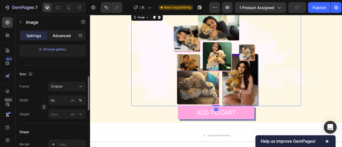
click at [59, 33] on p "Advanced" at bounding box center [62, 36] width 18 height 6
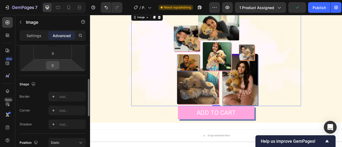
click at [55, 63] on input "0" at bounding box center [52, 65] width 11 height 8
type input "30"
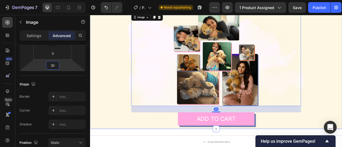
click at [124, 104] on div "Image Replace this text with your content Text Block Row Image 30 ADD TO CART B…" at bounding box center [250, 61] width 321 height 198
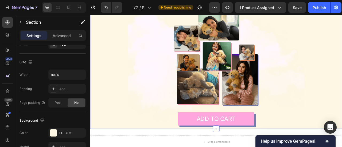
scroll to position [0, 0]
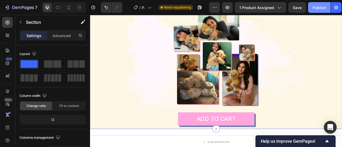
click at [313, 9] on div "Publish" at bounding box center [319, 8] width 13 height 6
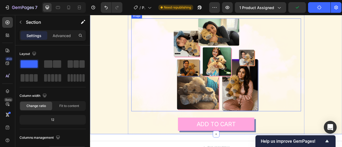
scroll to position [818, 0]
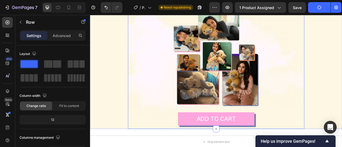
click at [338, 145] on div "Image ADD TO CART Button Row" at bounding box center [250, 84] width 216 height 143
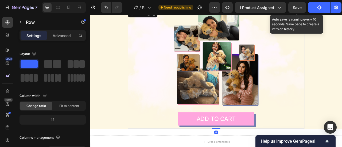
click at [299, 9] on span "Save" at bounding box center [297, 7] width 9 height 5
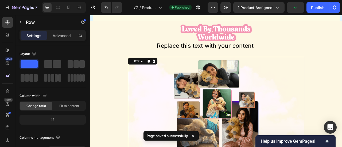
scroll to position [764, 0]
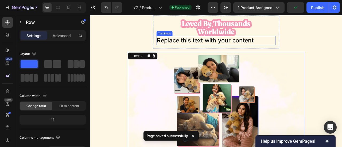
click at [276, 49] on div "Replace this text with your content" at bounding box center [250, 47] width 152 height 11
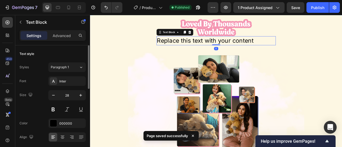
scroll to position [80, 0]
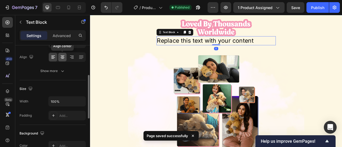
click at [61, 57] on icon at bounding box center [62, 57] width 5 height 5
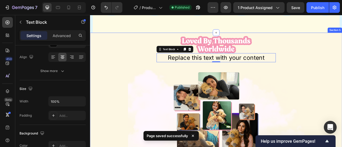
scroll to position [738, 0]
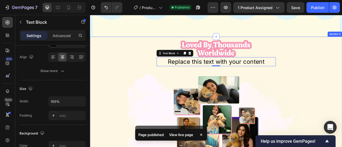
click at [342, 72] on div "Image Replace this text with your content Text Block 0 Row Image ADD TO CART Bu…" at bounding box center [250, 141] width 321 height 198
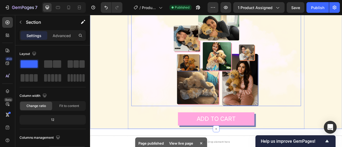
scroll to position [844, 0]
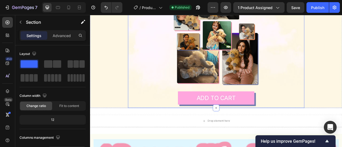
click at [312, 118] on div "Image ADD TO CART Button Row" at bounding box center [250, 57] width 216 height 143
click at [318, 4] on button "Publish" at bounding box center [317, 7] width 22 height 11
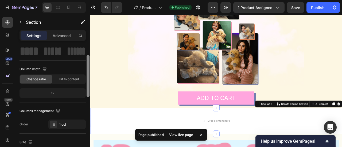
scroll to position [0, 0]
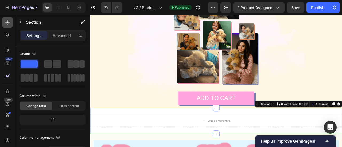
click at [5, 25] on div at bounding box center [7, 22] width 11 height 11
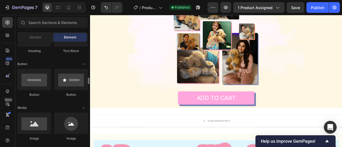
scroll to position [134, 0]
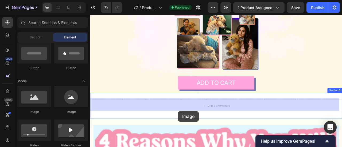
drag, startPoint x: 129, startPoint y: 112, endPoint x: 199, endPoint y: 131, distance: 72.6
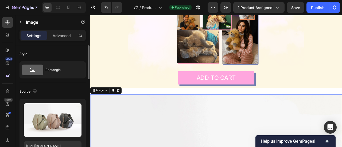
scroll to position [53, 0]
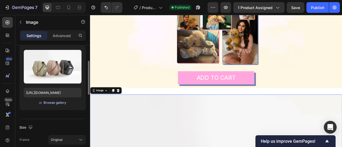
click at [59, 103] on div "Browse gallery" at bounding box center [55, 102] width 23 height 5
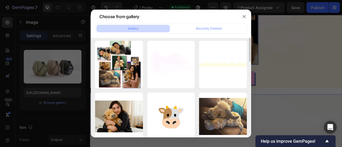
scroll to position [0, 0]
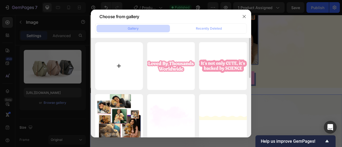
click at [118, 62] on input "file" at bounding box center [119, 66] width 48 height 48
type input "C:\fakepath\divider-optimized-down (1).png"
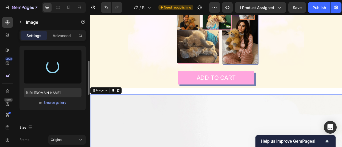
scroll to position [80, 0]
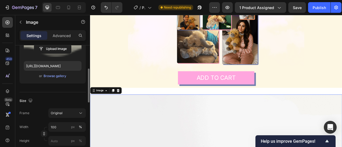
type input "https://cdn.shopify.com/s/files/1/0787/9281/8907/files/gempages_585713525591114…"
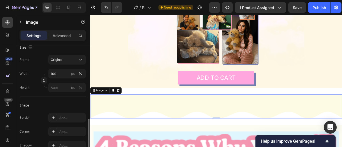
scroll to position [160, 0]
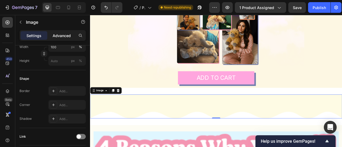
click at [60, 37] on p "Advanced" at bounding box center [62, 36] width 18 height 6
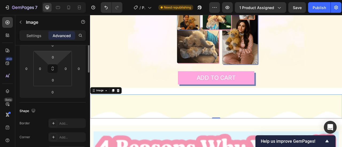
scroll to position [27, 0]
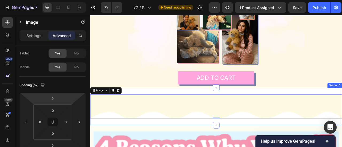
click at [162, 109] on div "Image 0 Section 6" at bounding box center [250, 132] width 321 height 48
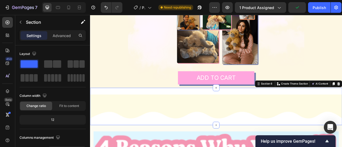
scroll to position [107, 0]
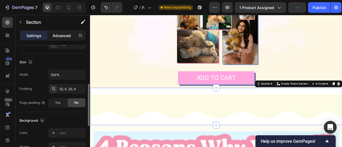
click at [60, 34] on p "Advanced" at bounding box center [62, 36] width 18 height 6
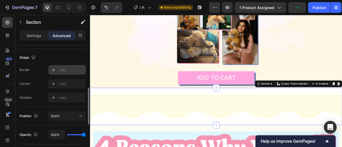
scroll to position [80, 0]
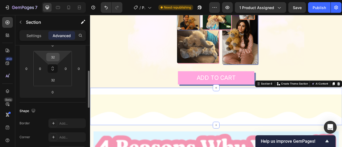
click at [54, 54] on input "32" at bounding box center [53, 57] width 11 height 8
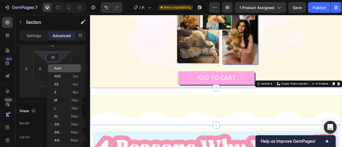
click at [58, 68] on span "Auto" at bounding box center [57, 69] width 7 height 4
type input "Auto"
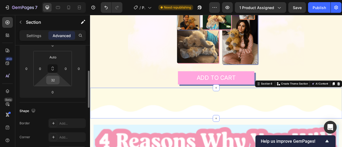
click at [52, 83] on input "32" at bounding box center [53, 80] width 11 height 8
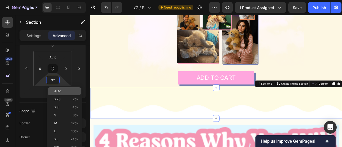
click at [58, 92] on span "Auto" at bounding box center [57, 91] width 7 height 4
type input "Auto"
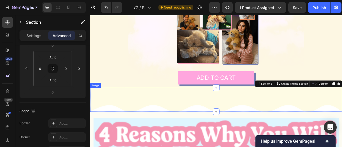
click at [175, 122] on img at bounding box center [250, 123] width 321 height 30
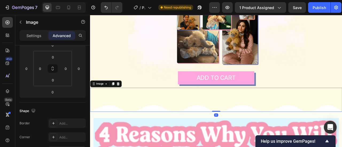
scroll to position [0, 0]
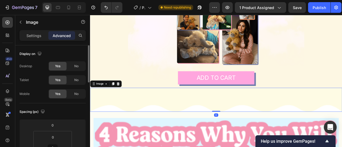
click at [160, 92] on div "Image ADD TO CART Button Row" at bounding box center [250, 31] width 216 height 143
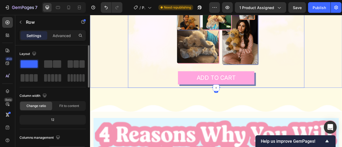
click at [342, 85] on div "Image Replace this text with your content Text Block Row Image ADD TO CART Butt…" at bounding box center [250, 9] width 321 height 198
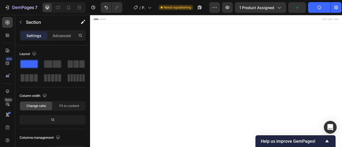
scroll to position [870, 0]
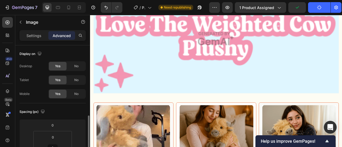
scroll to position [53, 0]
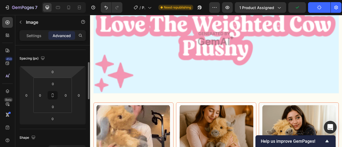
click at [33, 32] on div "Settings" at bounding box center [34, 35] width 27 height 9
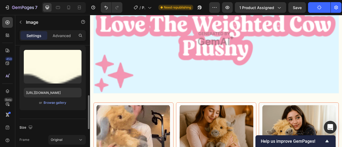
scroll to position [107, 0]
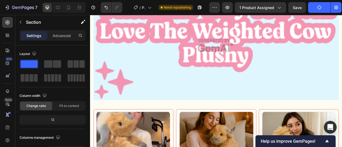
scroll to position [897, 0]
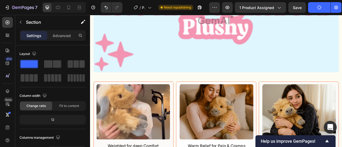
drag, startPoint x: 159, startPoint y: 104, endPoint x: 268, endPoint y: 48, distance: 122.6
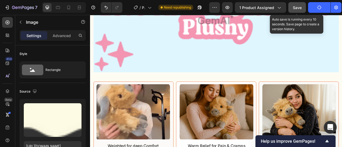
click at [293, 8] on span "Save" at bounding box center [297, 7] width 9 height 5
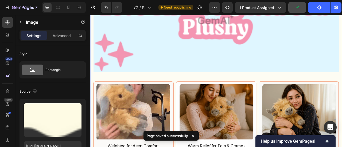
click at [199, 116] on div "Image Image Weighted for deep Comfort Text Block The 4 Ibs of gentle, evenly di…" at bounding box center [250, 96] width 321 height 310
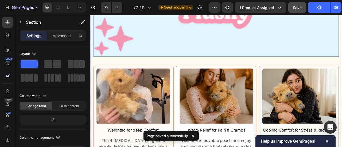
scroll to position [924, 0]
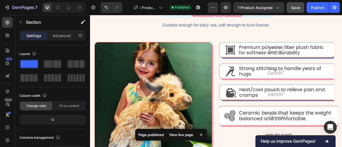
scroll to position [897, 0]
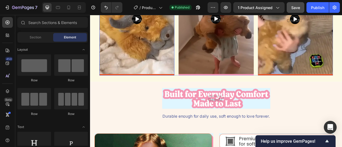
click at [130, 92] on img at bounding box center [149, 20] width 95 height 143
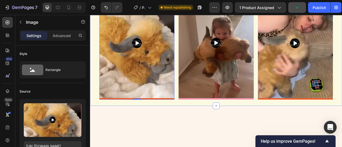
click at [174, 114] on div "Image 0 Image Image Row Row Row Section 7" at bounding box center [250, 50] width 321 height 159
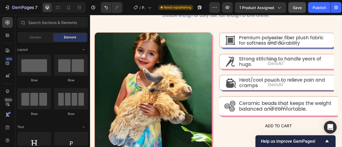
scroll to position [950, 0]
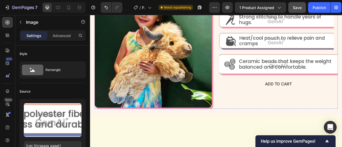
click at [216, 107] on div "Image Durable enough for daily use, soft enough to Iove forever. Text Block Row…" at bounding box center [250, 30] width 309 height 209
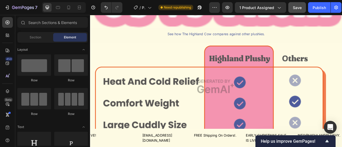
scroll to position [924, 0]
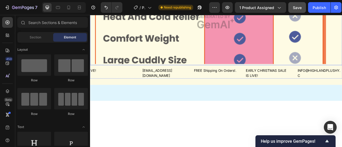
click at [184, 79] on img at bounding box center [250, 23] width 321 height 111
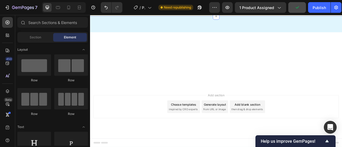
click at [179, 9] on div "Drop element here Row" at bounding box center [250, 1] width 321 height 16
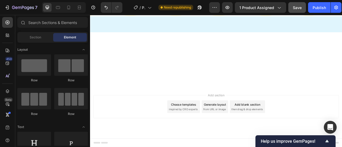
click at [232, 37] on div at bounding box center [250, 27] width 321 height 20
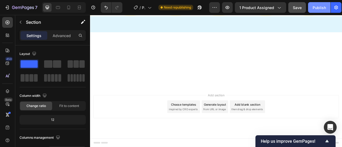
click at [324, 8] on div "Publish" at bounding box center [319, 8] width 13 height 6
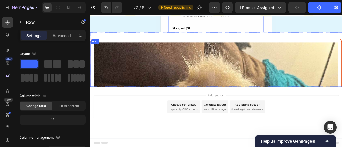
click at [212, 35] on div "Standard (16")" at bounding box center [250, 32] width 113 height 6
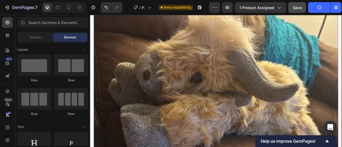
click at [192, 138] on img at bounding box center [250, 106] width 311 height 242
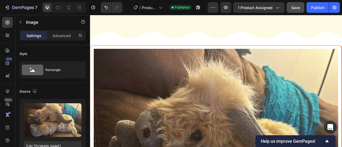
scroll to position [950, 0]
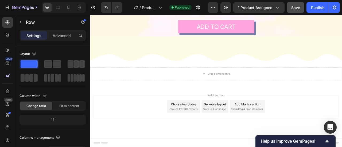
scroll to position [932, 0]
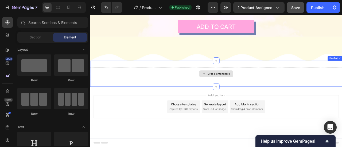
click at [176, 94] on div "Drop element here" at bounding box center [250, 90] width 321 height 16
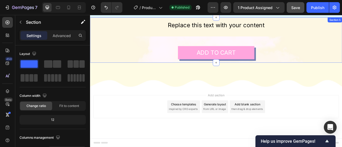
scroll to position [899, 0]
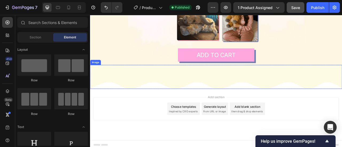
click at [288, 87] on img at bounding box center [250, 94] width 321 height 30
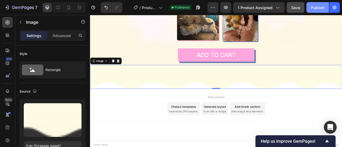
click at [313, 8] on div "Publish" at bounding box center [317, 8] width 13 height 6
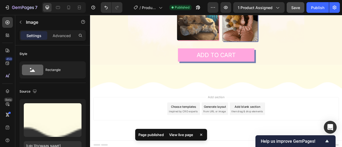
click at [166, 127] on div "Add section Choose templates inspired by CRO experts Generate layout from URL o…" at bounding box center [250, 134] width 312 height 29
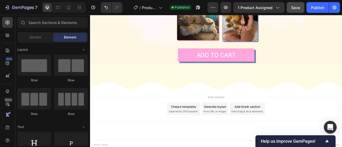
click at [290, 131] on div "Add blank section" at bounding box center [290, 132] width 33 height 6
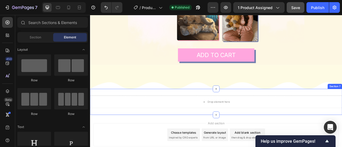
click at [223, 113] on div "Drop element here Section 7" at bounding box center [250, 125] width 321 height 33
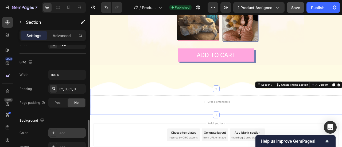
scroll to position [134, 0]
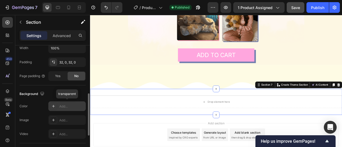
click at [59, 104] on div "Add..." at bounding box center [66, 107] width 37 height 10
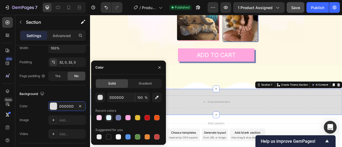
click at [109, 117] on div at bounding box center [108, 117] width 5 height 5
type input "DEF5FE"
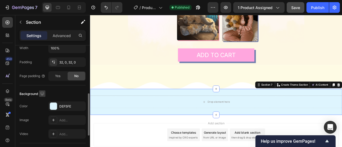
click at [43, 93] on icon "button" at bounding box center [42, 93] width 5 height 5
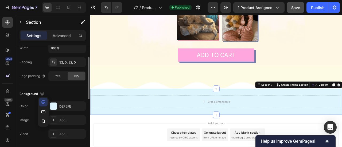
scroll to position [107, 0]
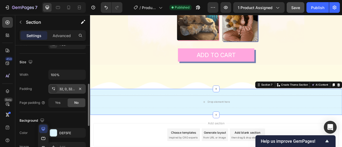
click at [69, 91] on div "32, 0, 32, 0" at bounding box center [66, 89] width 37 height 10
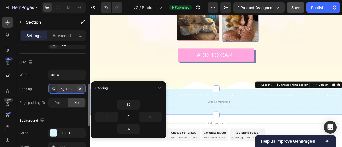
click at [79, 89] on icon "button" at bounding box center [80, 89] width 4 height 4
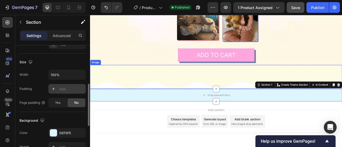
click at [226, 103] on img at bounding box center [250, 94] width 321 height 30
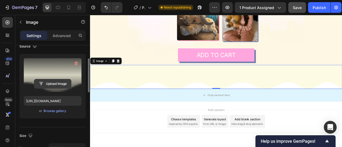
scroll to position [0, 0]
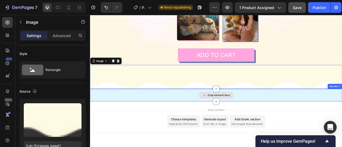
click at [175, 112] on div "Drop element here" at bounding box center [250, 117] width 321 height 16
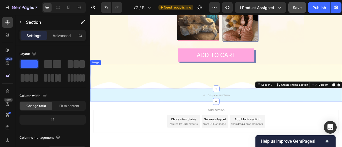
click at [191, 101] on img at bounding box center [250, 94] width 321 height 30
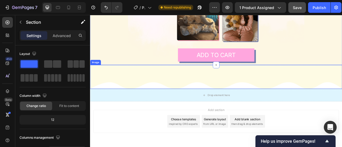
click at [120, 96] on img at bounding box center [250, 94] width 321 height 30
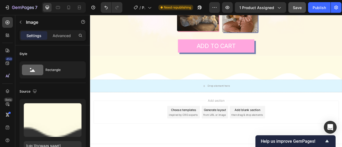
scroll to position [915, 0]
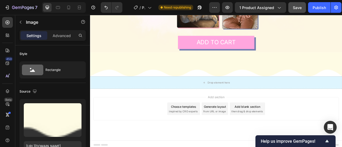
click at [117, 87] on img at bounding box center [250, 78] width 321 height 30
click at [116, 77] on img at bounding box center [250, 78] width 321 height 30
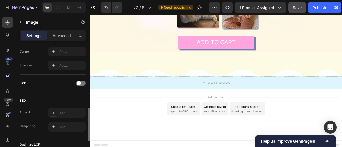
scroll to position [240, 0]
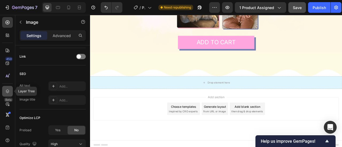
click at [7, 88] on div at bounding box center [7, 91] width 11 height 11
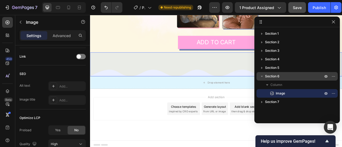
click at [275, 77] on span "Section 6" at bounding box center [272, 76] width 14 height 5
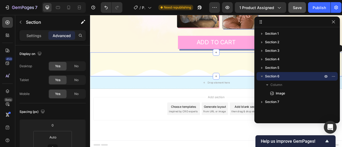
scroll to position [80, 0]
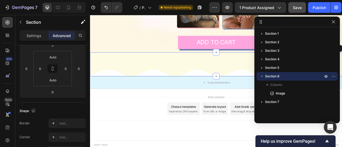
drag, startPoint x: 31, startPoint y: 37, endPoint x: 52, endPoint y: 41, distance: 21.3
click at [31, 37] on p "Settings" at bounding box center [33, 36] width 15 height 6
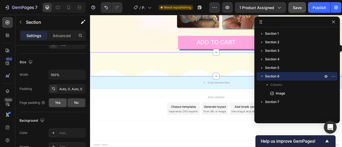
scroll to position [160, 0]
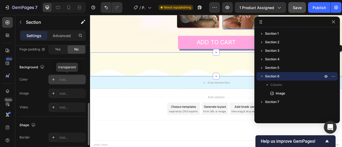
click at [56, 81] on div at bounding box center [53, 79] width 7 height 7
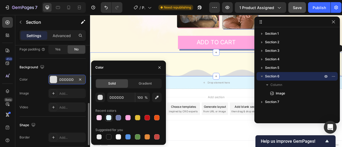
click at [110, 118] on div at bounding box center [108, 117] width 5 height 5
type input "DEF5FE"
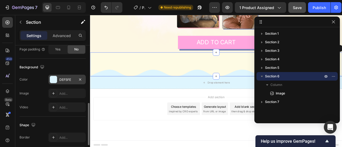
click at [42, 98] on div "The changes might be hidden by the video. Color DEF5FE Image Add... Video Add..." at bounding box center [53, 93] width 66 height 37
click at [179, 99] on div "Drop element here" at bounding box center [250, 101] width 321 height 16
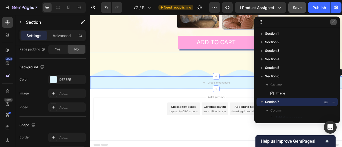
click at [334, 24] on icon "button" at bounding box center [333, 22] width 4 height 4
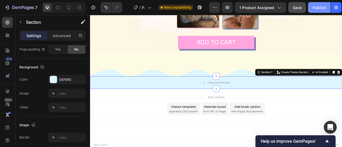
click at [325, 5] on div "Publish" at bounding box center [319, 8] width 13 height 6
click at [9, 22] on icon at bounding box center [7, 22] width 5 height 5
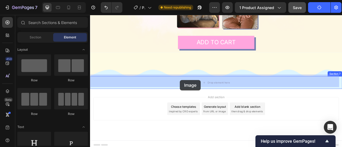
drag, startPoint x: 145, startPoint y: 112, endPoint x: 204, endPoint y: 98, distance: 61.2
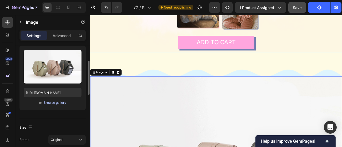
scroll to position [107, 0]
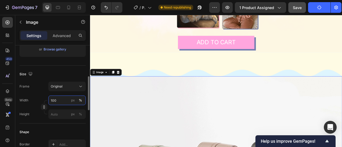
click at [56, 97] on input "100" at bounding box center [66, 101] width 37 height 10
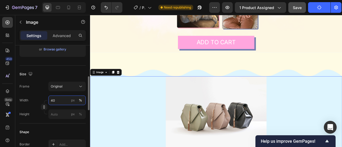
scroll to position [134, 0]
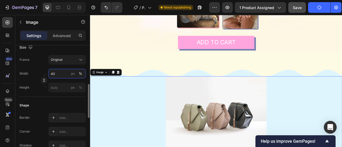
type input "40"
click at [252, 134] on img at bounding box center [250, 141] width 128 height 96
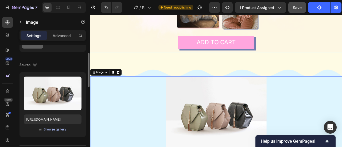
click at [56, 130] on div "Browse gallery" at bounding box center [55, 129] width 23 height 5
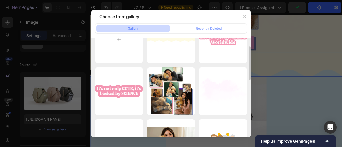
scroll to position [0, 0]
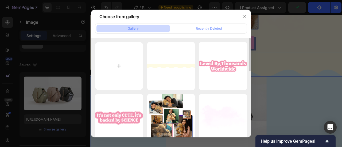
click at [132, 69] on input "file" at bounding box center [119, 66] width 48 height 48
type input "C:\fakepath\4-reasons-why-you-will-love-the-weighted-cow-plushy.png"
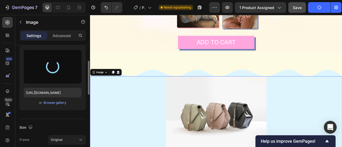
scroll to position [80, 0]
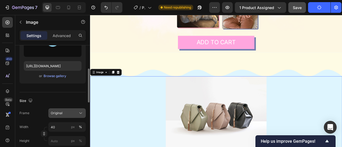
type input "https://cdn.shopify.com/s/files/1/0787/9281/8907/files/gempages_585713525591114…"
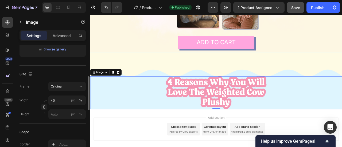
scroll to position [27, 0]
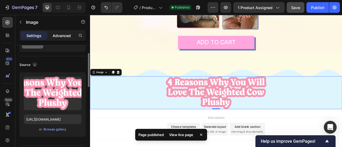
click at [60, 36] on p "Advanced" at bounding box center [62, 36] width 18 height 6
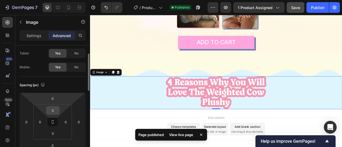
click at [55, 113] on input "0" at bounding box center [53, 111] width 11 height 8
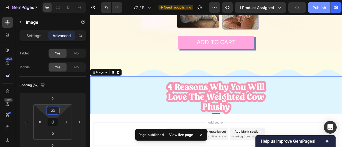
type input "23"
click at [314, 8] on div "Publish" at bounding box center [319, 8] width 13 height 6
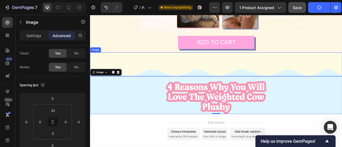
click at [177, 84] on img at bounding box center [250, 78] width 321 height 30
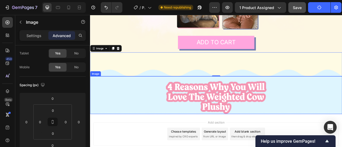
click at [205, 115] on img at bounding box center [250, 120] width 128 height 42
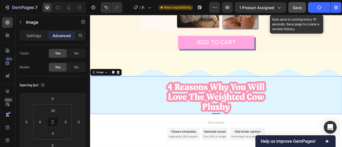
click at [305, 9] on button "Save" at bounding box center [297, 7] width 18 height 11
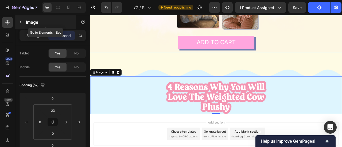
click at [21, 24] on icon "button" at bounding box center [20, 22] width 4 height 4
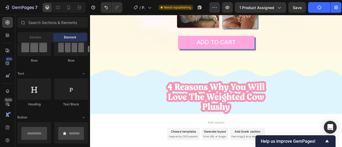
scroll to position [0, 0]
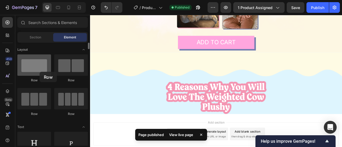
drag, startPoint x: 60, startPoint y: 75, endPoint x: 40, endPoint y: 72, distance: 20.5
click at [40, 72] on div at bounding box center [34, 65] width 34 height 21
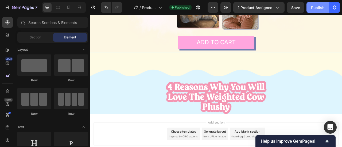
click at [313, 8] on div "Publish" at bounding box center [317, 8] width 13 height 6
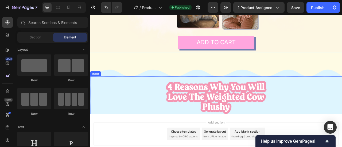
click at [292, 114] on img at bounding box center [250, 120] width 128 height 42
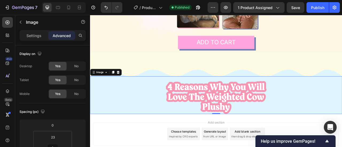
click at [264, 90] on img at bounding box center [250, 78] width 321 height 30
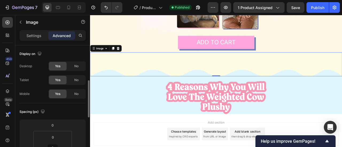
scroll to position [27, 0]
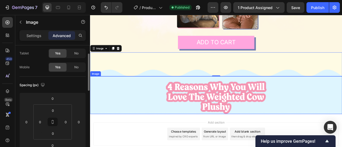
click at [270, 99] on img at bounding box center [250, 120] width 128 height 42
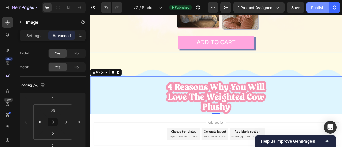
click at [309, 3] on button "Publish" at bounding box center [317, 7] width 22 height 11
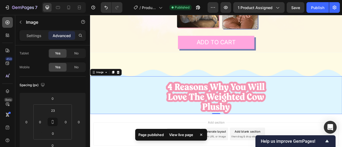
click at [3, 22] on div at bounding box center [7, 22] width 11 height 11
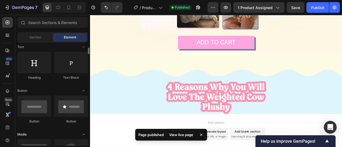
scroll to position [107, 0]
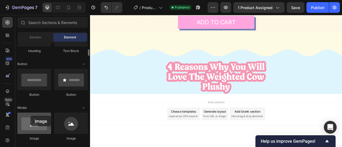
drag, startPoint x: 43, startPoint y: 120, endPoint x: 30, endPoint y: 116, distance: 13.6
click at [30, 116] on div at bounding box center [34, 123] width 34 height 21
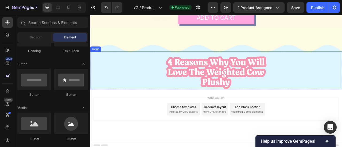
click at [168, 99] on div at bounding box center [250, 89] width 321 height 42
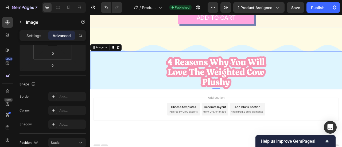
scroll to position [160, 0]
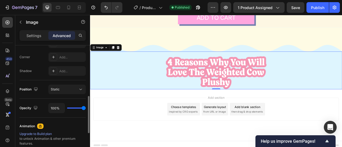
click at [218, 89] on img at bounding box center [250, 89] width 128 height 42
click at [10, 23] on div at bounding box center [7, 22] width 11 height 11
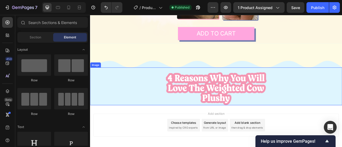
scroll to position [920, 0]
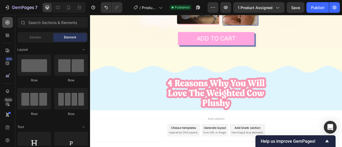
click at [8, 26] on div at bounding box center [7, 22] width 11 height 11
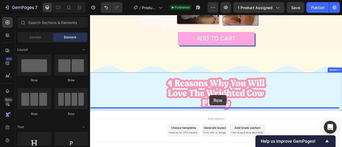
drag, startPoint x: 142, startPoint y: 80, endPoint x: 242, endPoint y: 117, distance: 106.2
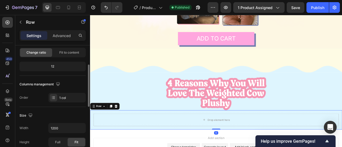
scroll to position [107, 0]
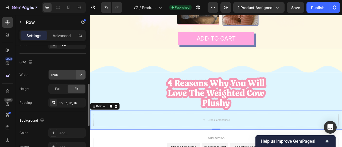
click at [76, 77] on input "1200" at bounding box center [67, 75] width 37 height 10
click at [82, 77] on icon "button" at bounding box center [80, 74] width 5 height 5
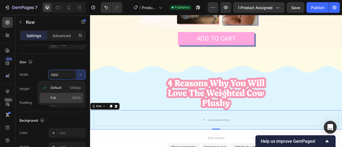
click at [68, 98] on p "Full 100%" at bounding box center [65, 98] width 30 height 5
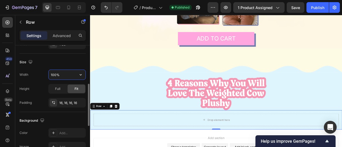
click at [53, 73] on input "100%" at bounding box center [67, 75] width 37 height 10
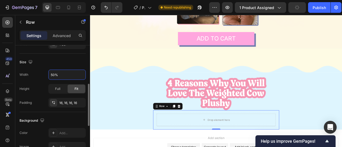
type input "50%"
click at [32, 82] on div "Width 50% Height Full Fit Padding 16, 16, 16, 16" at bounding box center [53, 89] width 66 height 38
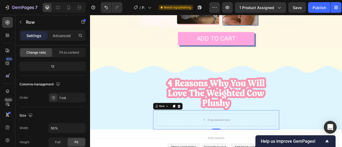
scroll to position [0, 0]
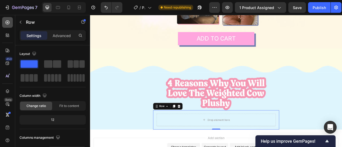
click at [6, 26] on div at bounding box center [7, 22] width 11 height 11
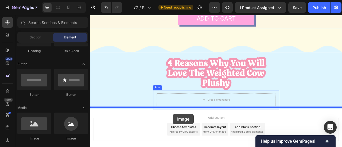
scroll to position [971, 0]
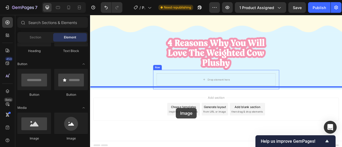
drag, startPoint x: 123, startPoint y: 139, endPoint x: 204, endPoint y: 92, distance: 92.8
click at [204, 93] on div "Drop element here" at bounding box center [250, 97] width 152 height 16
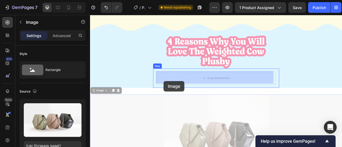
drag, startPoint x: 96, startPoint y: 110, endPoint x: 181, endPoint y: 100, distance: 85.8
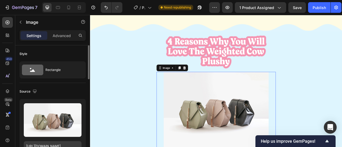
scroll to position [27, 0]
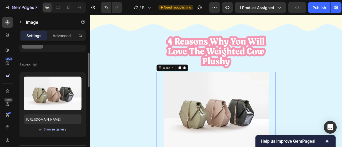
click at [55, 130] on div "Browse gallery" at bounding box center [55, 129] width 23 height 5
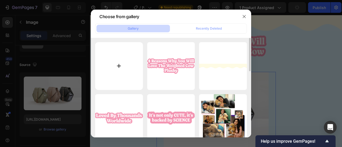
click at [122, 74] on input "file" at bounding box center [119, 66] width 48 height 48
type input "C:\fakepath\glitters.png"
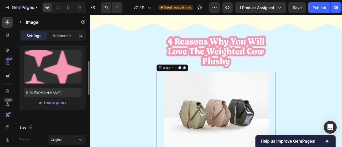
type input "https://cdn.shopify.com/s/files/1/0787/9281/8907/files/gempages_585713525591114…"
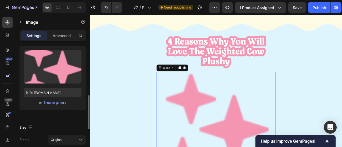
scroll to position [80, 0]
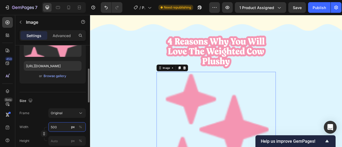
click at [55, 130] on input "500" at bounding box center [66, 127] width 37 height 10
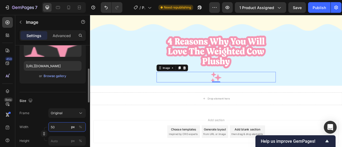
type input "50"
click at [39, 104] on div "Size" at bounding box center [53, 101] width 66 height 9
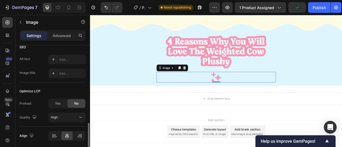
scroll to position [286, 0]
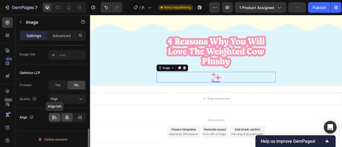
click at [54, 119] on icon at bounding box center [54, 117] width 5 height 5
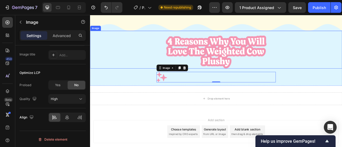
click at [221, 75] on img at bounding box center [250, 62] width 128 height 42
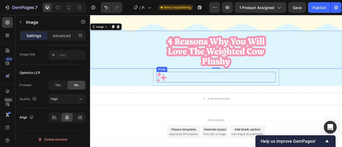
click at [201, 90] on div at bounding box center [250, 93] width 152 height 13
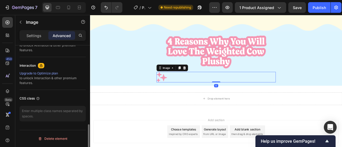
scroll to position [253, 0]
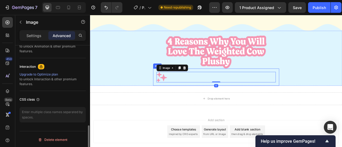
click at [186, 100] on div "Image 0 Row" at bounding box center [250, 94] width 160 height 22
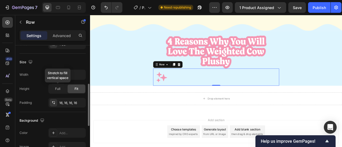
scroll to position [53, 0]
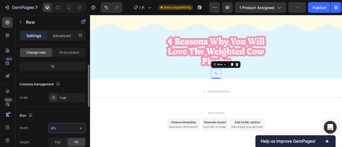
type input "40%"
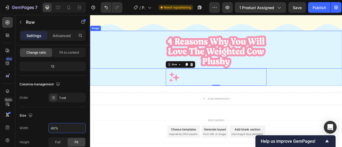
click at [268, 75] on img at bounding box center [250, 62] width 128 height 42
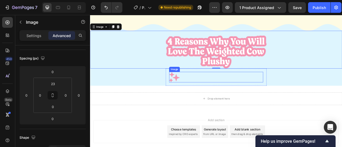
scroll to position [0, 0]
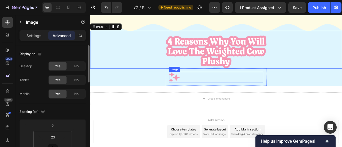
click at [212, 89] on div at bounding box center [250, 93] width 120 height 13
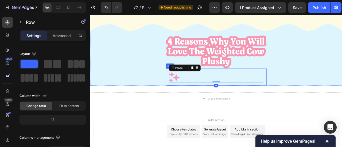
click at [192, 100] on div "Image 0 Row" at bounding box center [250, 94] width 128 height 22
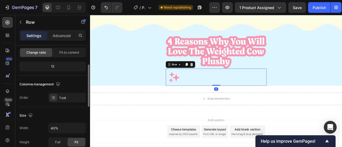
scroll to position [80, 0]
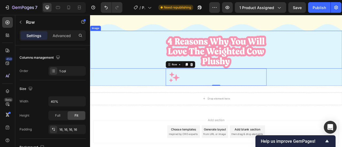
click at [338, 81] on div at bounding box center [250, 62] width 321 height 42
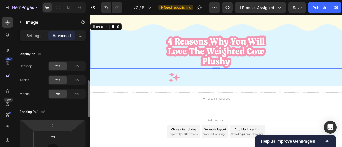
scroll to position [53, 0]
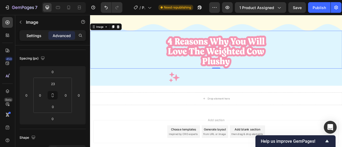
click at [35, 38] on div "Settings" at bounding box center [34, 35] width 27 height 9
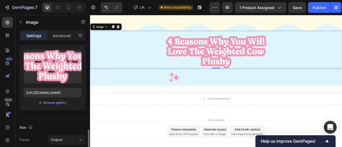
scroll to position [107, 0]
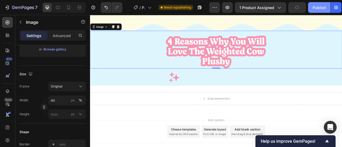
click at [319, 9] on div "Publish" at bounding box center [319, 8] width 13 height 6
click at [132, 98] on div "Image 0 Image Row" at bounding box center [250, 70] width 321 height 70
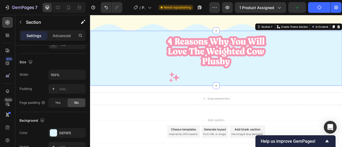
scroll to position [0, 0]
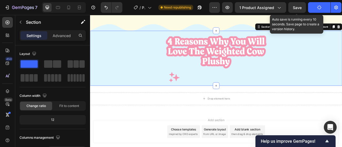
click at [296, 9] on span "Save" at bounding box center [297, 7] width 9 height 5
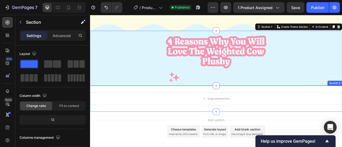
click at [192, 129] on div "Drop element here Section 8" at bounding box center [250, 121] width 321 height 33
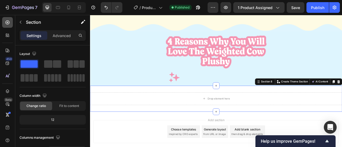
click at [5, 23] on icon at bounding box center [7, 22] width 5 height 5
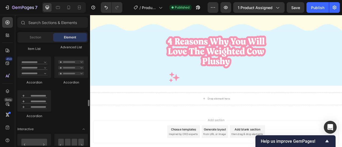
scroll to position [508, 0]
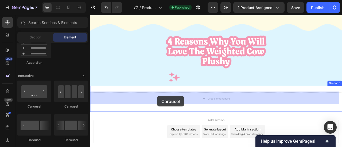
drag, startPoint x: 157, startPoint y: 108, endPoint x: 175, endPoint y: 118, distance: 20.7
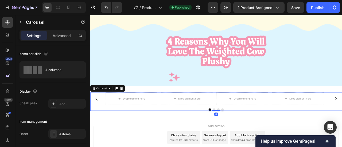
click at [178, 134] on div at bounding box center [250, 135] width 321 height 3
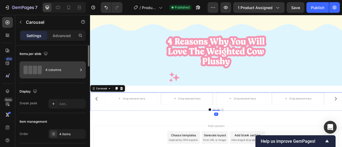
click at [57, 72] on div "4 columns" at bounding box center [61, 70] width 33 height 12
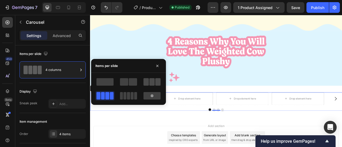
click at [153, 83] on span at bounding box center [151, 81] width 5 height 7
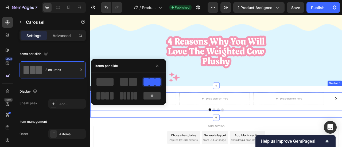
click at [224, 109] on div "Drop element here Drop element here Drop element here Drop element here Carouse…" at bounding box center [250, 125] width 321 height 41
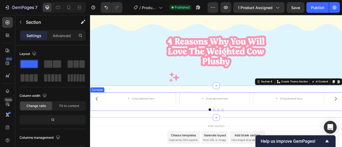
click at [189, 131] on div "Drop element here Drop element here Drop element here Drop element here Carousel" at bounding box center [250, 126] width 321 height 24
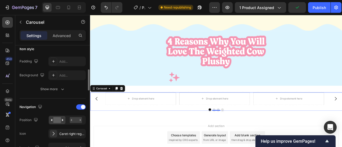
scroll to position [160, 0]
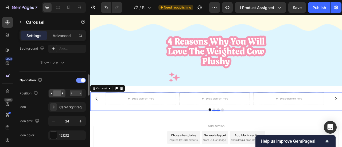
click at [79, 80] on div at bounding box center [81, 80] width 10 height 5
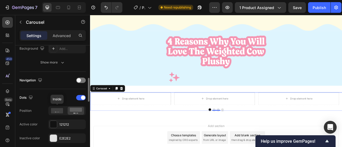
scroll to position [214, 0]
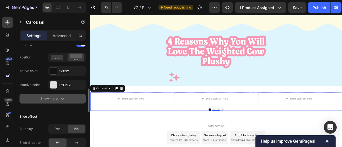
click at [55, 100] on div "Show more" at bounding box center [52, 98] width 25 height 5
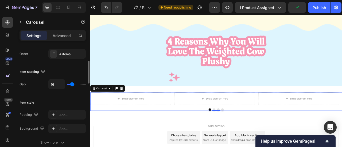
scroll to position [134, 0]
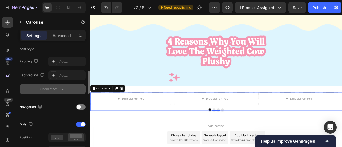
click at [52, 92] on button "Show more" at bounding box center [53, 89] width 66 height 10
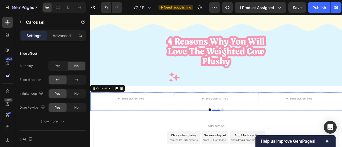
scroll to position [401, 0]
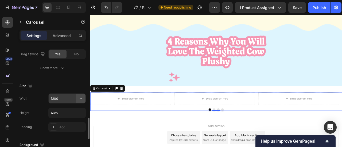
click at [77, 97] on button "button" at bounding box center [81, 99] width 10 height 10
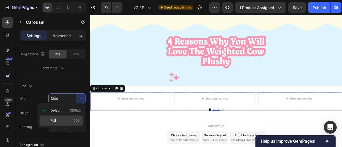
click at [58, 117] on div "Full 100%" at bounding box center [62, 121] width 44 height 10
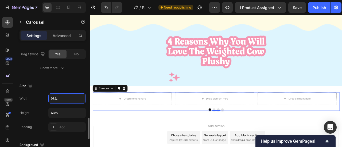
type input "98%"
click at [38, 94] on div "Width 98%" at bounding box center [53, 99] width 66 height 10
click at [194, 132] on div "Drop element here Drop element here Drop element here Drop element here Carouse…" at bounding box center [250, 126] width 314 height 24
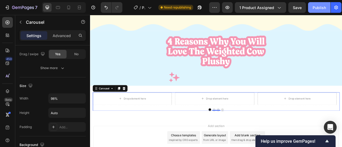
click at [315, 10] on div "Publish" at bounding box center [319, 8] width 13 height 6
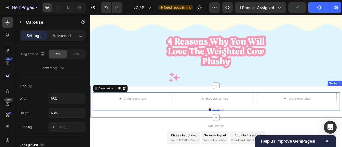
click at [218, 108] on div "Drop element here Drop element here Drop element here Drop element here Carouse…" at bounding box center [250, 125] width 321 height 41
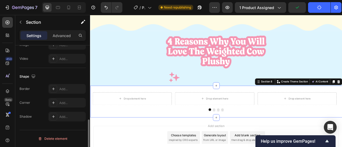
scroll to position [0, 0]
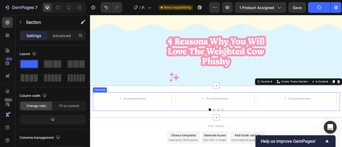
click at [195, 132] on div "Drop element here Drop element here Drop element here Drop element here Carousel" at bounding box center [250, 126] width 314 height 24
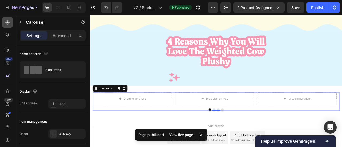
click at [4, 22] on div at bounding box center [7, 22] width 11 height 11
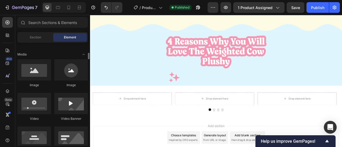
scroll to position [134, 0]
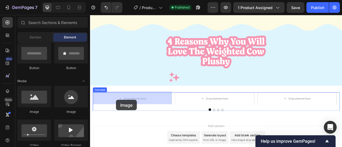
drag, startPoint x: 130, startPoint y: 112, endPoint x: 123, endPoint y: 123, distance: 12.6
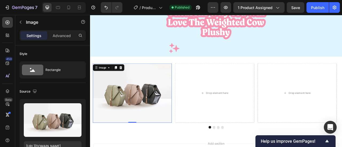
scroll to position [1025, 0]
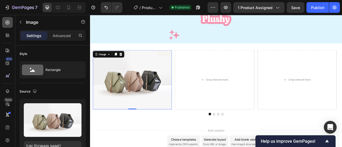
click at [3, 22] on div at bounding box center [7, 22] width 11 height 11
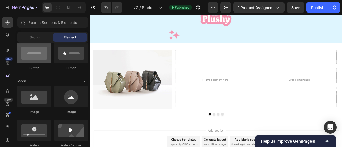
scroll to position [53, 0]
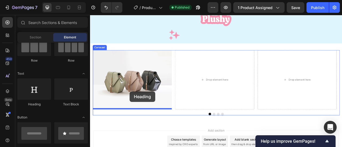
drag, startPoint x: 128, startPoint y: 107, endPoint x: 140, endPoint y: 112, distance: 13.3
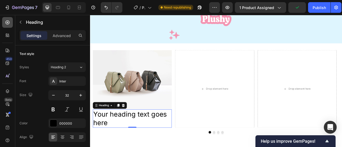
click at [5, 24] on icon at bounding box center [7, 22] width 5 height 5
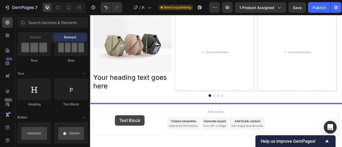
scroll to position [1092, 0]
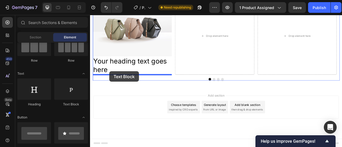
drag, startPoint x: 164, startPoint y: 107, endPoint x: 115, endPoint y: 87, distance: 53.7
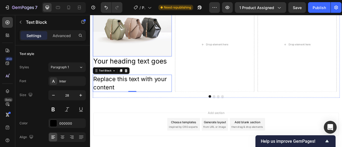
click at [193, 63] on img at bounding box center [143, 29] width 100 height 75
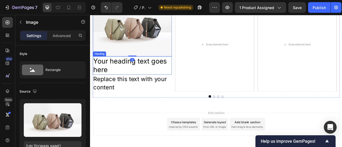
click at [193, 71] on h2 "Your heading text goes here" at bounding box center [143, 79] width 100 height 23
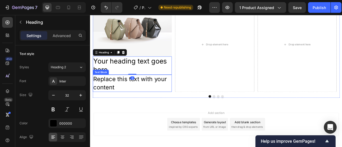
click at [189, 101] on div "Replace this text with your content" at bounding box center [143, 102] width 100 height 22
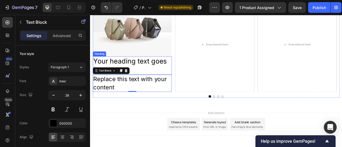
click at [191, 65] on img at bounding box center [143, 29] width 100 height 75
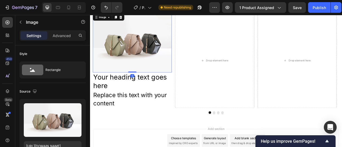
scroll to position [1065, 0]
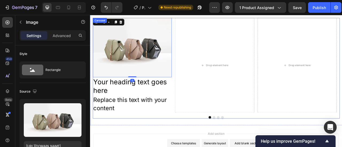
click at [192, 110] on h2 "Your heading text goes here" at bounding box center [143, 105] width 100 height 23
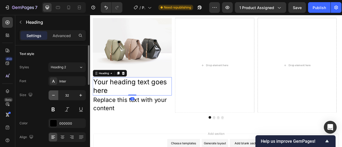
click at [50, 96] on button "button" at bounding box center [54, 96] width 10 height 10
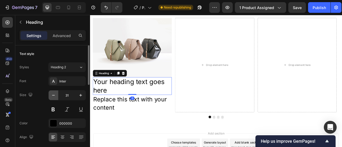
click at [50, 96] on button "button" at bounding box center [54, 96] width 10 height 10
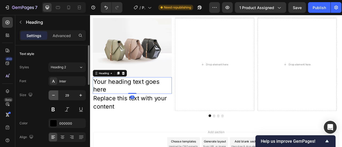
click at [50, 96] on button "button" at bounding box center [54, 96] width 10 height 10
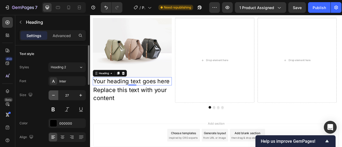
click at [50, 96] on button "button" at bounding box center [54, 96] width 10 height 10
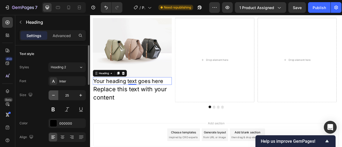
click at [50, 96] on button "button" at bounding box center [54, 96] width 10 height 10
click at [77, 95] on button "button" at bounding box center [81, 96] width 10 height 10
type input "25"
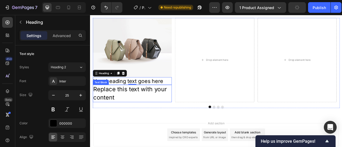
click at [126, 114] on div "Replace this text with your content" at bounding box center [143, 115] width 100 height 22
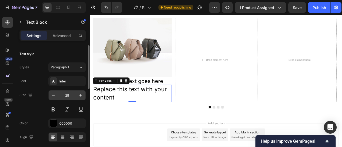
click at [58, 92] on input "28" at bounding box center [67, 96] width 18 height 10
click at [57, 94] on button "button" at bounding box center [54, 96] width 10 height 10
click at [53, 95] on icon "button" at bounding box center [53, 95] width 5 height 5
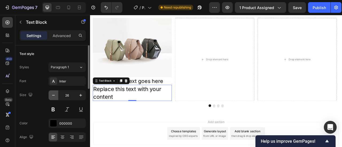
click at [53, 95] on icon "button" at bounding box center [53, 95] width 5 height 5
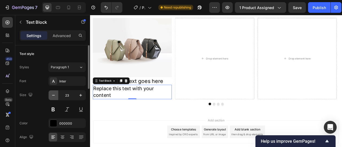
click at [53, 95] on icon "button" at bounding box center [53, 95] width 5 height 5
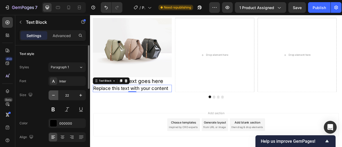
click at [53, 95] on icon "button" at bounding box center [53, 95] width 5 height 5
click at [79, 95] on icon "button" at bounding box center [80, 95] width 5 height 5
type input "22"
click at [67, 95] on input "22" at bounding box center [67, 96] width 18 height 10
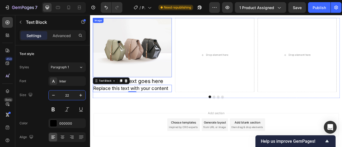
click at [190, 88] on img at bounding box center [143, 56] width 100 height 75
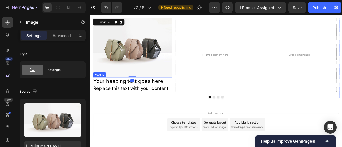
click at [193, 100] on h2 "Your heading text goes here" at bounding box center [143, 99] width 100 height 10
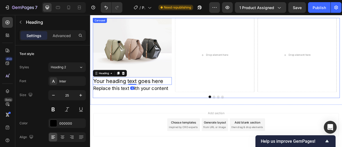
click at [192, 112] on div "Replace this text with your content" at bounding box center [143, 108] width 100 height 9
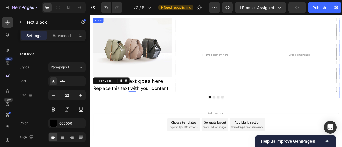
click at [192, 88] on img at bounding box center [143, 56] width 100 height 75
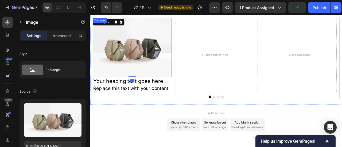
click at [194, 102] on h2 "Your heading text goes here" at bounding box center [143, 99] width 100 height 10
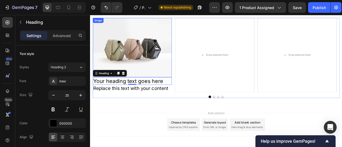
click at [170, 70] on img at bounding box center [143, 56] width 100 height 75
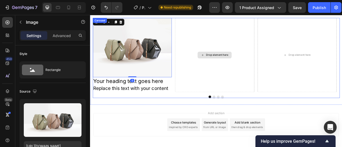
click at [220, 86] on div "Drop element here" at bounding box center [248, 66] width 100 height 95
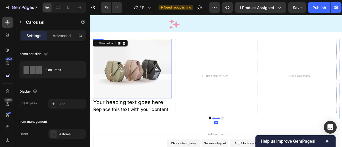
click at [175, 92] on img at bounding box center [143, 82] width 100 height 75
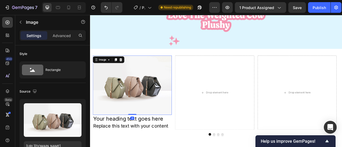
scroll to position [1012, 0]
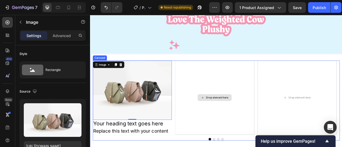
click at [234, 101] on div "Drop element here" at bounding box center [248, 120] width 100 height 95
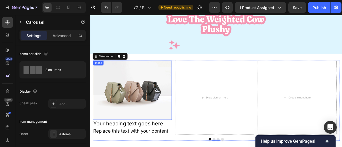
click at [181, 140] on img at bounding box center [143, 110] width 100 height 75
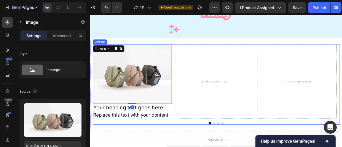
scroll to position [1038, 0]
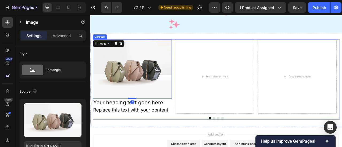
click at [226, 100] on div "Drop element here" at bounding box center [248, 93] width 100 height 95
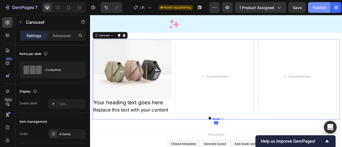
click at [318, 10] on div "Publish" at bounding box center [319, 8] width 13 height 6
click at [197, 143] on div "Image Your heading text goes here Heading Replace this text with your content T…" at bounding box center [250, 97] width 314 height 102
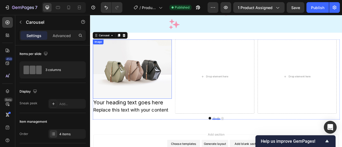
click at [124, 98] on img at bounding box center [143, 83] width 100 height 75
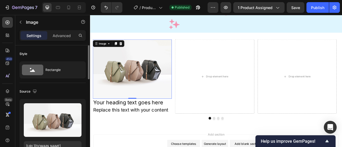
scroll to position [27, 0]
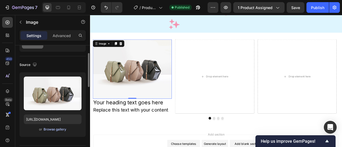
click at [52, 129] on div "Browse gallery" at bounding box center [55, 129] width 23 height 5
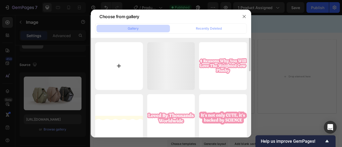
click at [136, 72] on input "file" at bounding box center [119, 66] width 48 height 48
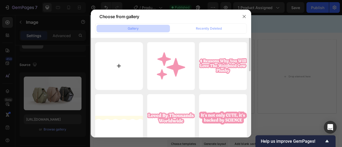
type input "C:\fakepath\gif-benefit_1280x.gif"
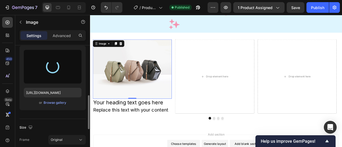
scroll to position [80, 0]
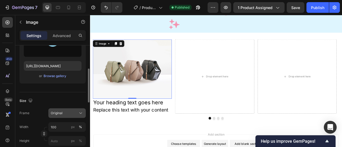
type input "https://cdn.shopify.com/s/files/1/0787/9281/8907/files/gempages_585713525591114…"
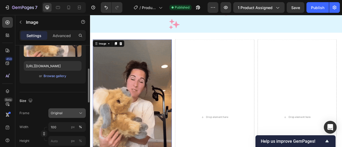
scroll to position [53, 0]
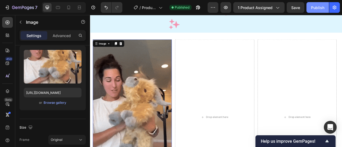
click at [318, 9] on div "Publish" at bounding box center [317, 8] width 13 height 6
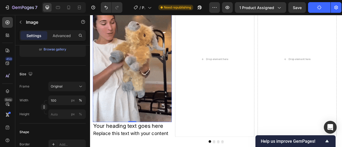
scroll to position [1119, 0]
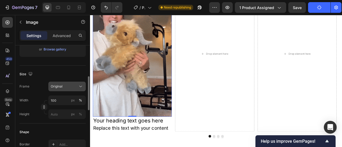
click at [73, 89] on button "Original" at bounding box center [66, 87] width 37 height 10
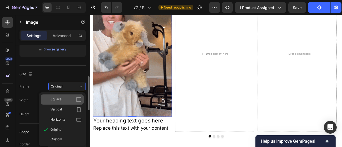
click at [63, 102] on div "Square" at bounding box center [62, 100] width 43 height 10
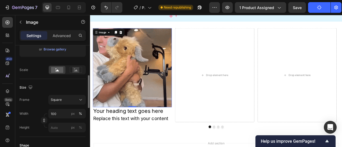
scroll to position [1059, 0]
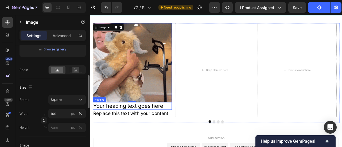
click at [145, 132] on h2 "Your heading text goes here" at bounding box center [143, 131] width 100 height 10
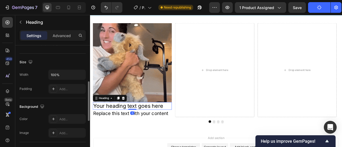
scroll to position [0, 0]
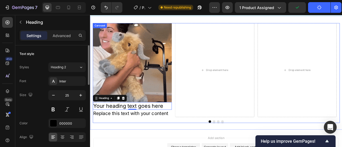
click at [197, 142] on div "Image Your heading text goes here Heading 0 Replace this text with your content…" at bounding box center [250, 85] width 314 height 120
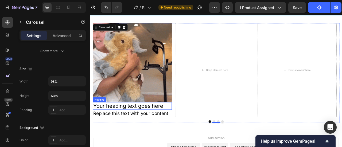
scroll to position [1033, 0]
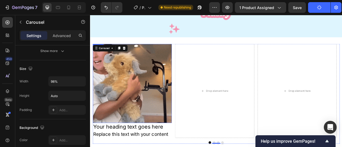
click at [181, 103] on img at bounding box center [143, 102] width 100 height 100
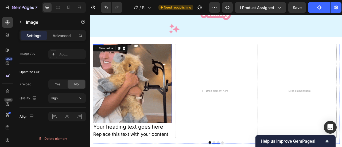
scroll to position [0, 0]
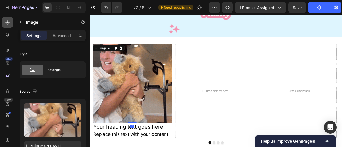
click at [9, 20] on icon at bounding box center [7, 22] width 5 height 5
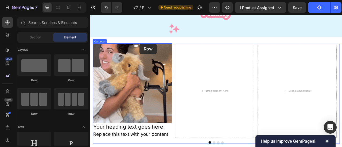
drag, startPoint x: 130, startPoint y: 83, endPoint x: 153, endPoint y: 52, distance: 39.2
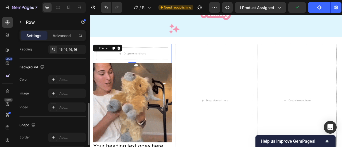
scroll to position [187, 0]
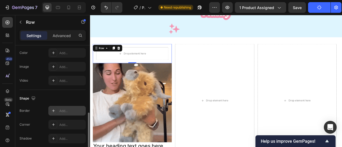
click at [58, 112] on div "Add..." at bounding box center [66, 111] width 37 height 10
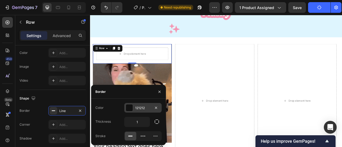
click at [136, 111] on div "121212" at bounding box center [142, 108] width 37 height 10
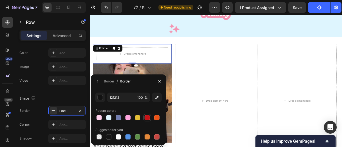
click at [149, 117] on div at bounding box center [147, 117] width 5 height 5
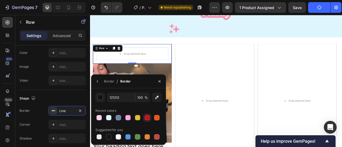
type input "C61317"
click at [60, 98] on div "Shape" at bounding box center [53, 98] width 66 height 9
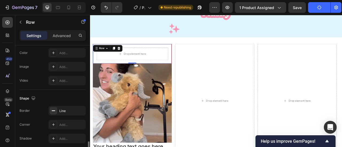
scroll to position [208, 0]
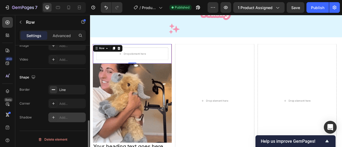
click at [64, 119] on div "Add..." at bounding box center [66, 118] width 37 height 10
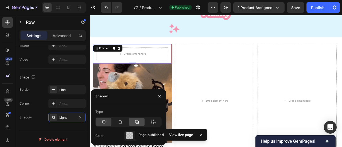
click at [138, 123] on icon at bounding box center [136, 121] width 3 height 3
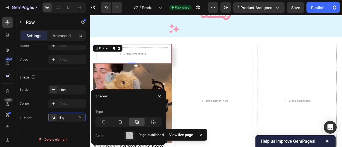
click at [134, 140] on div "Page published View live page" at bounding box center [171, 136] width 74 height 18
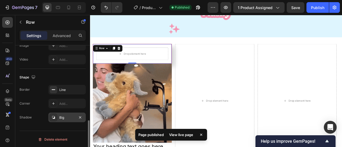
click at [65, 115] on div "Big" at bounding box center [66, 117] width 15 height 5
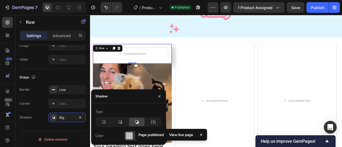
click at [127, 137] on div at bounding box center [129, 136] width 7 height 7
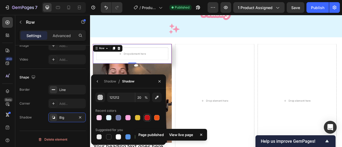
click at [145, 118] on div at bounding box center [147, 117] width 5 height 5
type input "C61317"
type input "100"
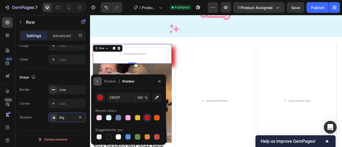
click at [99, 81] on icon "button" at bounding box center [97, 81] width 4 height 4
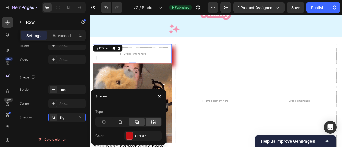
click at [153, 121] on icon at bounding box center [153, 122] width 1 height 5
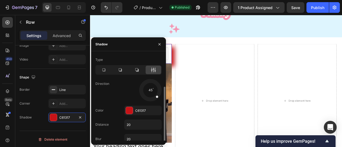
scroll to position [17, 0]
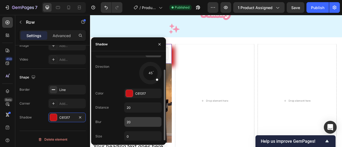
click at [137, 124] on input "20" at bounding box center [142, 122] width 37 height 10
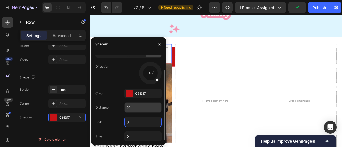
type input "0"
click at [134, 108] on input "20" at bounding box center [142, 108] width 37 height 10
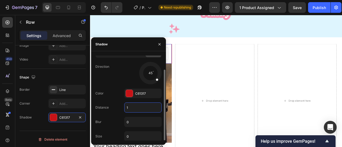
type input "10"
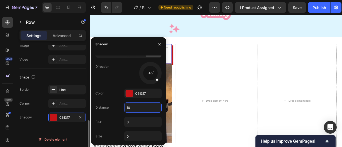
click at [38, 98] on div "Border Line Corner Add... Shadow C61317" at bounding box center [53, 103] width 66 height 37
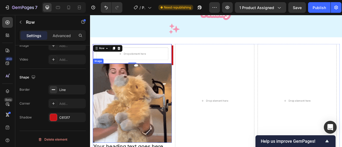
click at [145, 135] on img at bounding box center [143, 127] width 100 height 100
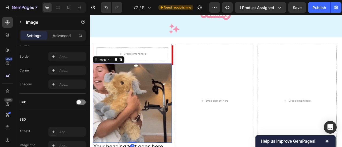
scroll to position [0, 0]
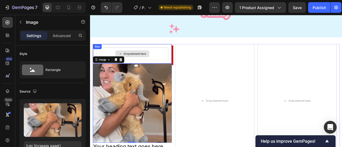
click at [189, 66] on div "Drop element here" at bounding box center [143, 64] width 91 height 16
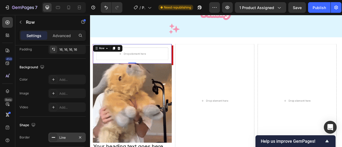
scroll to position [208, 0]
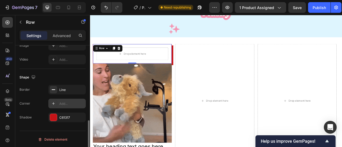
click at [61, 103] on div "Add..." at bounding box center [71, 104] width 25 height 5
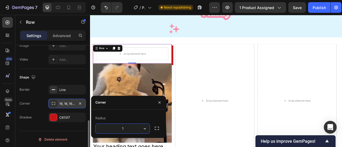
type input "13"
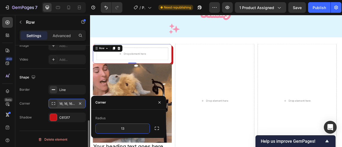
click at [36, 103] on div "Corner 16, 16, 16, 16" at bounding box center [53, 104] width 66 height 10
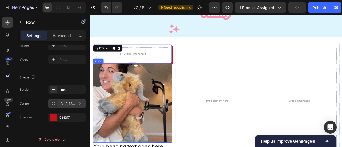
click at [189, 119] on img at bounding box center [143, 127] width 100 height 100
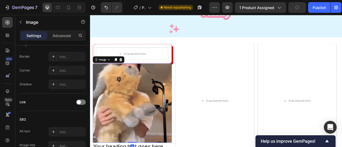
scroll to position [0, 0]
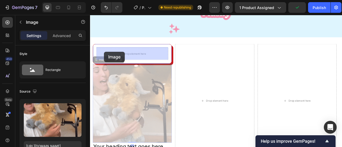
drag, startPoint x: 106, startPoint y: 71, endPoint x: 107, endPoint y: 62, distance: 9.0
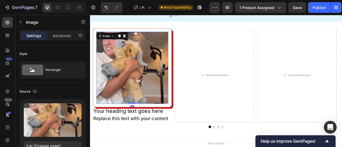
scroll to position [1059, 0]
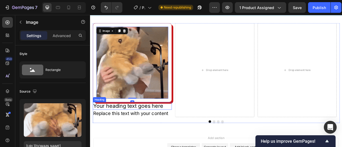
click at [127, 138] on div "Replace this text with your content" at bounding box center [143, 139] width 100 height 9
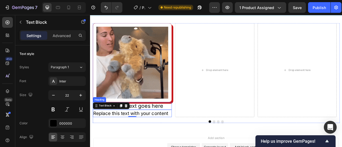
click at [148, 133] on h2 "Your heading text goes here" at bounding box center [143, 131] width 100 height 10
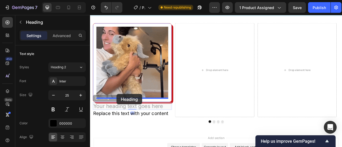
drag, startPoint x: 104, startPoint y: 120, endPoint x: 124, endPoint y: 116, distance: 19.6
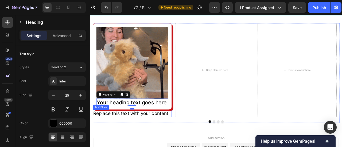
click at [122, 140] on div "Replace this text with your content" at bounding box center [143, 139] width 100 height 9
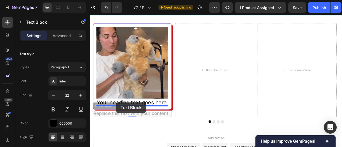
drag, startPoint x: 104, startPoint y: 129, endPoint x: 124, endPoint y: 126, distance: 20.2
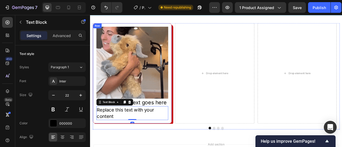
click at [191, 122] on div "Image Your heading text goes here Heading Replace this text with your content T…" at bounding box center [143, 89] width 100 height 128
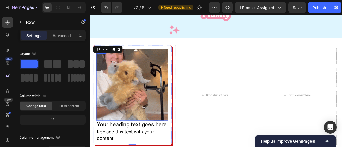
scroll to position [1006, 0]
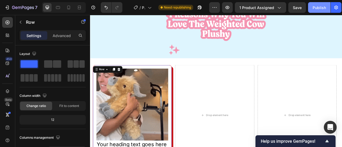
click at [320, 10] on div "Publish" at bounding box center [319, 8] width 13 height 6
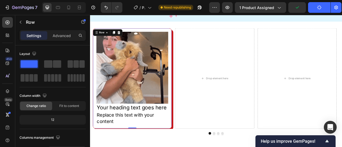
scroll to position [1059, 0]
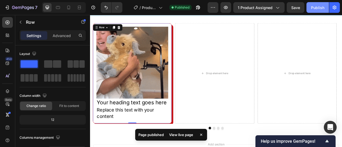
click at [316, 5] on button "Publish" at bounding box center [317, 7] width 22 height 11
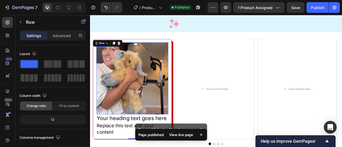
scroll to position [1033, 0]
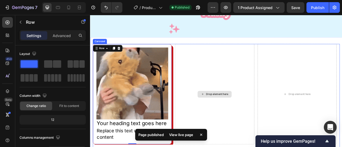
click at [212, 94] on div "Drop element here" at bounding box center [248, 116] width 100 height 128
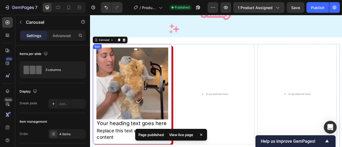
click at [193, 53] on div "Image Your heading text goes here Heading Replace this text with your content T…" at bounding box center [143, 116] width 100 height 128
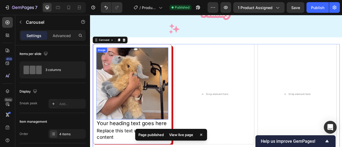
scroll to position [1086, 0]
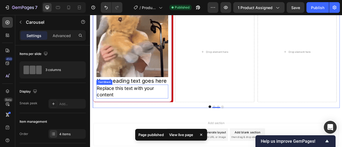
click at [134, 114] on div "Replace this text with your content" at bounding box center [143, 113] width 91 height 18
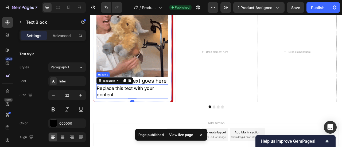
click at [165, 98] on h2 "Your heading text goes here" at bounding box center [143, 99] width 91 height 10
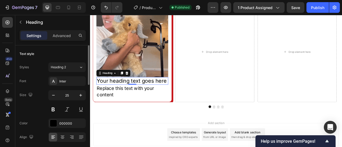
scroll to position [27, 0]
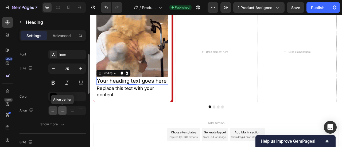
click at [64, 111] on icon at bounding box center [63, 111] width 4 height 1
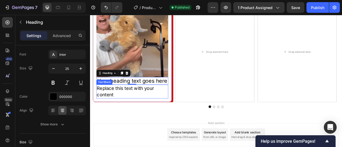
click at [117, 112] on div "Replace this text with your content" at bounding box center [143, 113] width 91 height 18
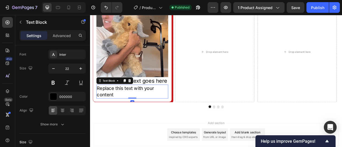
scroll to position [0, 0]
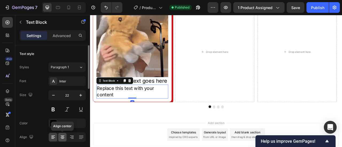
click at [63, 139] on icon at bounding box center [62, 137] width 5 height 5
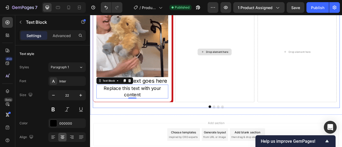
click at [202, 79] on div "Drop element here" at bounding box center [248, 62] width 100 height 128
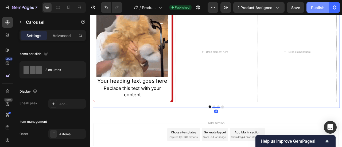
click at [320, 9] on div "Publish" at bounding box center [317, 8] width 13 height 6
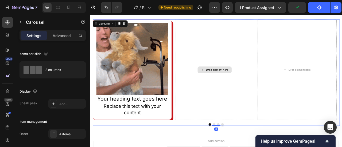
scroll to position [1033, 0]
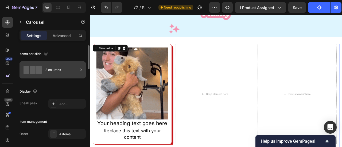
click at [53, 73] on div "3 columns" at bounding box center [61, 70] width 33 height 12
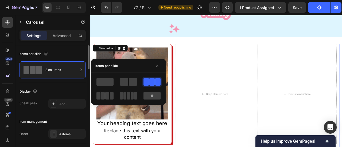
click at [62, 79] on div "Items per slide 3 columns" at bounding box center [53, 64] width 66 height 38
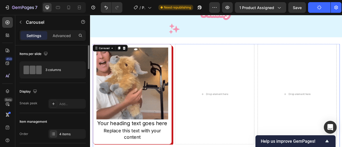
scroll to position [27, 0]
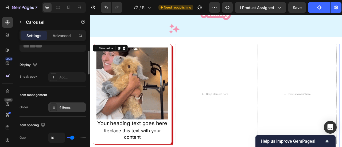
click at [65, 109] on div "4 items" at bounding box center [71, 107] width 25 height 5
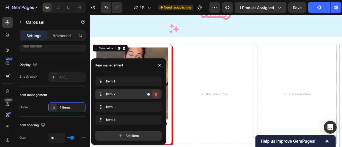
click at [155, 94] on icon "button" at bounding box center [155, 94] width 3 height 3
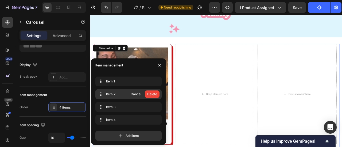
click at [155, 94] on div "Delete" at bounding box center [152, 94] width 10 height 5
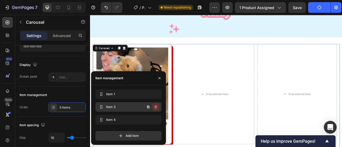
click at [154, 106] on icon "button" at bounding box center [156, 107] width 4 height 4
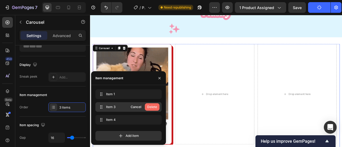
click at [156, 108] on div "Delete" at bounding box center [152, 107] width 10 height 5
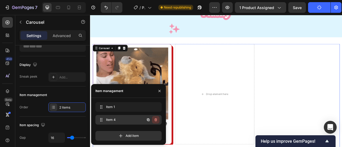
click at [155, 122] on icon "button" at bounding box center [156, 120] width 4 height 4
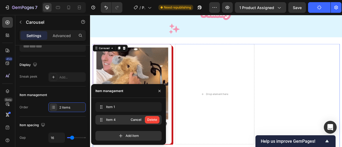
click at [154, 121] on div "Delete" at bounding box center [152, 120] width 10 height 5
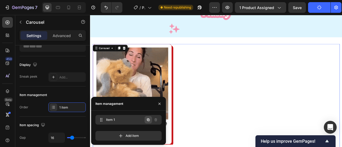
click at [148, 120] on icon "button" at bounding box center [148, 120] width 4 height 4
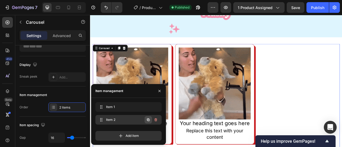
click at [147, 121] on icon "button" at bounding box center [148, 120] width 3 height 3
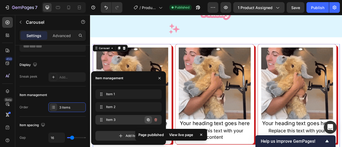
click at [148, 120] on icon "button" at bounding box center [148, 120] width 4 height 4
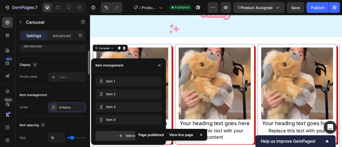
click at [51, 84] on div "Display Sneak peek Add..." at bounding box center [53, 71] width 66 height 30
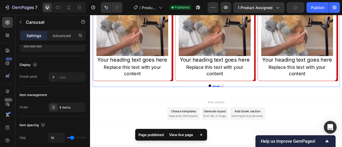
scroll to position [1086, 0]
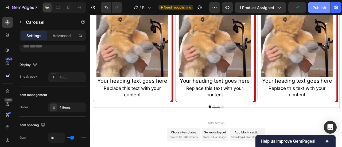
click at [315, 5] on div "Publish" at bounding box center [319, 8] width 13 height 6
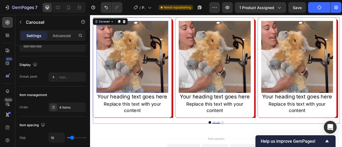
scroll to position [1059, 0]
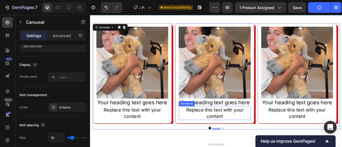
click at [231, 133] on div "Replace this text with your content" at bounding box center [248, 140] width 91 height 18
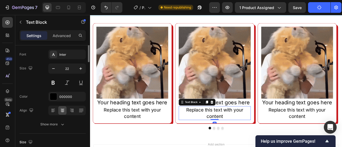
scroll to position [0, 0]
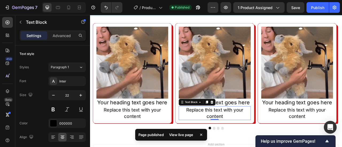
click at [317, 2] on div "7 / Product Page - Sep 25, 12:45:28 Published Preview 1 product assigned Save P…" at bounding box center [171, 7] width 342 height 15
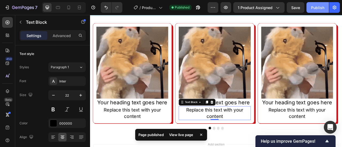
click at [315, 6] on div "Publish" at bounding box center [317, 8] width 13 height 6
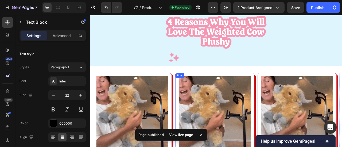
scroll to position [1006, 0]
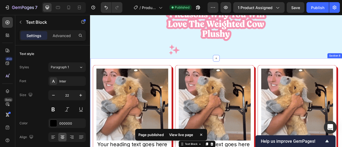
click at [195, 76] on div "Image Your heading text goes here Heading Replace this text with your content T…" at bounding box center [250, 146] width 321 height 152
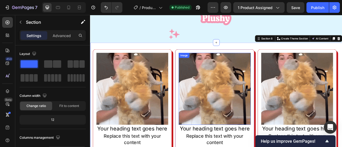
scroll to position [1033, 0]
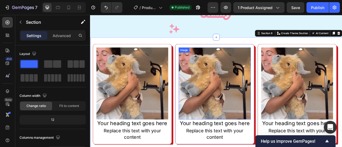
click at [242, 87] on img at bounding box center [248, 101] width 91 height 91
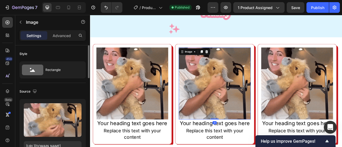
scroll to position [80, 0]
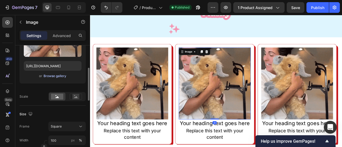
click at [58, 77] on div "Browse gallery" at bounding box center [55, 76] width 23 height 5
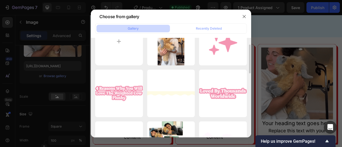
scroll to position [0, 0]
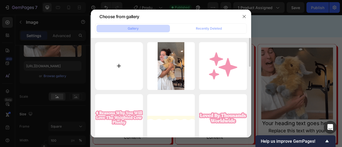
click at [134, 72] on input "file" at bounding box center [119, 66] width 48 height 48
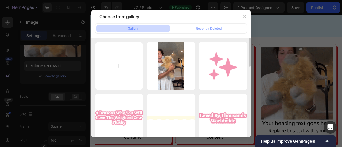
click at [127, 64] on input "file" at bounding box center [119, 66] width 48 height 48
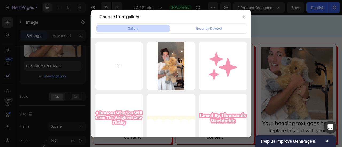
click at [29, 72] on div at bounding box center [171, 73] width 342 height 147
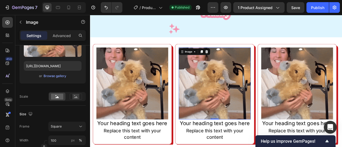
click at [252, 123] on img at bounding box center [248, 101] width 91 height 91
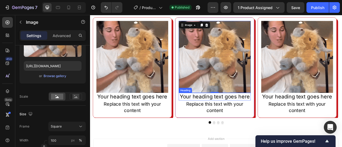
scroll to position [1059, 0]
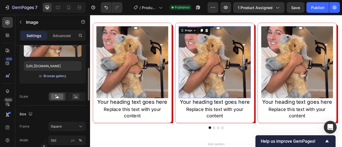
click at [62, 75] on div "Browse gallery" at bounding box center [55, 76] width 23 height 5
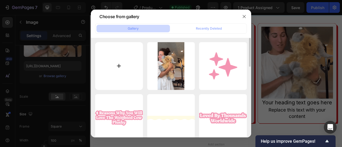
click at [107, 67] on input "file" at bounding box center [119, 66] width 48 height 48
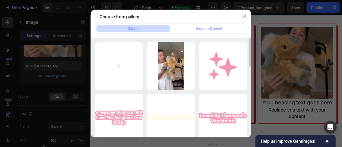
type input "C:\fakepath\3faa4ccb425424740435ced58eaf406b23eb45bc.png"
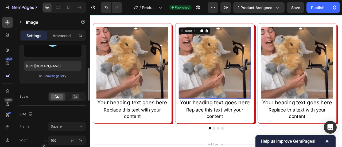
scroll to position [53, 0]
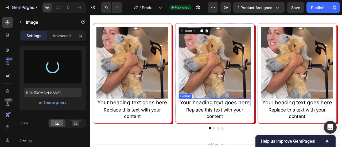
type input "https://cdn.shopify.com/s/files/1/0787/9281/8907/files/gempages_585713525591114…"
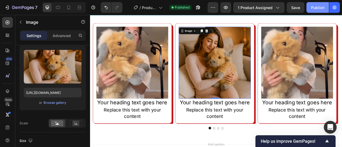
click at [314, 6] on div "Publish" at bounding box center [317, 8] width 13 height 6
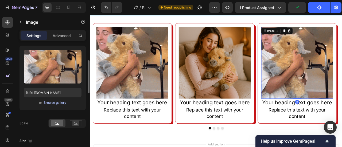
click at [57, 103] on div "Browse gallery" at bounding box center [55, 102] width 23 height 5
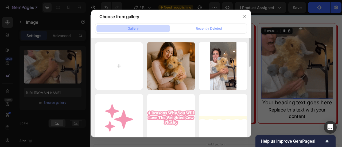
click at [124, 66] on input "file" at bounding box center [119, 66] width 48 height 48
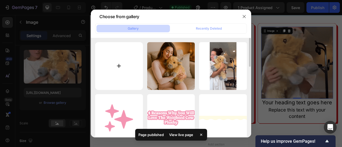
type input "C:\fakepath\chatgpt-image-aug-26-2025-064425-pm.png"
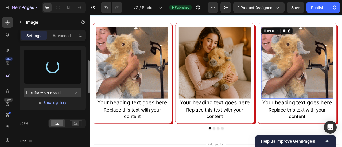
type input "https://cdn.shopify.com/s/files/1/0787/9281/8907/files/gempages_585713525591114…"
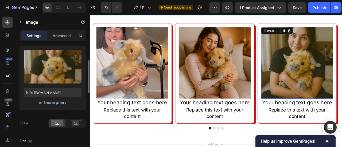
click at [59, 103] on div "Browse gallery" at bounding box center [55, 102] width 23 height 5
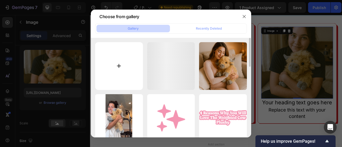
click at [123, 58] on input "file" at bounding box center [119, 66] width 48 height 48
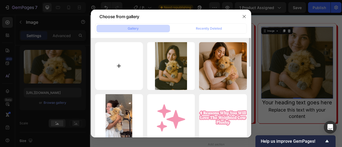
type input "C:\fakepath\chatgpt-image-aug-26-2025-064425-pm.png"
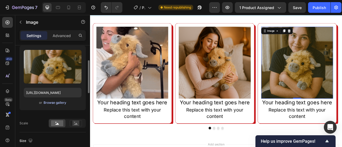
click at [58, 102] on div "Browse gallery" at bounding box center [55, 102] width 23 height 5
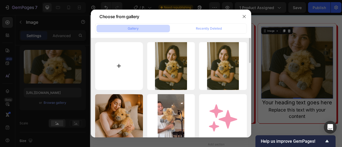
click at [119, 68] on input "file" at bounding box center [119, 66] width 48 height 48
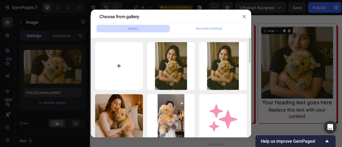
type input "C:\fakepath\202508261811cozy-plush-hugremix01k3kes745fj6t7ex0bz8djffg.png"
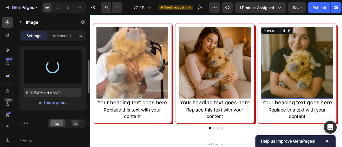
type input "https://cdn.shopify.com/s/files/1/0787/9281/8907/files/gempages_585713525591114…"
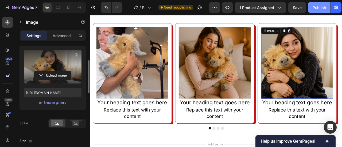
click at [316, 7] on div "Publish" at bounding box center [319, 8] width 13 height 6
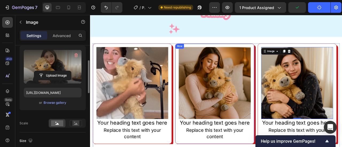
scroll to position [1059, 0]
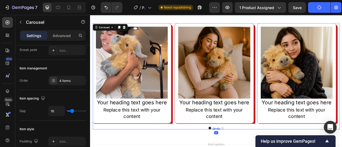
scroll to position [0, 0]
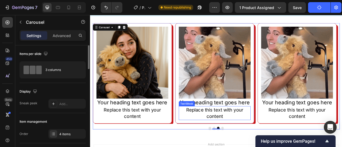
click at [267, 147] on div "Replace this text with your content" at bounding box center [248, 140] width 91 height 18
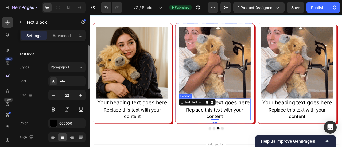
click at [294, 123] on div "Image Your heading text goes here Heading Replace this text with your content T…" at bounding box center [248, 89] width 100 height 128
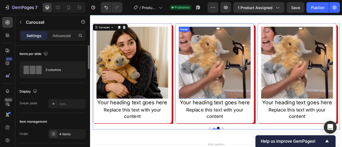
click at [257, 107] on img at bounding box center [248, 75] width 91 height 91
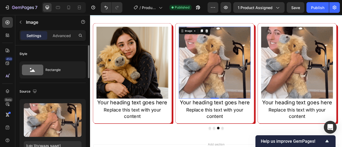
scroll to position [53, 0]
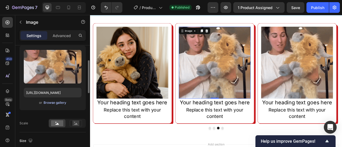
click at [56, 103] on div "Browse gallery" at bounding box center [55, 102] width 23 height 5
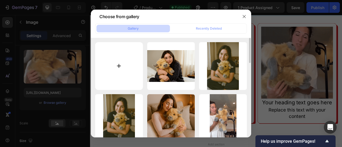
click at [126, 71] on input "file" at bounding box center [119, 66] width 48 height 48
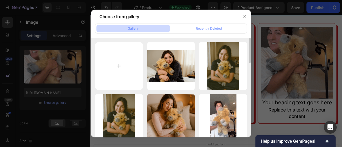
click at [125, 72] on input "file" at bounding box center [119, 66] width 48 height 48
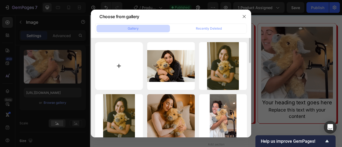
type input "C:\fakepath\202508261608cuddling-highland-cow-plushremix01k3k7s9m3fky9yh9b0fxa4…"
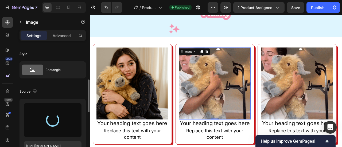
scroll to position [27, 0]
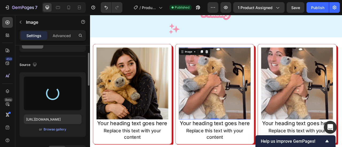
type input "https://cdn.shopify.com/s/files/1/0787/9281/8907/files/gempages_585713525591114…"
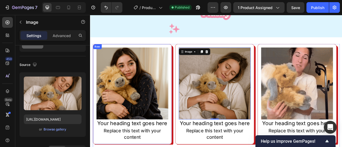
scroll to position [1059, 0]
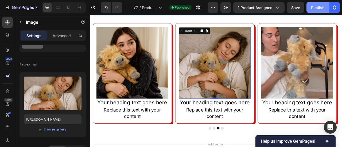
click at [322, 9] on div "Publish" at bounding box center [317, 8] width 13 height 6
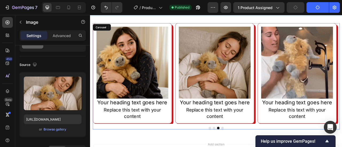
click at [201, 147] on div "Image Your heading text goes here Heading Replace this text with your content T…" at bounding box center [250, 92] width 314 height 135
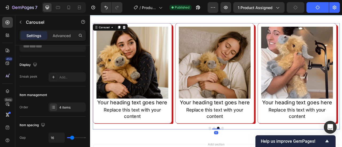
scroll to position [0, 0]
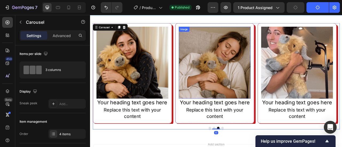
click at [254, 96] on img at bounding box center [248, 75] width 91 height 91
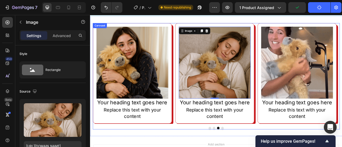
click at [197, 25] on div "Image Your heading text goes here Heading Replace this text with your content T…" at bounding box center [250, 89] width 314 height 128
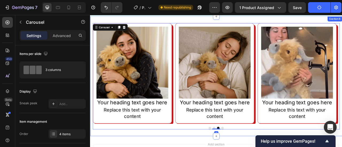
click at [199, 22] on div "Image Your heading text goes here Heading Replace this text with your content T…" at bounding box center [250, 93] width 321 height 152
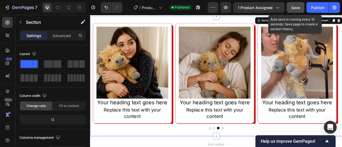
click at [304, 6] on button "Save" at bounding box center [296, 7] width 18 height 11
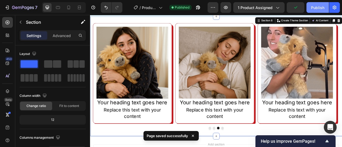
click at [310, 6] on button "Publish" at bounding box center [317, 7] width 22 height 11
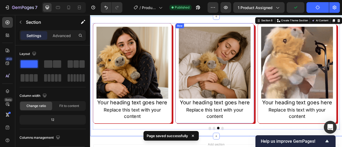
scroll to position [1033, 0]
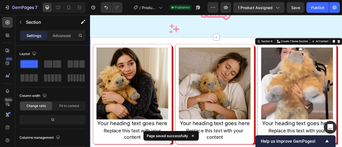
click at [192, 46] on div "Image Your heading text goes here Heading Replace this text with your content T…" at bounding box center [250, 119] width 321 height 152
click at [196, 55] on div "Image Your heading text goes here Heading Replace this text with your content T…" at bounding box center [250, 116] width 314 height 128
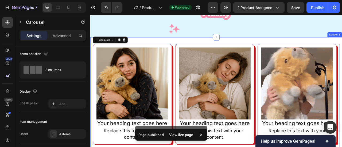
click at [202, 44] on div "Image Your heading text goes here Heading Replace this text with your content T…" at bounding box center [250, 119] width 321 height 152
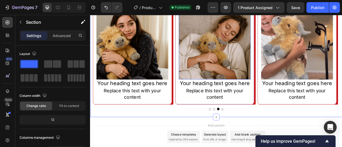
scroll to position [1086, 0]
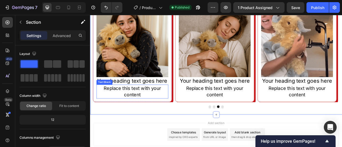
click at [160, 106] on div "Replace this text with your content" at bounding box center [143, 113] width 91 height 18
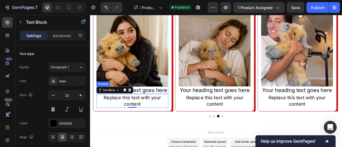
scroll to position [1033, 0]
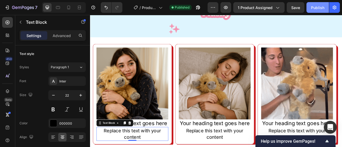
click at [318, 7] on div "Publish" at bounding box center [317, 8] width 13 height 6
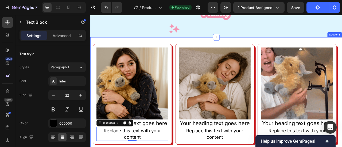
click at [192, 45] on div "Image Your heading text goes here Heading Replace this text with your content T…" at bounding box center [250, 119] width 321 height 152
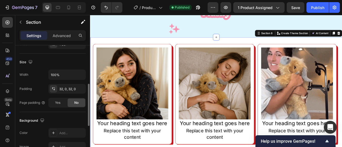
scroll to position [160, 0]
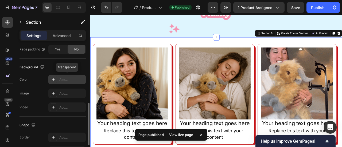
click at [62, 76] on div "Add..." at bounding box center [66, 80] width 37 height 10
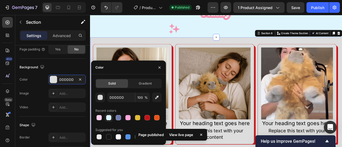
click at [107, 118] on div at bounding box center [108, 117] width 5 height 5
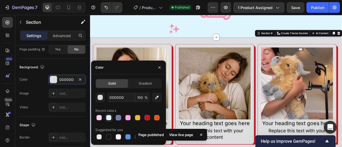
type input "DEF5FE"
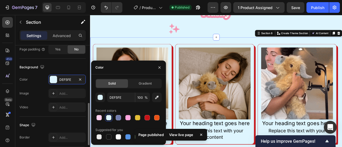
click at [39, 83] on div "Color DEF5FE" at bounding box center [53, 80] width 66 height 10
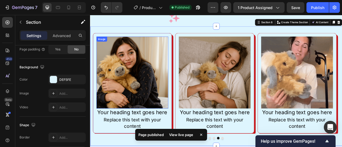
scroll to position [1086, 0]
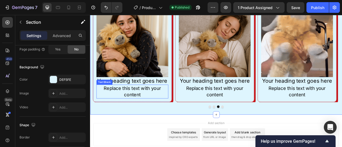
click at [166, 111] on div "Replace this text with your content" at bounding box center [143, 113] width 91 height 18
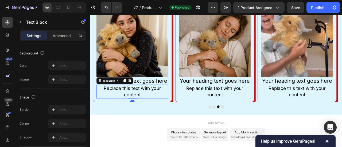
scroll to position [0, 0]
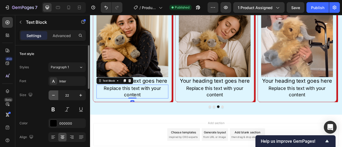
click at [53, 96] on icon "button" at bounding box center [53, 95] width 5 height 5
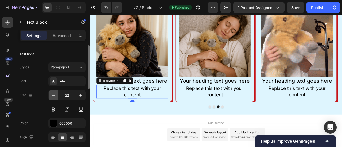
click at [53, 96] on icon "button" at bounding box center [53, 95] width 5 height 5
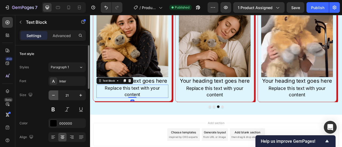
click at [53, 96] on icon "button" at bounding box center [53, 95] width 5 height 5
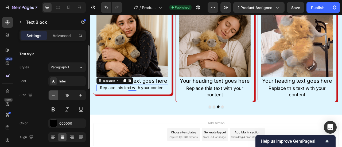
click at [53, 96] on icon "button" at bounding box center [53, 95] width 5 height 5
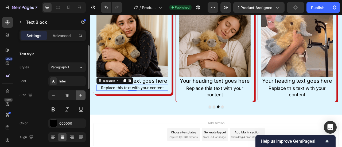
click at [80, 96] on icon "button" at bounding box center [80, 95] width 5 height 5
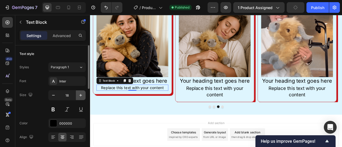
type input "19"
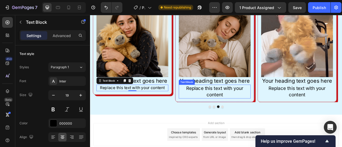
click at [229, 105] on div "Replace this text with your content" at bounding box center [248, 113] width 91 height 18
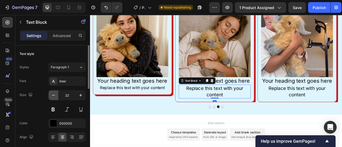
click at [52, 96] on icon "button" at bounding box center [53, 95] width 5 height 5
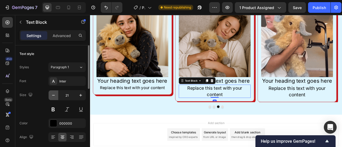
click at [52, 96] on icon "button" at bounding box center [53, 95] width 5 height 5
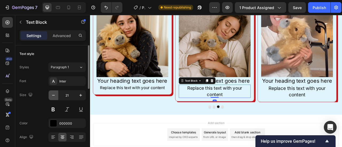
type input "20"
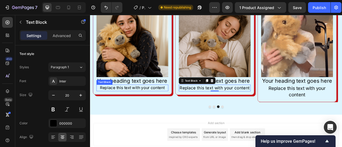
click at [139, 110] on div "Replace this text with your content" at bounding box center [143, 108] width 91 height 8
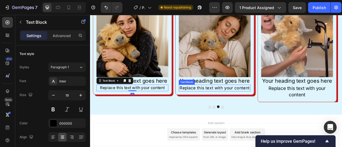
click at [242, 107] on div "Replace this text with your content" at bounding box center [248, 108] width 91 height 9
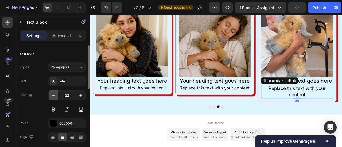
click at [55, 95] on icon "button" at bounding box center [53, 95] width 5 height 5
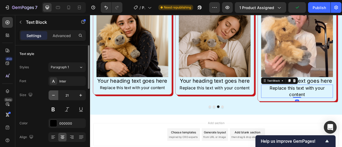
click at [55, 95] on icon "button" at bounding box center [53, 95] width 5 height 5
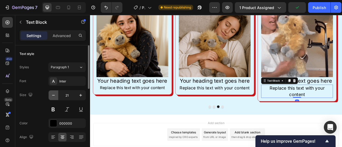
type input "20"
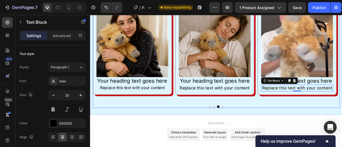
click at [257, 131] on button "Dot" at bounding box center [258, 131] width 3 height 3
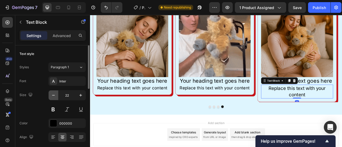
click at [54, 94] on icon "button" at bounding box center [53, 95] width 5 height 5
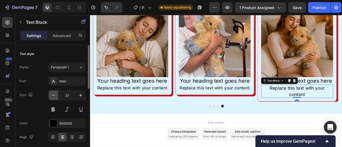
click at [54, 94] on icon "button" at bounding box center [53, 95] width 5 height 5
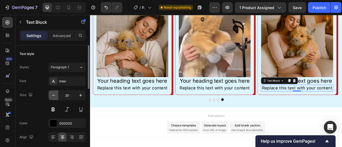
click at [54, 94] on icon "button" at bounding box center [53, 95] width 5 height 5
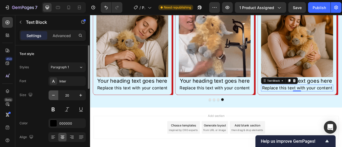
type input "19"
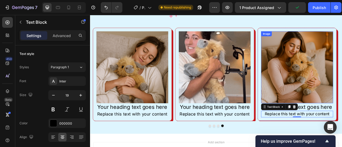
scroll to position [1059, 0]
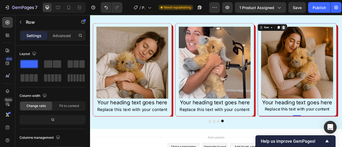
click at [333, 32] on div at bounding box center [336, 31] width 6 height 6
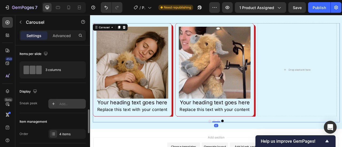
scroll to position [53, 0]
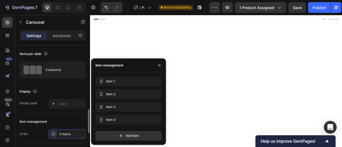
scroll to position [1059, 0]
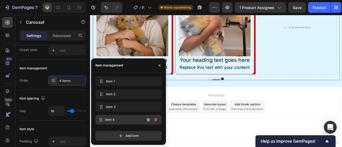
click at [126, 121] on span "Item 4" at bounding box center [125, 120] width 40 height 5
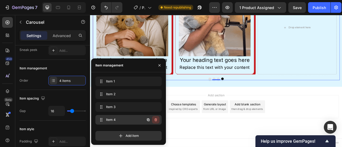
click at [154, 122] on icon "button" at bounding box center [156, 120] width 4 height 4
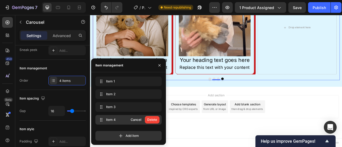
click at [154, 122] on div "Delete" at bounding box center [152, 120] width 10 height 5
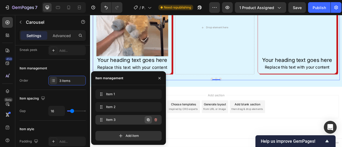
click at [149, 119] on icon "button" at bounding box center [148, 120] width 4 height 4
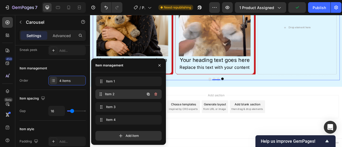
click at [116, 95] on span "Item 2" at bounding box center [125, 94] width 40 height 5
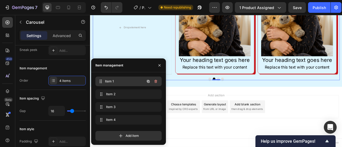
click at [115, 84] on span "Item 1" at bounding box center [125, 81] width 40 height 5
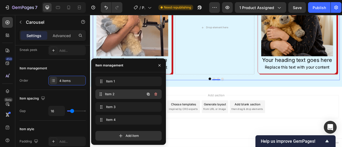
click at [108, 93] on span "Item 2" at bounding box center [125, 94] width 40 height 5
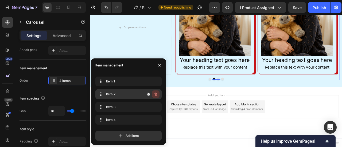
click at [154, 95] on icon "button" at bounding box center [156, 94] width 4 height 4
click at [154, 95] on div "Delete" at bounding box center [152, 94] width 10 height 5
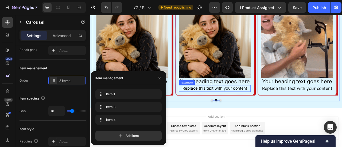
scroll to position [1086, 0]
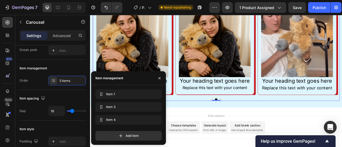
click at [257, 118] on div "Image Your heading text goes here Heading Replace this text with your content T…" at bounding box center [250, 61] width 314 height 126
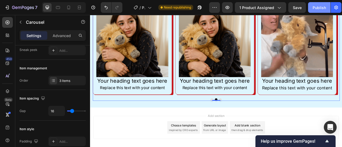
click at [312, 7] on button "Publish" at bounding box center [319, 7] width 22 height 11
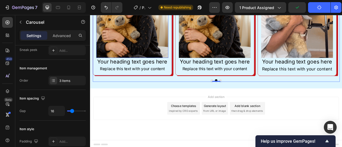
scroll to position [1059, 0]
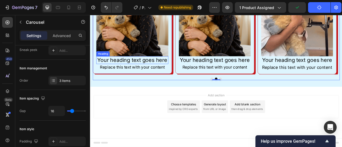
click at [167, 77] on h2 "Your heading text goes here" at bounding box center [143, 72] width 91 height 10
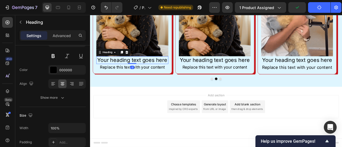
scroll to position [0, 0]
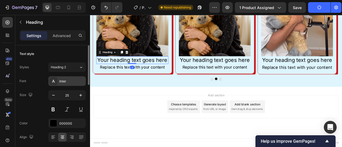
click at [64, 81] on div "Inter" at bounding box center [71, 81] width 25 height 5
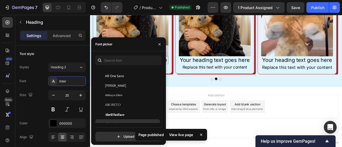
scroll to position [53, 0]
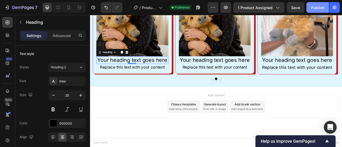
click at [321, 11] on button "Publish" at bounding box center [317, 7] width 22 height 11
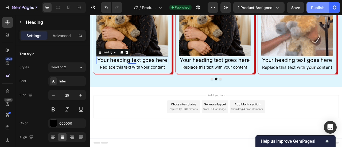
click at [314, 7] on div "Publish" at bounding box center [317, 8] width 13 height 6
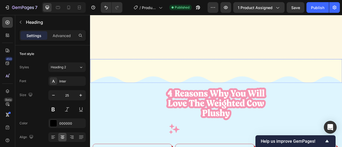
scroll to position [898, 0]
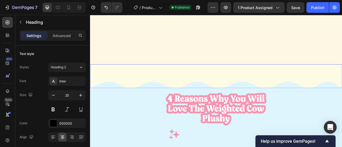
click at [170, 84] on img at bounding box center [250, 93] width 321 height 30
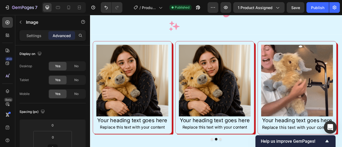
scroll to position [952, 0]
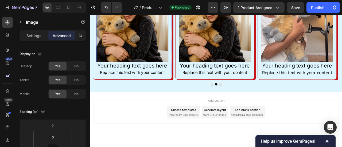
scroll to position [1112, 0]
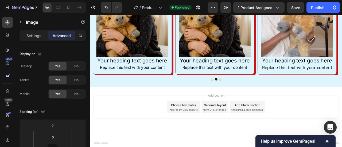
click at [297, 135] on span "then drag & drop elements" at bounding box center [290, 135] width 40 height 5
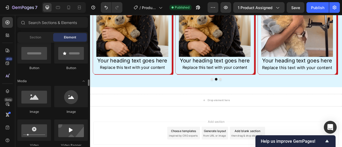
scroll to position [160, 0]
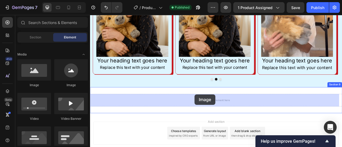
drag, startPoint x: 126, startPoint y: 87, endPoint x: 223, endPoint y: 116, distance: 100.9
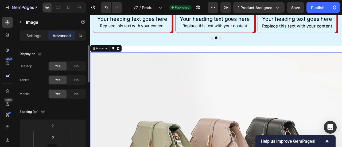
scroll to position [1165, 0]
click at [42, 38] on div "Settings" at bounding box center [34, 35] width 27 height 9
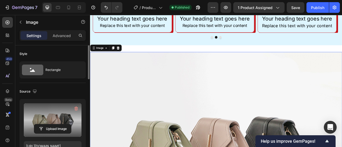
scroll to position [27, 0]
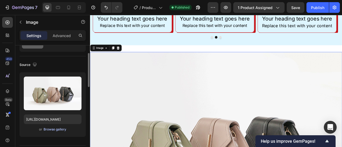
click at [56, 127] on div "Browse gallery" at bounding box center [55, 129] width 23 height 5
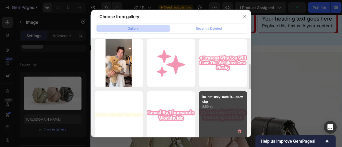
scroll to position [134, 0]
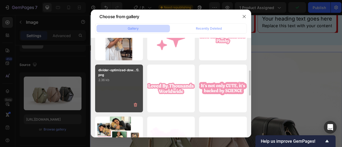
click at [116, 96] on div "divider-optimized-dow...1).png 2.36 kb" at bounding box center [119, 89] width 48 height 48
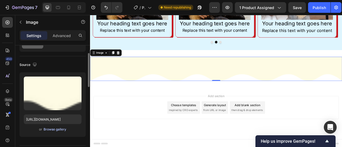
click at [61, 130] on div "Browse gallery" at bounding box center [55, 129] width 23 height 5
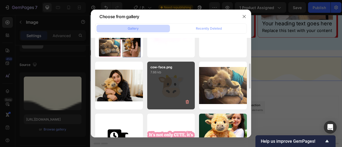
scroll to position [214, 0]
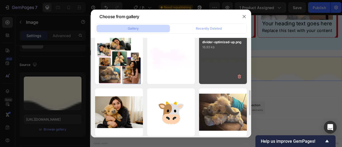
click at [215, 76] on div "divider-optimized-up.png 16.93 kb" at bounding box center [223, 61] width 48 height 48
type input "[URL][DOMAIN_NAME]"
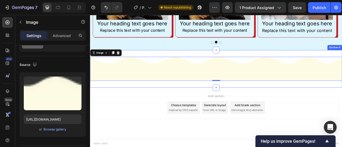
click at [182, 66] on div "Image 0 Section 9" at bounding box center [250, 84] width 321 height 48
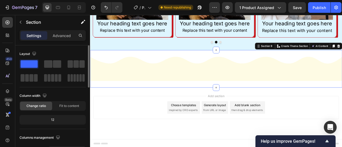
scroll to position [107, 0]
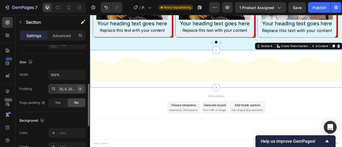
click at [80, 87] on icon "button" at bounding box center [80, 89] width 4 height 4
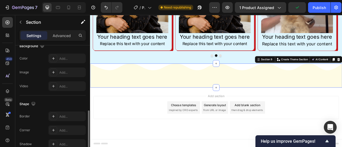
scroll to position [155, 0]
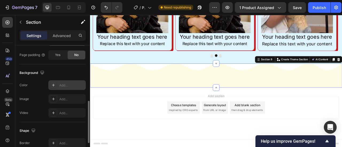
click at [60, 83] on div "Add..." at bounding box center [71, 85] width 25 height 5
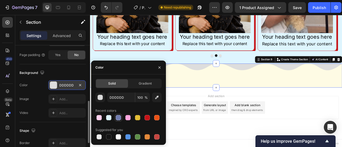
click at [120, 116] on div at bounding box center [118, 117] width 5 height 5
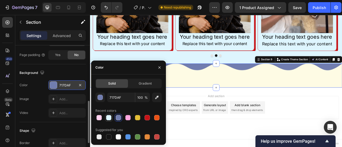
click at [108, 117] on div at bounding box center [108, 117] width 5 height 5
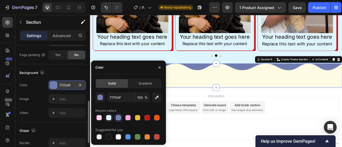
type input "DEF5FE"
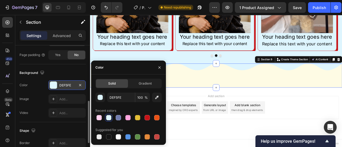
click at [43, 86] on div "Color DEF5FE" at bounding box center [53, 85] width 66 height 10
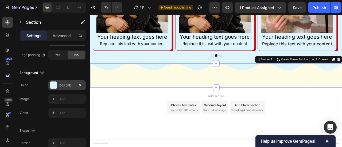
click at [176, 119] on div "Add section Choose templates inspired by CRO experts Generate layout from URL o…" at bounding box center [250, 132] width 312 height 29
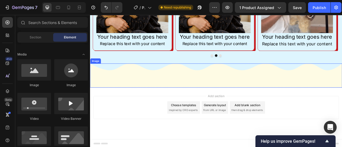
click at [236, 92] on img at bounding box center [250, 92] width 321 height 30
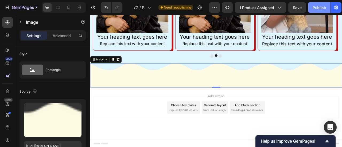
click at [319, 8] on div "Publish" at bounding box center [319, 8] width 13 height 6
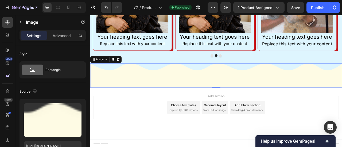
click at [281, 134] on span "then drag & drop elements" at bounding box center [290, 136] width 40 height 5
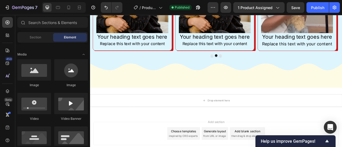
scroll to position [1165, 0]
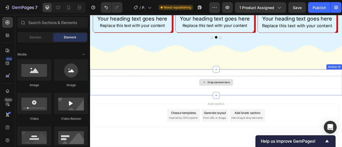
click at [195, 103] on div "Drop element here" at bounding box center [250, 101] width 321 height 16
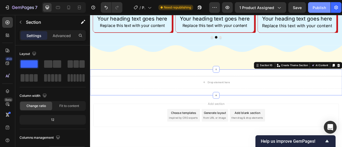
click at [326, 8] on button "Publish" at bounding box center [319, 7] width 22 height 11
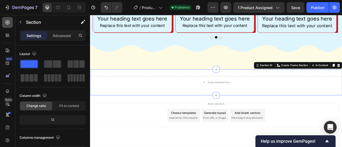
click at [5, 25] on icon at bounding box center [7, 22] width 5 height 5
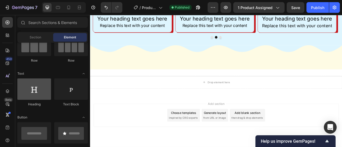
scroll to position [0, 0]
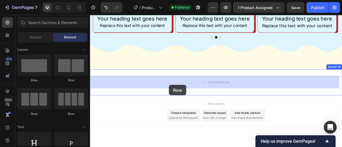
drag, startPoint x: 127, startPoint y: 81, endPoint x: 190, endPoint y: 104, distance: 67.2
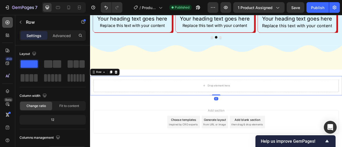
click at [9, 25] on div at bounding box center [7, 22] width 11 height 11
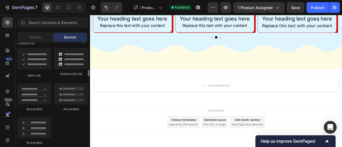
scroll to position [534, 0]
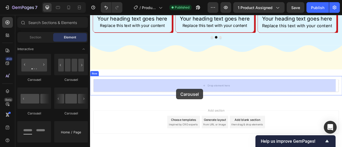
drag, startPoint x: 162, startPoint y: 77, endPoint x: 200, endPoint y: 109, distance: 49.7
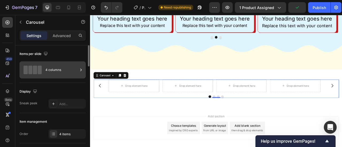
click at [61, 68] on div "4 columns" at bounding box center [61, 70] width 33 height 12
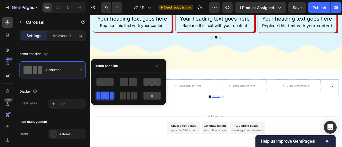
click at [157, 84] on span at bounding box center [157, 81] width 5 height 7
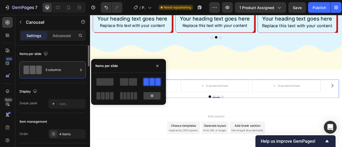
click at [64, 95] on div "Display" at bounding box center [53, 91] width 66 height 9
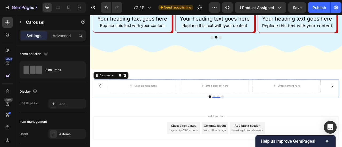
click at [201, 115] on div "Drop element here Drop element here Drop element here Drop element here Carouse…" at bounding box center [250, 109] width 312 height 24
click at [319, 7] on div "Publish" at bounding box center [319, 8] width 13 height 6
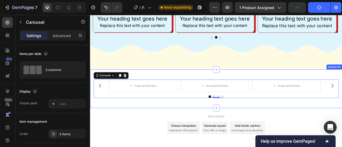
click at [208, 87] on div "Drop element here Drop element here Drop element here Drop element here Carouse…" at bounding box center [250, 108] width 321 height 49
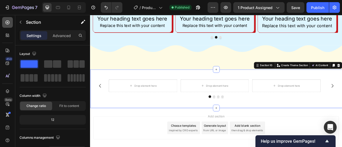
click at [10, 20] on icon at bounding box center [7, 22] width 5 height 5
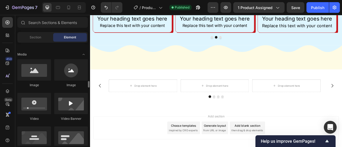
scroll to position [187, 0]
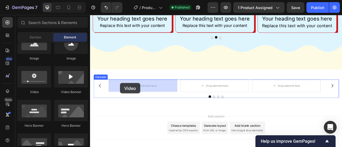
drag, startPoint x: 128, startPoint y: 93, endPoint x: 128, endPoint y: 102, distance: 9.1
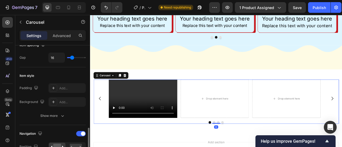
scroll to position [160, 0]
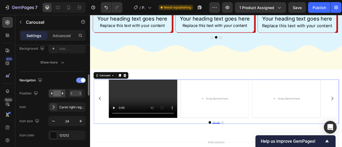
click at [78, 80] on div at bounding box center [81, 80] width 10 height 5
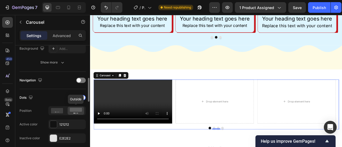
click at [75, 111] on icon at bounding box center [76, 111] width 12 height 6
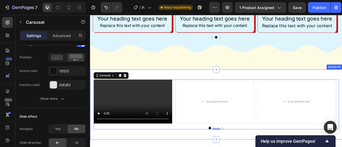
click at [243, 89] on div "Video Drop element here Drop element here Drop element here Carousel 0 Row Sect…" at bounding box center [250, 128] width 321 height 89
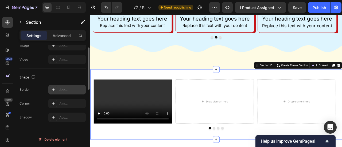
scroll to position [155, 0]
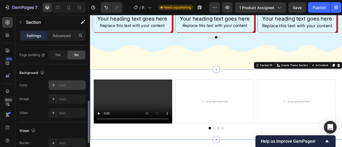
click at [58, 85] on div "Add..." at bounding box center [66, 85] width 37 height 10
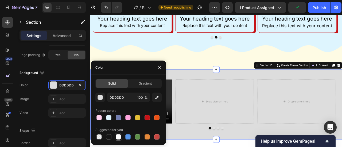
click at [117, 137] on div at bounding box center [118, 136] width 5 height 5
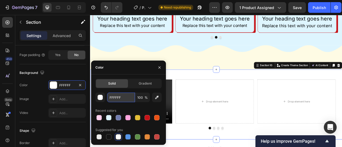
click at [117, 96] on input "FFFFFF" at bounding box center [121, 98] width 28 height 10
paste input "#fefbe4"
type input "#fefbe4"
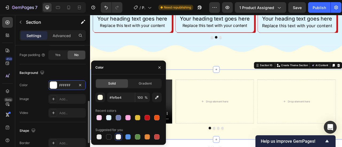
click at [31, 74] on div "Background" at bounding box center [33, 72] width 26 height 7
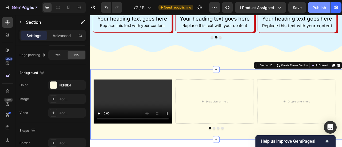
click at [314, 10] on div "Publish" at bounding box center [319, 8] width 13 height 6
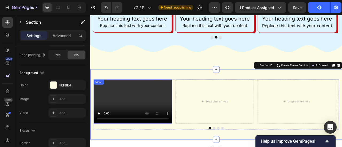
click at [186, 110] on video at bounding box center [144, 125] width 100 height 56
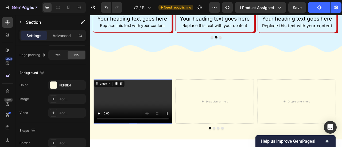
scroll to position [0, 0]
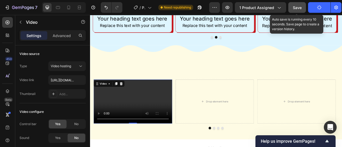
click at [295, 10] on div "Save" at bounding box center [297, 8] width 9 height 6
click at [294, 8] on span "Save" at bounding box center [297, 7] width 9 height 5
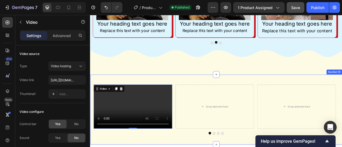
scroll to position [1165, 0]
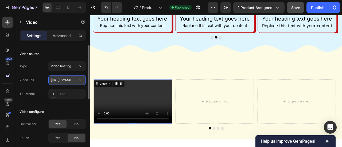
click at [66, 76] on input "https://cdn.shopify.com/videos/c/o/v/2cd3deb506b54b009063f7270ab5cf2e.mp4" at bounding box center [66, 80] width 37 height 10
paste input "9d5eab1e98f14ec581e6098f0230e3e8"
type input "https://cdn.shopify.com/videos/c/o/v/9d5eab1e98f14ec581e6098f0230e3e8.mp4"
click at [40, 80] on div "Video link https://cdn.shopify.com/videos/c/o/v/9d5eab1e98f14ec581e6098f0230e3e…" at bounding box center [53, 80] width 66 height 10
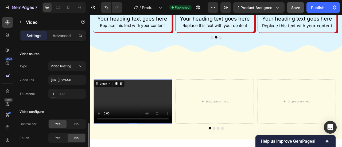
scroll to position [53, 0]
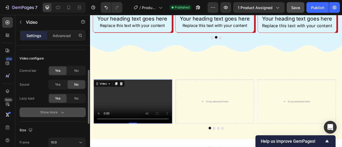
click at [60, 111] on icon "button" at bounding box center [62, 112] width 5 height 5
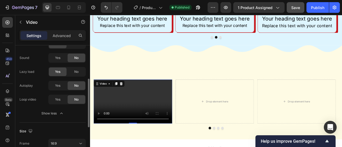
scroll to position [134, 0]
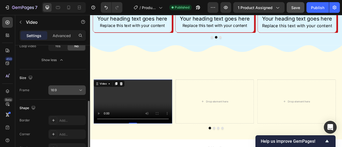
click at [72, 93] on button "16:9" at bounding box center [66, 90] width 37 height 10
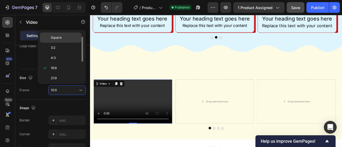
scroll to position [0, 0]
click at [58, 37] on span "Original" at bounding box center [57, 37] width 12 height 5
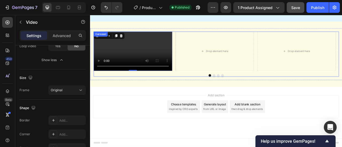
scroll to position [1246, 0]
click at [206, 86] on div "Drop element here" at bounding box center [249, 61] width 100 height 50
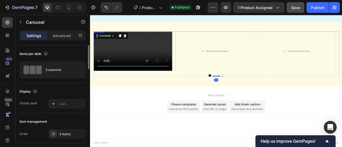
scroll to position [1219, 0]
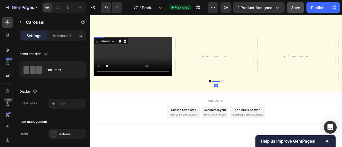
click at [187, 85] on video at bounding box center [144, 68] width 100 height 50
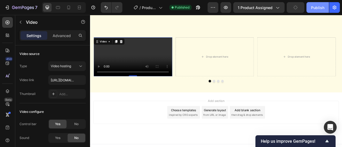
click at [314, 7] on div "Publish" at bounding box center [317, 8] width 13 height 6
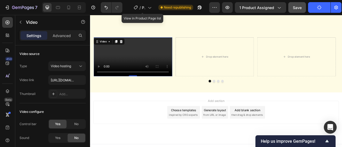
click at [188, 46] on video at bounding box center [144, 69] width 100 height 50
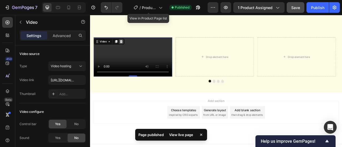
click at [127, 50] on icon at bounding box center [129, 49] width 4 height 4
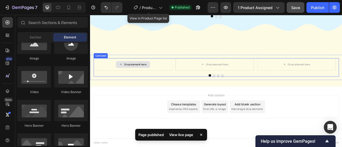
scroll to position [1191, 0]
click at [115, 79] on div "Drop element here" at bounding box center [144, 79] width 100 height 16
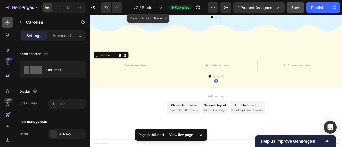
click at [8, 22] on icon at bounding box center [7, 22] width 2 height 2
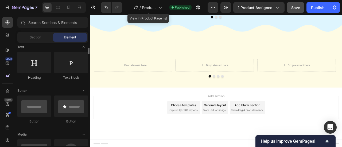
scroll to position [0, 0]
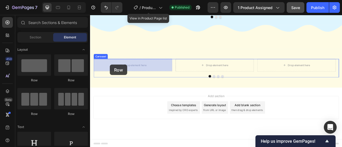
drag, startPoint x: 131, startPoint y: 83, endPoint x: 115, endPoint y: 78, distance: 16.8
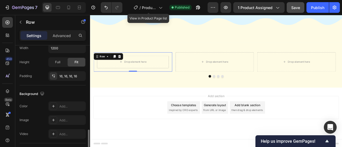
scroll to position [187, 0]
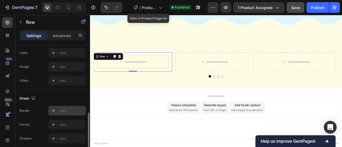
click at [61, 111] on div "Add..." at bounding box center [71, 111] width 25 height 5
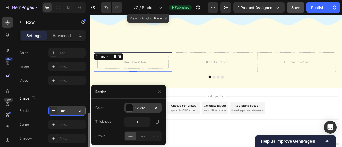
scroll to position [1200, 0]
click at [138, 111] on div "121212" at bounding box center [142, 108] width 37 height 10
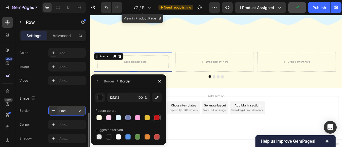
click at [160, 119] on div at bounding box center [128, 117] width 66 height 7
click at [158, 118] on div at bounding box center [156, 117] width 5 height 5
type input "C61317"
click at [96, 81] on icon "button" at bounding box center [97, 81] width 4 height 4
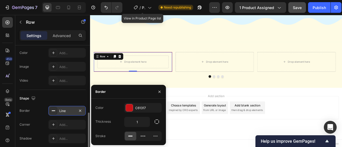
click at [140, 128] on div "Color C61317 Thickness 1 Stroke" at bounding box center [128, 122] width 75 height 38
click at [139, 123] on input "1" at bounding box center [136, 122] width 25 height 10
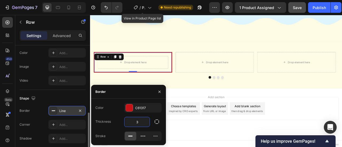
scroll to position [1201, 0]
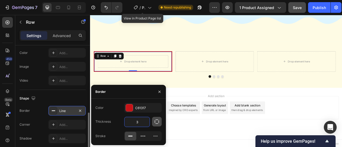
click at [158, 122] on icon "button" at bounding box center [156, 121] width 5 height 5
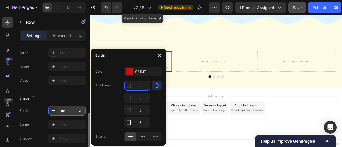
click at [139, 86] on input "3" at bounding box center [136, 86] width 25 height 10
type input "1"
click at [140, 109] on input "3" at bounding box center [136, 111] width 25 height 10
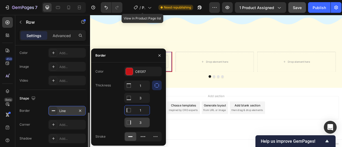
type input "1"
click at [140, 123] on input "3" at bounding box center [136, 123] width 25 height 10
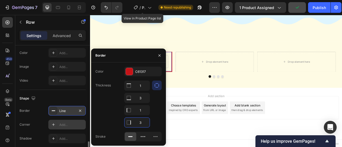
scroll to position [208, 0]
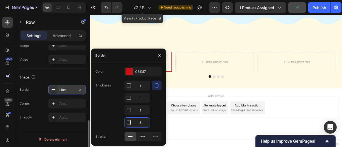
click at [22, 99] on div "Corner Add..." at bounding box center [53, 104] width 66 height 10
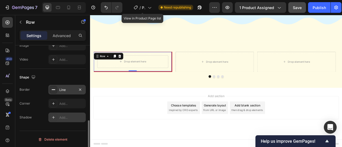
click at [61, 115] on div "Add..." at bounding box center [71, 117] width 25 height 5
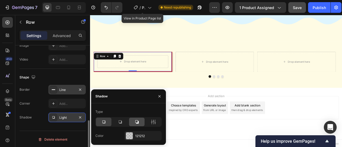
click at [137, 122] on icon at bounding box center [136, 121] width 5 height 5
click at [139, 135] on div "121212" at bounding box center [142, 136] width 15 height 5
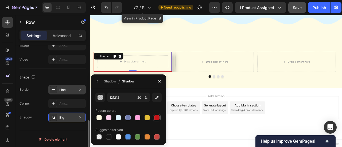
click at [159, 117] on div at bounding box center [156, 117] width 5 height 5
type input "C61317"
type input "100"
click at [99, 84] on button "button" at bounding box center [97, 81] width 9 height 9
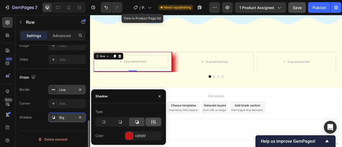
click at [151, 124] on icon at bounding box center [153, 121] width 5 height 5
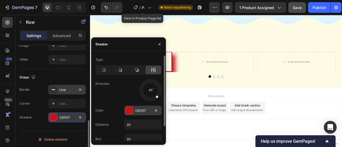
scroll to position [17, 0]
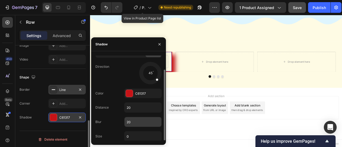
click at [133, 119] on input "20" at bounding box center [142, 122] width 37 height 10
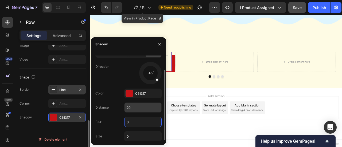
type input "0"
click at [130, 107] on input "20" at bounding box center [142, 108] width 37 height 10
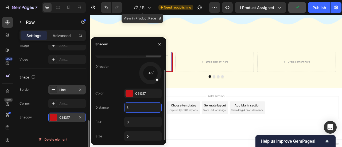
click at [130, 107] on input "5" at bounding box center [142, 108] width 37 height 10
type input "9"
click at [36, 115] on div "Shadow C61317" at bounding box center [53, 118] width 66 height 10
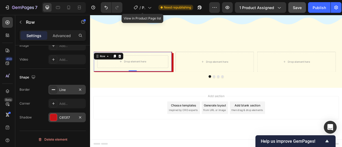
click at [60, 112] on div "Border Line Corner Add... Shadow C61317" at bounding box center [53, 103] width 66 height 37
click at [60, 115] on div "C61317" at bounding box center [66, 117] width 15 height 5
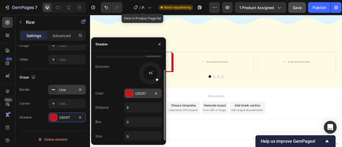
click at [150, 93] on div "C61317" at bounding box center [142, 93] width 15 height 5
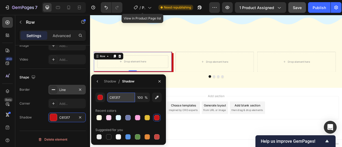
click at [122, 98] on input "C61317" at bounding box center [121, 98] width 28 height 10
paste input "#eb5216"
type input "#eb5216"
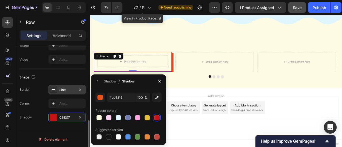
click at [35, 105] on div "Corner Add..." at bounding box center [53, 104] width 66 height 10
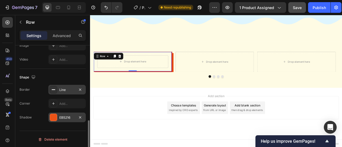
click at [59, 118] on div "EB5216" at bounding box center [66, 117] width 15 height 5
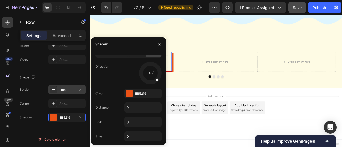
click at [62, 85] on div "Line" at bounding box center [66, 90] width 37 height 10
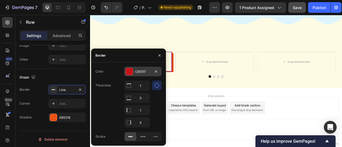
click at [141, 71] on div "C61317" at bounding box center [142, 71] width 15 height 5
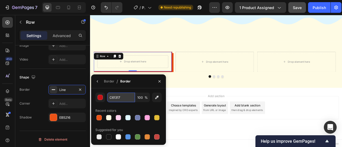
click at [120, 98] on input "C61317" at bounding box center [121, 98] width 28 height 10
paste input "#eb5216"
type input "#eb5216"
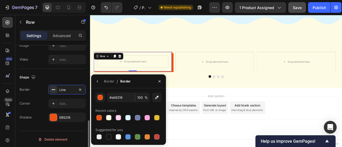
click at [40, 82] on div "Shape Border Line Corner Add... Shadow EB5216" at bounding box center [53, 98] width 66 height 58
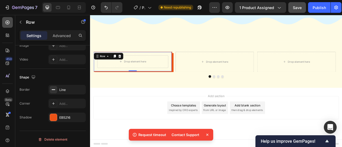
click at [8, 23] on icon at bounding box center [7, 22] width 5 height 5
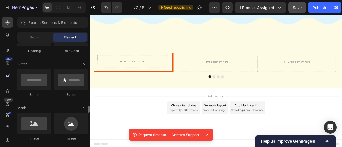
scroll to position [160, 0]
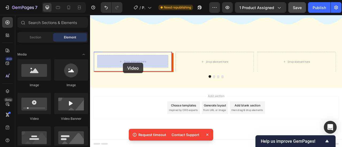
drag, startPoint x: 125, startPoint y: 123, endPoint x: 132, endPoint y: 76, distance: 47.8
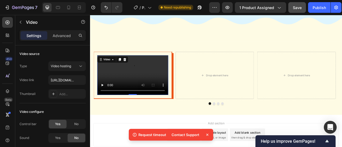
scroll to position [1219, 0]
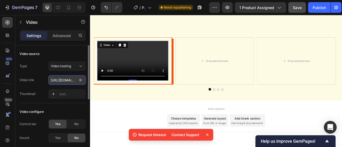
click at [72, 79] on input "https://cdn.shopify.com/videos/c/o/v/2cd3deb506b54b009063f7270ab5cf2e.mp4" at bounding box center [66, 80] width 37 height 10
paste input "9d5eab1e98f14ec581e6098f0230e3e8"
type input "https://cdn.shopify.com/videos/c/o/v/9d5eab1e98f14ec581e6098f0230e3e8.mp4"
click at [34, 77] on div "Video link" at bounding box center [27, 80] width 15 height 9
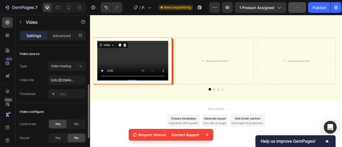
scroll to position [53, 0]
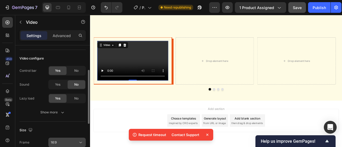
click at [66, 142] on div "16:9" at bounding box center [64, 142] width 27 height 5
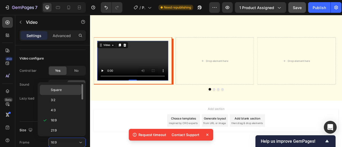
scroll to position [0, 0]
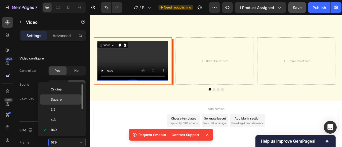
click at [59, 92] on div "Original" at bounding box center [61, 89] width 42 height 10
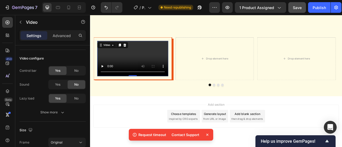
scroll to position [107, 0]
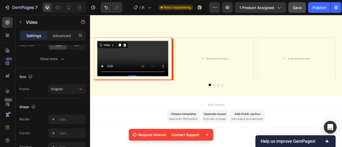
click at [189, 92] on video at bounding box center [144, 70] width 90 height 45
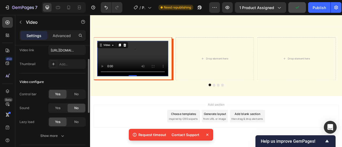
scroll to position [0, 0]
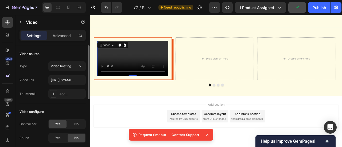
click at [62, 31] on div "Advanced" at bounding box center [61, 35] width 27 height 9
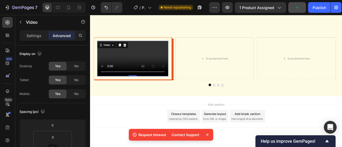
scroll to position [80, 0]
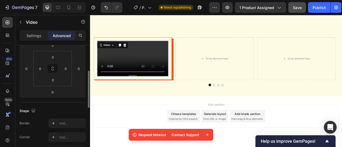
click at [149, 93] on video at bounding box center [144, 70] width 90 height 45
click at [191, 47] on div "Video 0 Row" at bounding box center [144, 71] width 100 height 55
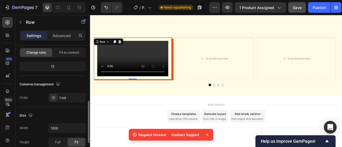
scroll to position [107, 0]
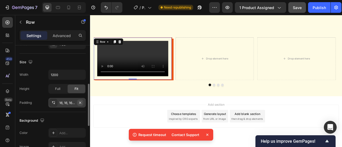
click at [77, 103] on button "button" at bounding box center [80, 103] width 6 height 6
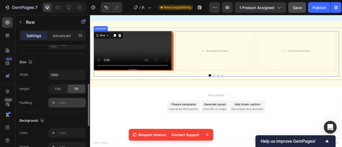
scroll to position [1246, 0]
click at [196, 86] on div "Video Row 0 Drop element here Drop element here Drop element here" at bounding box center [250, 61] width 312 height 50
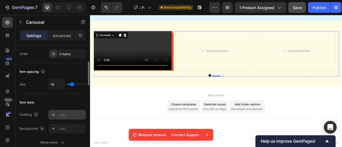
scroll to position [107, 0]
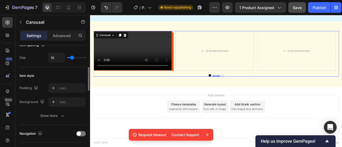
drag, startPoint x: 72, startPoint y: 56, endPoint x: 68, endPoint y: 56, distance: 4.5
type input "0"
click at [67, 57] on input "range" at bounding box center [76, 57] width 19 height 1
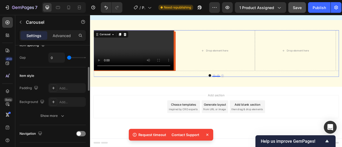
drag, startPoint x: 68, startPoint y: 57, endPoint x: 62, endPoint y: 56, distance: 6.7
click at [67, 57] on input "range" at bounding box center [76, 57] width 19 height 1
type input "26"
drag, startPoint x: 69, startPoint y: 57, endPoint x: 74, endPoint y: 57, distance: 4.3
type input "26"
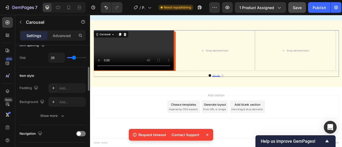
click at [74, 57] on input "range" at bounding box center [76, 57] width 19 height 1
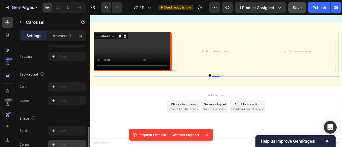
scroll to position [427, 0]
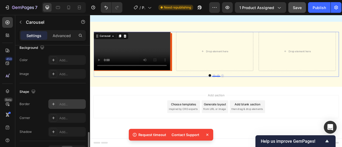
click at [63, 103] on div "Add..." at bounding box center [71, 104] width 25 height 5
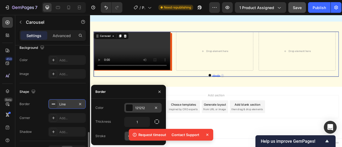
click at [133, 107] on div "121212" at bounding box center [142, 108] width 37 height 10
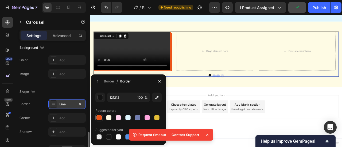
drag, startPoint x: 100, startPoint y: 118, endPoint x: 38, endPoint y: 111, distance: 62.1
click at [100, 118] on div at bounding box center [98, 117] width 5 height 5
type input "EB5216"
click at [38, 108] on div "Border Line Corner Add... Shadow Add..." at bounding box center [53, 117] width 66 height 37
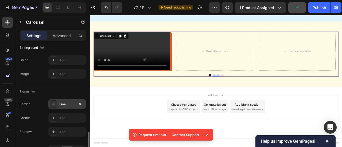
scroll to position [454, 0]
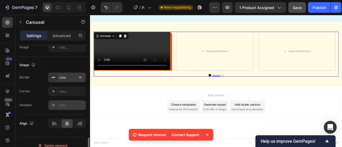
drag, startPoint x: 60, startPoint y: 104, endPoint x: 75, endPoint y: 107, distance: 16.0
click at [60, 104] on div "Add..." at bounding box center [71, 105] width 25 height 5
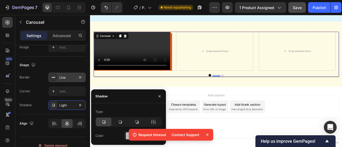
click at [136, 121] on icon at bounding box center [136, 121] width 5 height 5
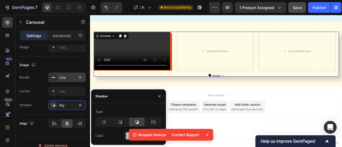
click at [207, 136] on icon at bounding box center [207, 134] width 5 height 5
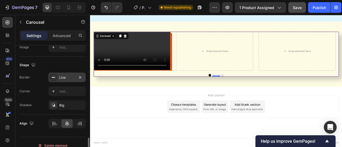
scroll to position [460, 0]
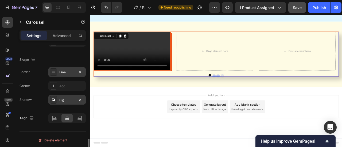
click at [60, 99] on div "Big" at bounding box center [66, 100] width 15 height 5
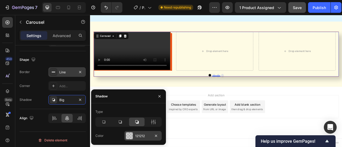
click at [142, 134] on div "121212" at bounding box center [142, 136] width 15 height 5
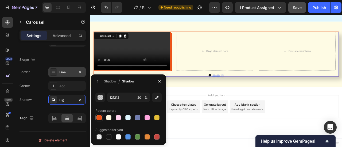
click at [99, 117] on div at bounding box center [98, 117] width 5 height 5
type input "EB5216"
type input "100"
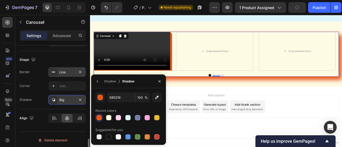
click at [63, 100] on div "Big" at bounding box center [66, 100] width 15 height 5
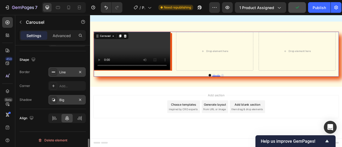
click at [63, 100] on div "Big" at bounding box center [66, 100] width 15 height 5
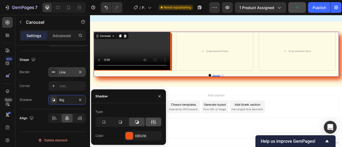
click at [150, 123] on div at bounding box center [153, 122] width 15 height 9
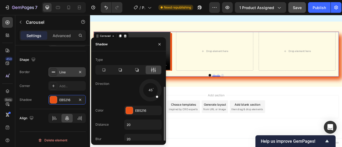
scroll to position [17, 0]
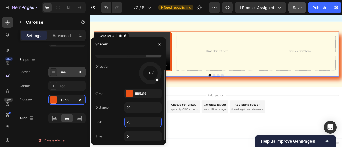
click at [130, 122] on input "20" at bounding box center [142, 122] width 37 height 10
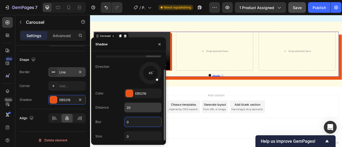
type input "0"
click at [132, 107] on input "20" at bounding box center [142, 108] width 37 height 10
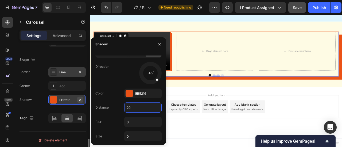
click at [82, 98] on icon "button" at bounding box center [80, 100] width 4 height 4
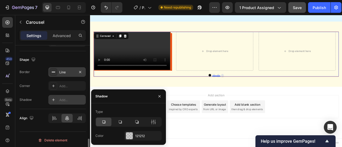
scroll to position [0, 0]
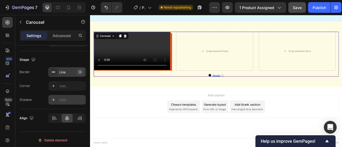
click at [81, 71] on icon "button" at bounding box center [80, 72] width 2 height 2
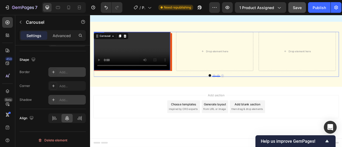
click at [159, 83] on video at bounding box center [143, 61] width 97 height 48
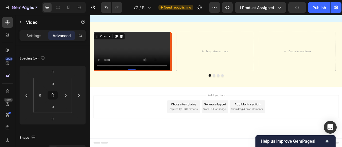
scroll to position [134, 0]
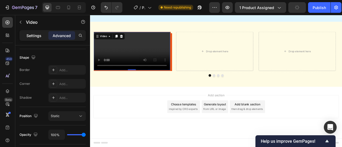
click at [32, 36] on p "Settings" at bounding box center [33, 36] width 15 height 6
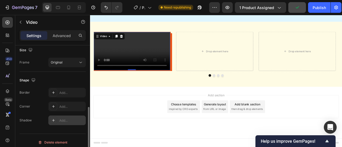
click at [59, 118] on div "Add..." at bounding box center [71, 120] width 25 height 5
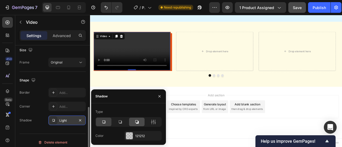
drag, startPoint x: 134, startPoint y: 122, endPoint x: 140, endPoint y: 122, distance: 6.4
click at [134, 122] on div at bounding box center [136, 122] width 15 height 9
click at [149, 123] on div at bounding box center [153, 122] width 15 height 9
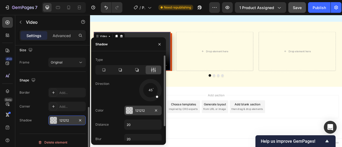
click at [142, 111] on div "121212" at bounding box center [142, 110] width 15 height 5
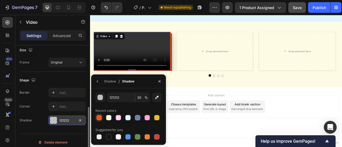
click at [101, 118] on div at bounding box center [98, 117] width 5 height 5
type input "EB5216"
type input "100"
click at [97, 80] on icon "button" at bounding box center [97, 81] width 4 height 4
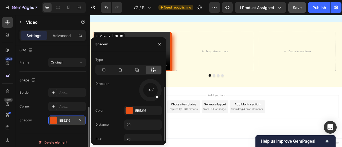
scroll to position [17, 0]
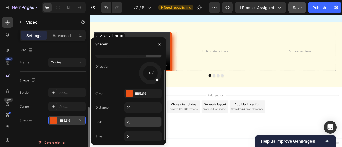
click at [129, 124] on input "20" at bounding box center [142, 122] width 37 height 10
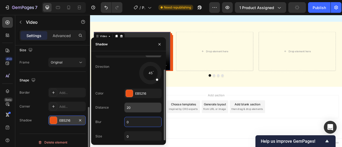
type input "0"
click at [128, 110] on input "20" at bounding box center [142, 108] width 37 height 10
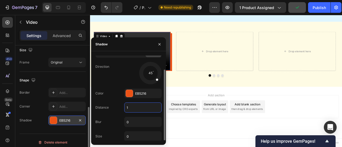
type input "12"
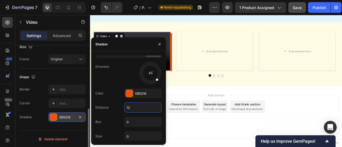
click at [27, 93] on div "Border Add..." at bounding box center [53, 90] width 66 height 10
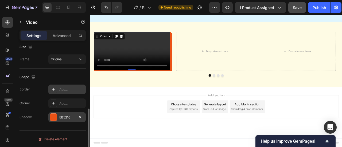
click at [60, 88] on div "Add..." at bounding box center [71, 89] width 25 height 5
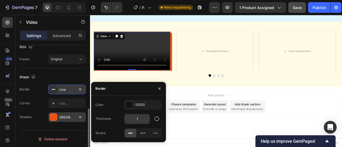
click at [136, 118] on input "1" at bounding box center [136, 119] width 25 height 10
type input "16"
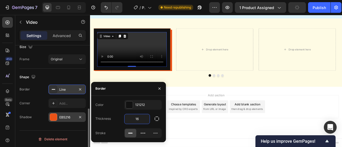
click at [141, 117] on input "16" at bounding box center [136, 119] width 25 height 10
click at [137, 109] on div "121212" at bounding box center [142, 105] width 37 height 10
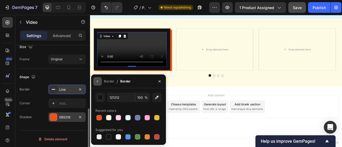
click at [96, 80] on icon "button" at bounding box center [97, 81] width 4 height 4
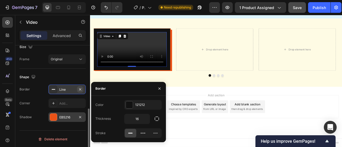
click at [79, 89] on icon "button" at bounding box center [80, 89] width 4 height 4
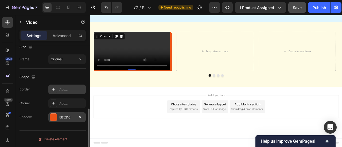
click at [29, 92] on div "Border" at bounding box center [25, 89] width 10 height 9
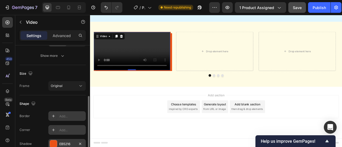
click at [63, 129] on div "Add..." at bounding box center [71, 130] width 25 height 5
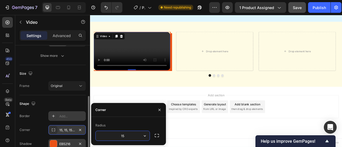
type input "8"
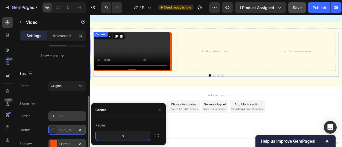
click at [192, 86] on div "Video 0 Row Drop element here Drop element here Drop element here" at bounding box center [250, 60] width 312 height 49
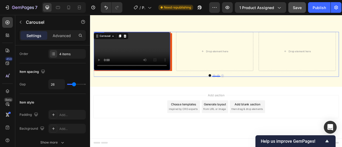
scroll to position [1219, 0]
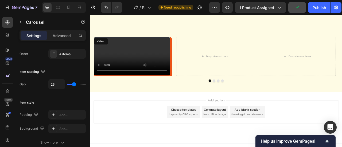
click at [184, 67] on video at bounding box center [143, 67] width 97 height 48
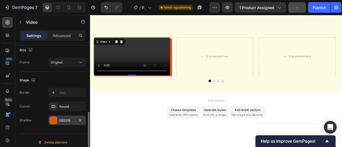
scroll to position [137, 0]
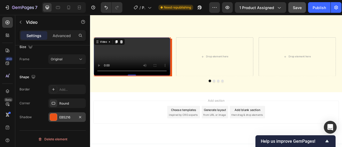
click at [61, 116] on div "EB5216" at bounding box center [66, 117] width 15 height 5
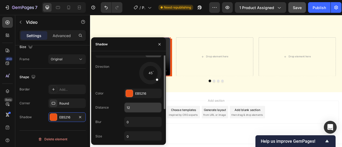
scroll to position [0, 0]
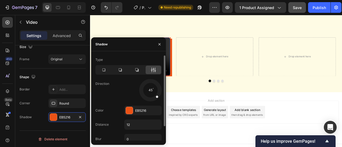
click at [153, 70] on icon at bounding box center [153, 69] width 5 height 5
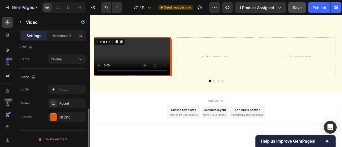
click at [17, 93] on div "Video source Type Video hosting Video link https://cdn.shopify.com/videos/c/o/v…" at bounding box center [52, 36] width 75 height 254
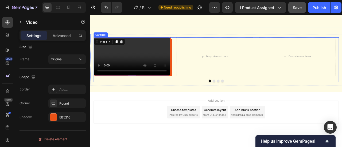
click at [198, 93] on div "Video 0 Row Drop element here Drop element here Drop element here" at bounding box center [250, 68] width 312 height 49
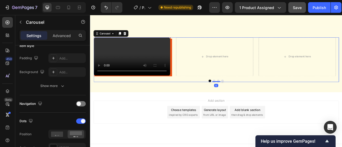
scroll to position [0, 0]
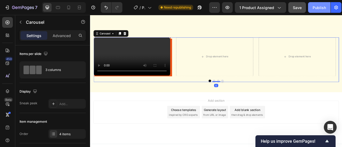
click at [325, 8] on div "Publish" at bounding box center [319, 8] width 13 height 6
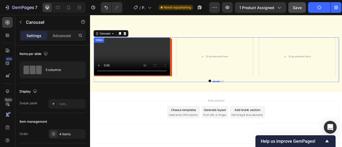
click at [164, 76] on video at bounding box center [143, 68] width 97 height 48
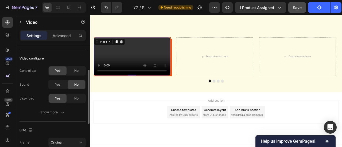
scroll to position [134, 0]
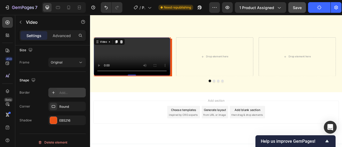
click at [58, 95] on div "Add..." at bounding box center [66, 93] width 37 height 10
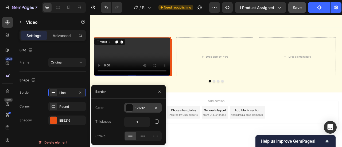
click at [137, 110] on div "121212" at bounding box center [142, 108] width 37 height 10
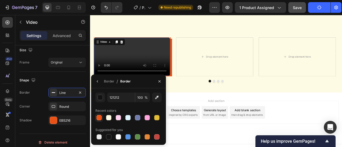
click at [100, 117] on div at bounding box center [98, 117] width 5 height 5
type input "EB5216"
click at [96, 82] on icon "button" at bounding box center [97, 81] width 4 height 4
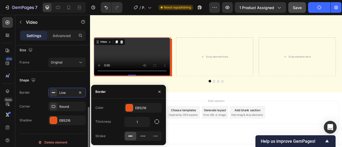
click at [29, 85] on div "Shape Border Line Corner Round Shadow EB5216" at bounding box center [53, 101] width 66 height 58
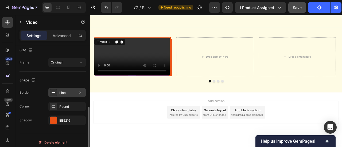
click at [63, 94] on div "Line" at bounding box center [66, 93] width 15 height 5
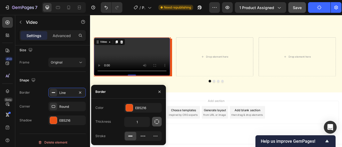
click at [155, 121] on icon "button" at bounding box center [157, 122] width 4 height 4
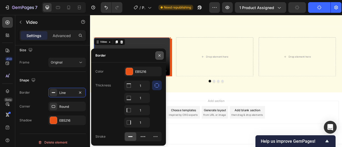
click at [158, 56] on icon "button" at bounding box center [159, 55] width 4 height 4
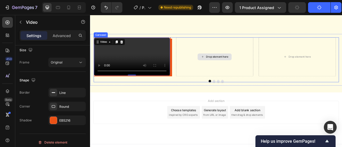
click at [218, 90] on div "Drop element here" at bounding box center [248, 69] width 98 height 50
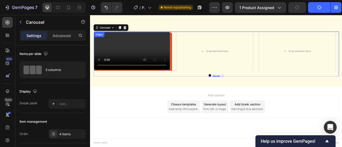
scroll to position [1219, 0]
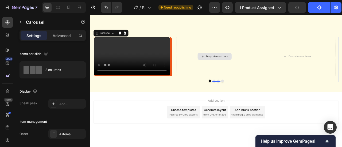
click at [235, 87] on div "Drop element here" at bounding box center [248, 68] width 98 height 50
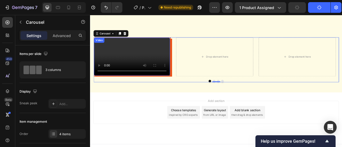
click at [178, 78] on video at bounding box center [143, 68] width 96 height 48
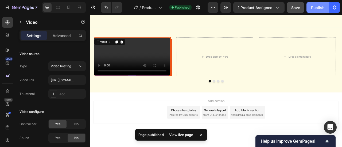
click at [316, 6] on div "Publish" at bounding box center [317, 8] width 13 height 6
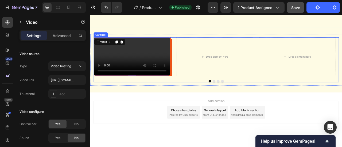
click at [194, 46] on div "Video 0 Row Drop element here Drop element here Drop element here" at bounding box center [250, 69] width 312 height 50
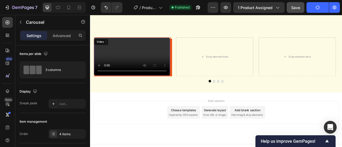
click at [189, 53] on video at bounding box center [143, 68] width 96 height 48
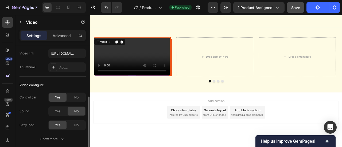
scroll to position [80, 0]
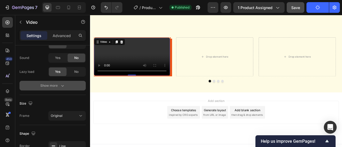
click at [65, 87] on button "Show more" at bounding box center [53, 86] width 66 height 10
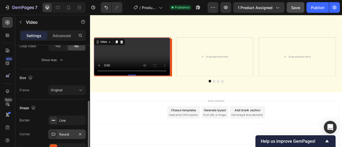
scroll to position [165, 0]
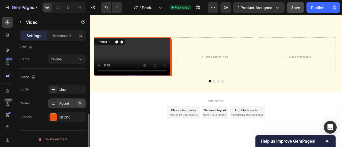
click at [80, 102] on icon "button" at bounding box center [80, 103] width 4 height 4
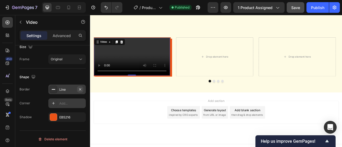
click at [82, 88] on icon "button" at bounding box center [80, 89] width 4 height 4
click at [80, 116] on icon "button" at bounding box center [80, 117] width 4 height 4
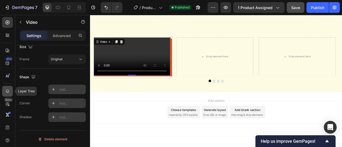
click at [7, 89] on icon at bounding box center [7, 91] width 3 height 4
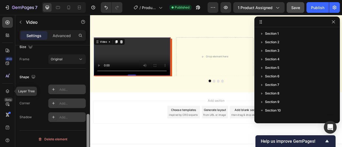
scroll to position [91, 0]
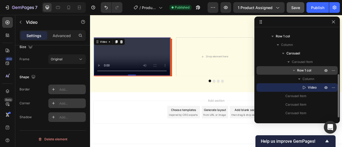
click at [302, 73] on span "Row 1 col" at bounding box center [304, 70] width 14 height 5
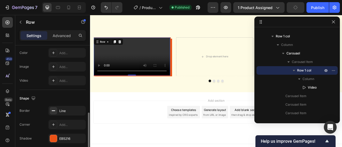
scroll to position [208, 0]
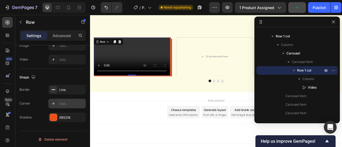
click at [62, 104] on div "Add..." at bounding box center [71, 104] width 25 height 5
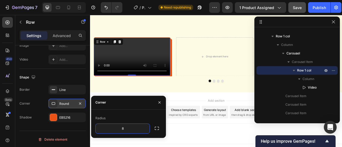
click at [26, 97] on div "Border Line Corner Round Shadow EB5216" at bounding box center [53, 103] width 66 height 37
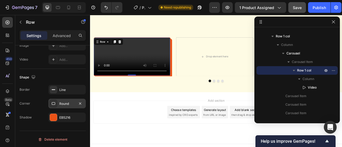
click at [58, 101] on div "Round" at bounding box center [66, 104] width 37 height 10
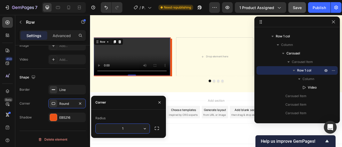
type input "12"
click at [38, 89] on div "Border Line" at bounding box center [53, 90] width 66 height 10
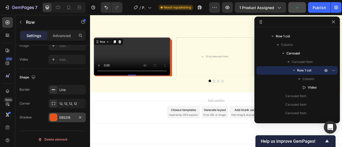
click at [73, 117] on div "EB5216" at bounding box center [66, 117] width 15 height 5
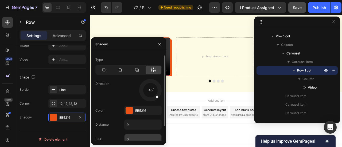
scroll to position [17, 0]
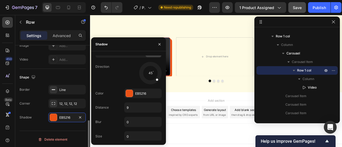
click at [40, 91] on div "Border Line" at bounding box center [53, 90] width 66 height 10
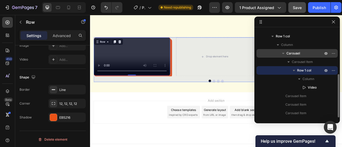
click at [294, 54] on span "Carousel" at bounding box center [293, 53] width 14 height 5
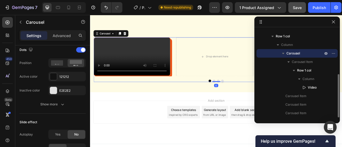
scroll to position [0, 0]
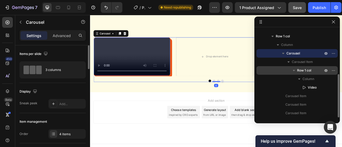
click at [303, 70] on span "Row 1 col" at bounding box center [304, 70] width 14 height 5
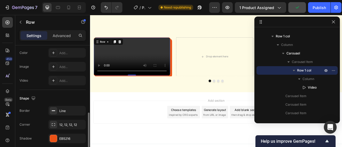
scroll to position [208, 0]
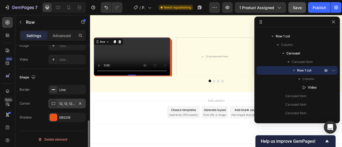
click at [70, 103] on div "12, 12, 12, 12" at bounding box center [66, 104] width 15 height 5
click at [37, 104] on div "Corner 12, 12, 12, 12" at bounding box center [53, 104] width 66 height 10
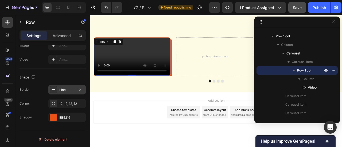
click at [65, 91] on div "Line" at bounding box center [66, 90] width 15 height 5
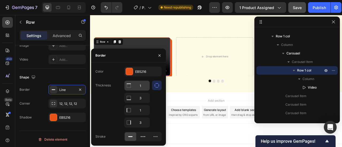
click at [139, 84] on input "1" at bounding box center [136, 86] width 25 height 10
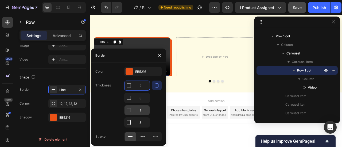
type input "2"
click at [141, 109] on input "1" at bounding box center [136, 111] width 25 height 10
type input "2"
click at [35, 92] on div "Border Line" at bounding box center [53, 90] width 66 height 10
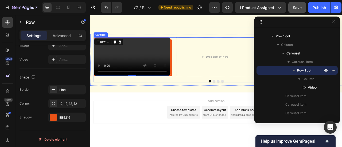
click at [198, 93] on div "Video Row 0 Drop element here Drop element here Drop element here" at bounding box center [250, 69] width 312 height 50
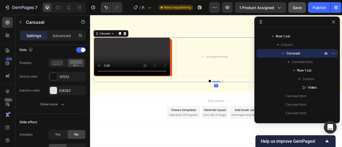
scroll to position [0, 0]
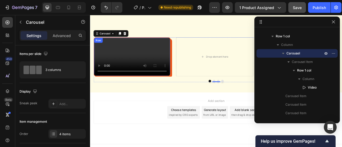
click at [192, 89] on div "Video Row" at bounding box center [143, 69] width 98 height 50
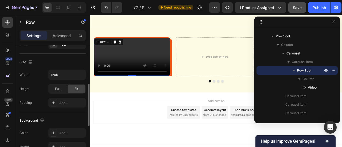
scroll to position [208, 0]
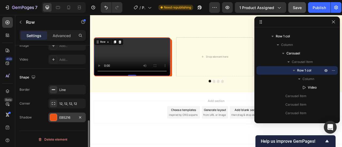
click at [71, 116] on div "EB5216" at bounding box center [66, 117] width 15 height 5
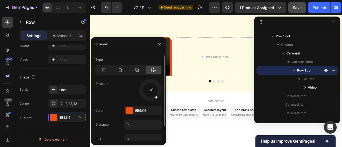
drag, startPoint x: 159, startPoint y: 93, endPoint x: 156, endPoint y: 97, distance: 5.0
click at [156, 97] on div at bounding box center [150, 90] width 24 height 24
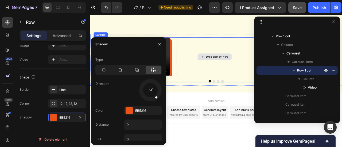
click at [217, 93] on div "Drop element here" at bounding box center [248, 69] width 98 height 50
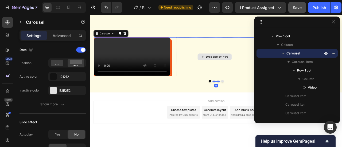
scroll to position [0, 0]
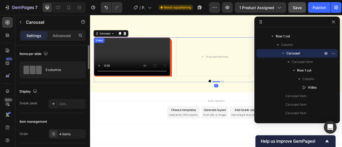
click at [185, 92] on video at bounding box center [143, 68] width 97 height 48
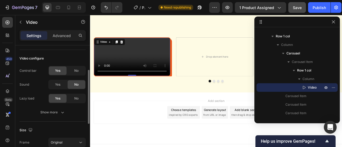
scroll to position [80, 0]
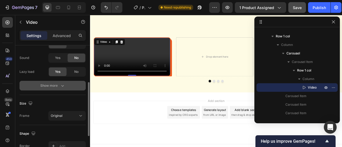
click at [57, 86] on div "Show more" at bounding box center [52, 85] width 25 height 5
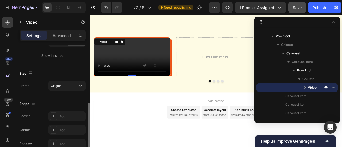
scroll to position [4, 0]
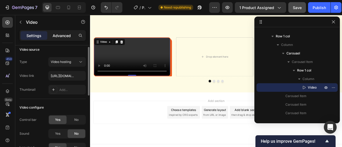
click at [66, 33] on p "Advanced" at bounding box center [62, 36] width 18 height 6
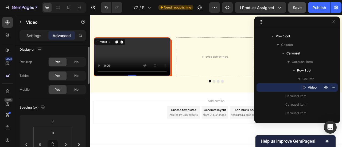
scroll to position [31, 0]
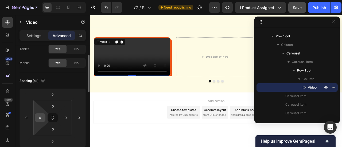
click at [42, 116] on input "0" at bounding box center [40, 118] width 8 height 8
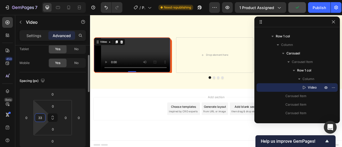
click at [42, 116] on input "33" at bounding box center [40, 118] width 8 height 8
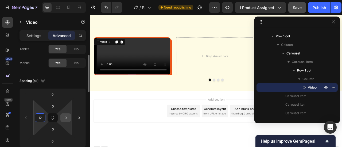
type input "12"
click at [64, 115] on input "0" at bounding box center [66, 118] width 8 height 8
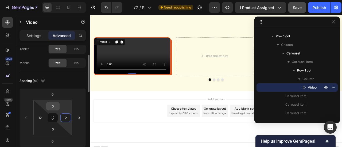
type input "2"
click at [53, 104] on input "0" at bounding box center [53, 106] width 11 height 8
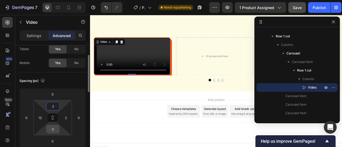
type input "2"
click at [54, 127] on input "0" at bounding box center [53, 129] width 11 height 8
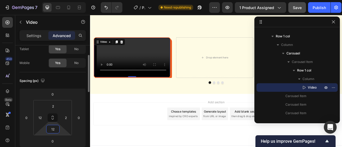
click at [56, 132] on input "12" at bounding box center [53, 129] width 11 height 8
click at [51, 140] on div "Auto" at bounding box center [64, 141] width 33 height 8
type input "Auto"
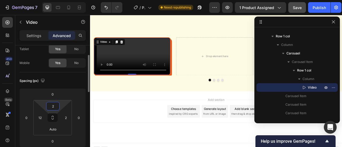
click at [55, 107] on input "2" at bounding box center [53, 106] width 11 height 8
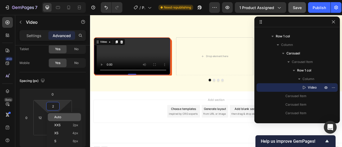
click at [55, 116] on span "Auto" at bounding box center [57, 117] width 7 height 4
type input "Auto"
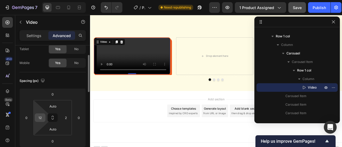
click at [44, 118] on input "12" at bounding box center [40, 118] width 8 height 8
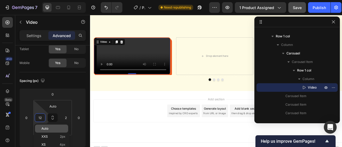
click at [43, 128] on span "Auto" at bounding box center [44, 129] width 7 height 4
type input "Auto"
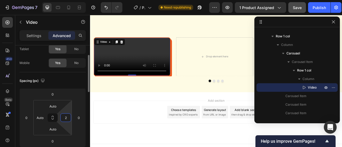
click at [62, 116] on input "2" at bounding box center [66, 118] width 8 height 8
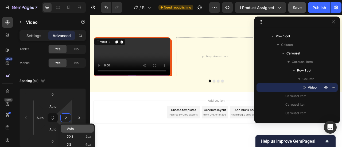
click at [74, 127] on span "Auto" at bounding box center [70, 129] width 7 height 4
type input "Auto"
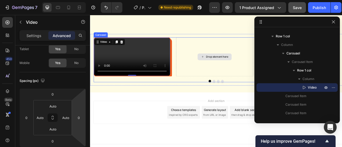
click at [205, 89] on div "Drop element here" at bounding box center [248, 69] width 98 height 50
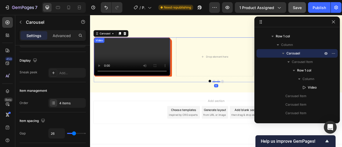
scroll to position [0, 0]
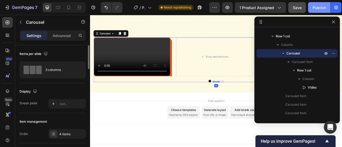
click at [315, 3] on button "Publish" at bounding box center [319, 7] width 22 height 11
click at [334, 22] on icon "button" at bounding box center [333, 21] width 3 height 3
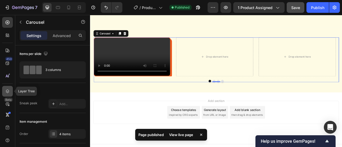
click at [7, 88] on div at bounding box center [7, 91] width 11 height 11
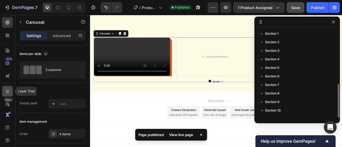
scroll to position [32, 0]
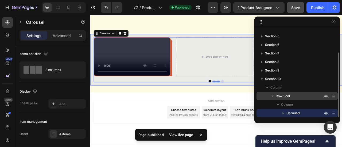
click at [289, 94] on span "Row 1 col" at bounding box center [283, 96] width 14 height 5
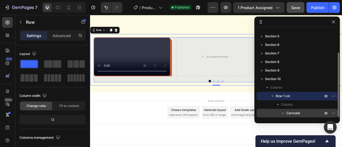
click at [286, 114] on div "Carousel" at bounding box center [297, 113] width 77 height 9
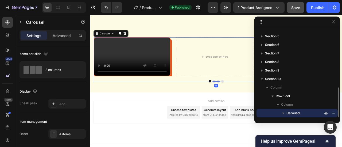
scroll to position [74, 0]
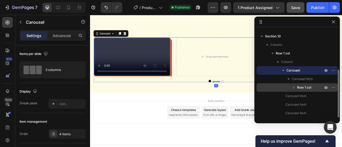
click at [298, 85] on span "Row 1 col" at bounding box center [304, 87] width 14 height 5
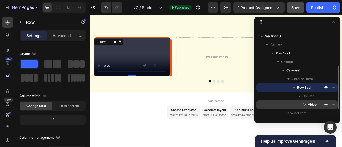
click at [311, 102] on span "Video" at bounding box center [312, 104] width 9 height 5
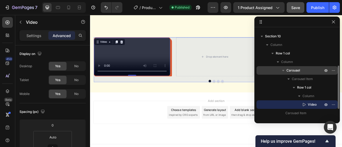
click at [287, 73] on span "Carousel" at bounding box center [293, 70] width 14 height 5
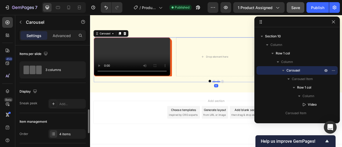
scroll to position [53, 0]
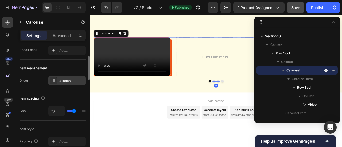
click at [59, 83] on div "4 items" at bounding box center [66, 81] width 37 height 10
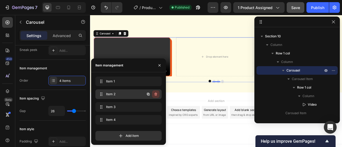
click at [155, 93] on icon "button" at bounding box center [155, 94] width 3 height 3
click at [155, 93] on div "Delete" at bounding box center [152, 94] width 10 height 5
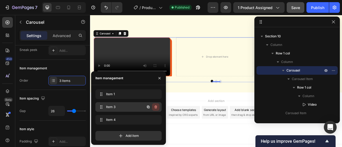
click at [154, 108] on icon "button" at bounding box center [156, 107] width 4 height 4
click at [154, 109] on div "Delete" at bounding box center [152, 107] width 10 height 5
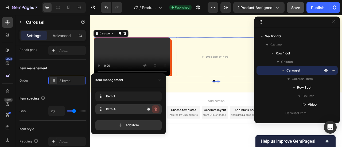
click at [154, 111] on button "button" at bounding box center [155, 109] width 7 height 7
click at [155, 110] on div "Delete" at bounding box center [152, 109] width 10 height 5
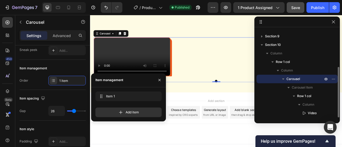
scroll to position [66, 0]
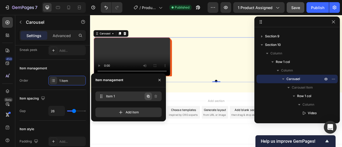
click at [146, 98] on icon "button" at bounding box center [148, 96] width 4 height 4
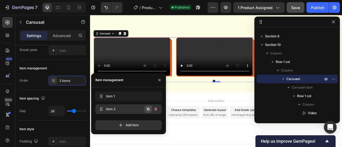
click at [149, 109] on icon "button" at bounding box center [148, 109] width 1 height 1
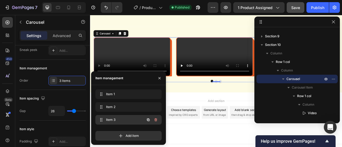
click at [147, 120] on icon "button" at bounding box center [148, 120] width 3 height 3
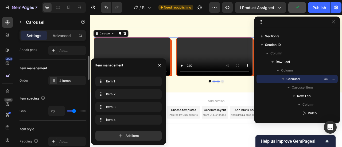
click at [25, 86] on div "Item management Order 4 items" at bounding box center [53, 75] width 66 height 30
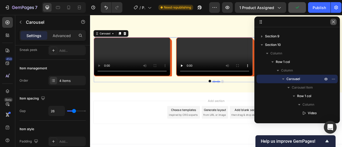
click at [332, 25] on button "button" at bounding box center [333, 22] width 6 height 6
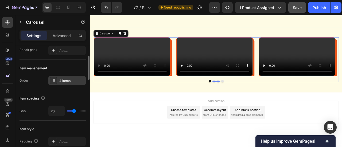
click at [67, 83] on div "4 items" at bounding box center [66, 81] width 37 height 10
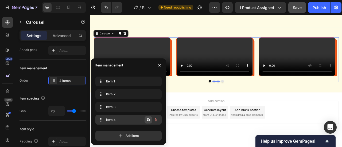
click at [147, 122] on icon "button" at bounding box center [148, 120] width 4 height 4
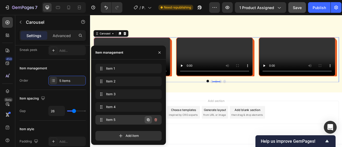
click at [148, 121] on icon "button" at bounding box center [148, 120] width 4 height 4
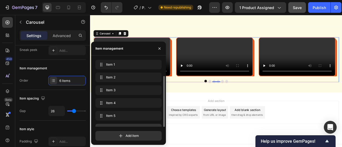
scroll to position [9, 0]
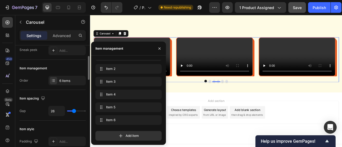
click at [32, 79] on div "Order 6 items" at bounding box center [53, 81] width 66 height 10
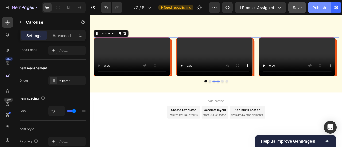
click at [321, 7] on div "Publish" at bounding box center [319, 8] width 13 height 6
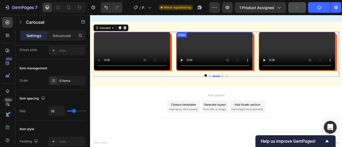
scroll to position [1244, 0]
click at [224, 85] on video at bounding box center [248, 61] width 97 height 48
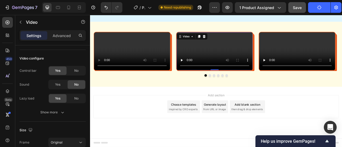
scroll to position [0, 0]
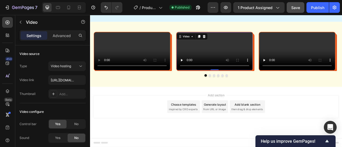
click at [203, 65] on video at bounding box center [248, 61] width 97 height 48
click at [211, 65] on video at bounding box center [248, 61] width 97 height 48
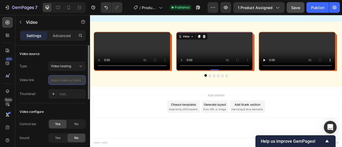
click at [67, 80] on input "text" at bounding box center [66, 80] width 37 height 10
type input "https://cdn.shopify.com/videos/c/o/v/9d5eab1e98f14ec581e6098f0230e3e8.mp4"
click at [37, 76] on div "Video link https://cdn.shopify.com/videos/c/o/v/9d5eab1e98f14ec581e6098f0230e3e…" at bounding box center [53, 80] width 66 height 10
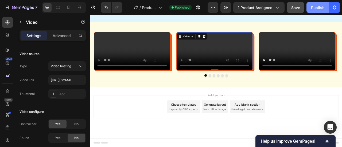
click at [321, 4] on button "Publish" at bounding box center [317, 7] width 22 height 11
click at [317, 8] on div "Publish" at bounding box center [317, 8] width 13 height 6
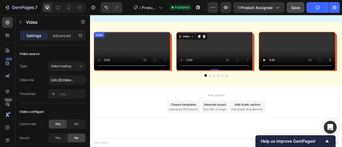
click at [142, 85] on video at bounding box center [143, 61] width 97 height 48
click at [217, 85] on video at bounding box center [248, 61] width 97 height 48
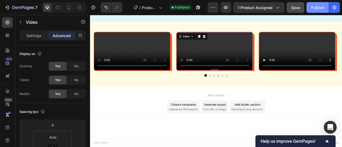
click at [319, 7] on div "Publish" at bounding box center [317, 8] width 13 height 6
click at [260, 69] on video at bounding box center [248, 61] width 97 height 48
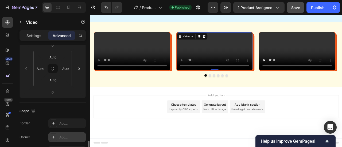
scroll to position [134, 0]
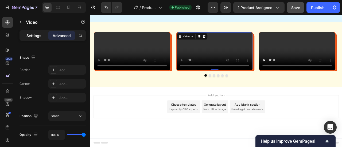
click at [31, 36] on p "Settings" at bounding box center [33, 36] width 15 height 6
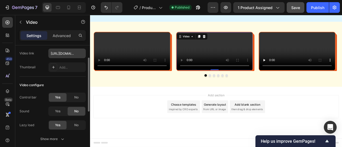
scroll to position [0, 0]
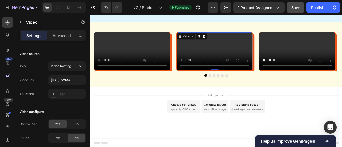
click at [231, 42] on video at bounding box center [248, 61] width 97 height 48
click at [148, 61] on video at bounding box center [143, 61] width 97 height 48
click at [258, 85] on video at bounding box center [248, 61] width 97 height 48
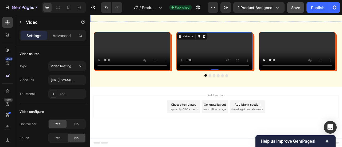
scroll to position [1190, 0]
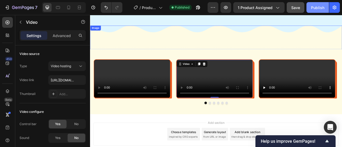
click at [312, 6] on div "Publish" at bounding box center [317, 8] width 13 height 6
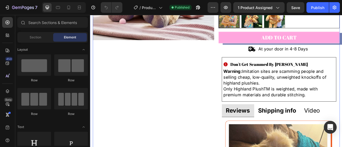
click at [243, 80] on div "Product Images" at bounding box center [170, 132] width 154 height 480
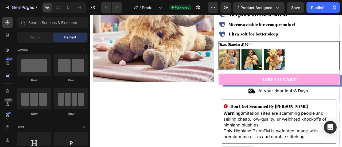
click at [213, 59] on img at bounding box center [170, 23] width 154 height 154
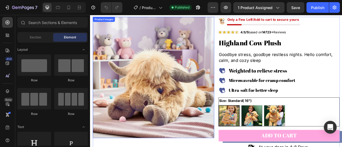
scroll to position [0, 0]
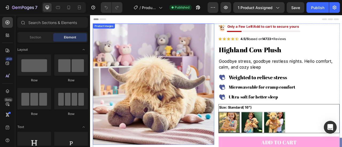
click at [179, 69] on img at bounding box center [170, 103] width 154 height 154
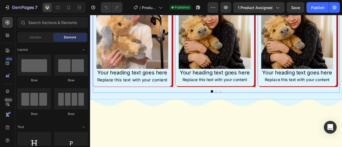
scroll to position [1069, 0]
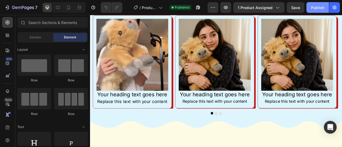
click at [321, 7] on div "Publish" at bounding box center [317, 8] width 13 height 6
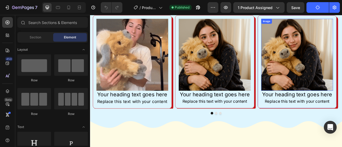
scroll to position [1015, 0]
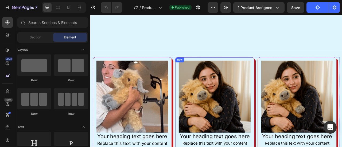
click at [295, 91] on div "Image Your heading text goes here Heading Replace this text with your content T…" at bounding box center [248, 128] width 100 height 118
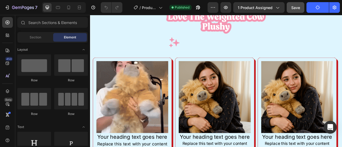
click at [291, 10] on button "Save" at bounding box center [296, 7] width 18 height 11
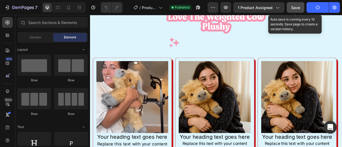
click at [294, 9] on span "Save" at bounding box center [295, 7] width 9 height 5
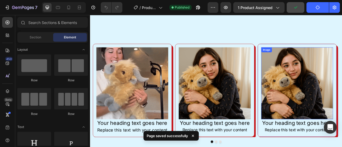
scroll to position [1069, 0]
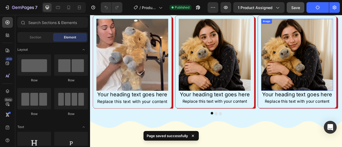
drag, startPoint x: 324, startPoint y: 98, endPoint x: 325, endPoint y: 92, distance: 6.2
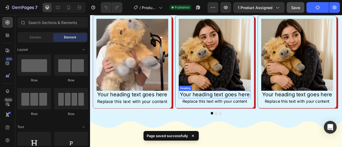
click at [283, 116] on h2 "Your heading text goes here" at bounding box center [248, 116] width 91 height 10
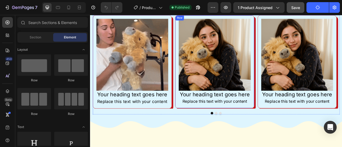
click at [238, 131] on div "Image Your heading text goes here Heading Replace this text with your content T…" at bounding box center [248, 74] width 100 height 118
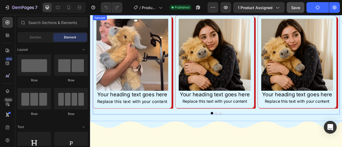
click at [192, 137] on div "Image Your heading text goes here Heading Replace this text with your content T…" at bounding box center [250, 78] width 314 height 126
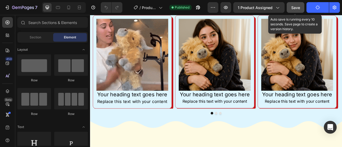
click at [296, 3] on button "Save" at bounding box center [296, 7] width 18 height 11
